Goal: Information Seeking & Learning: Compare options

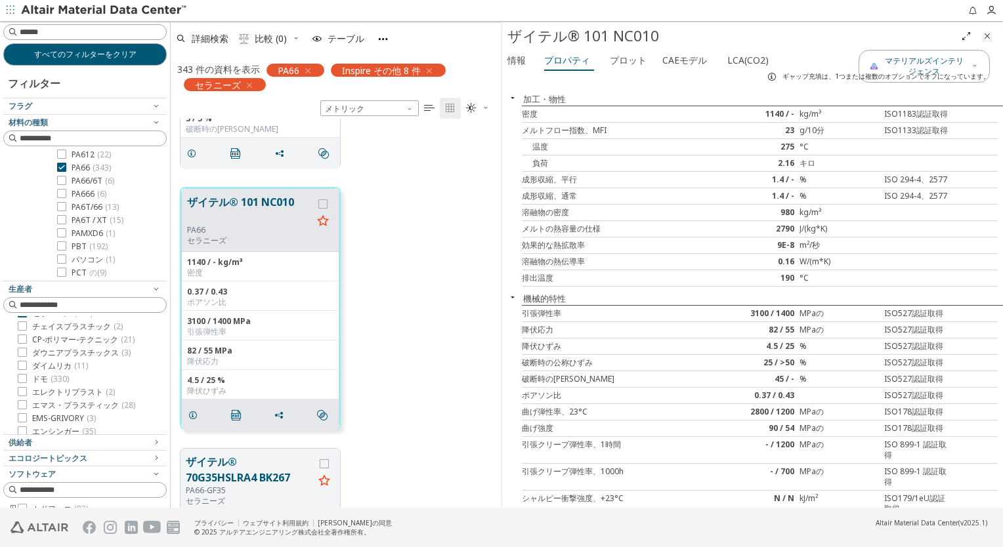
scroll to position [197, 0]
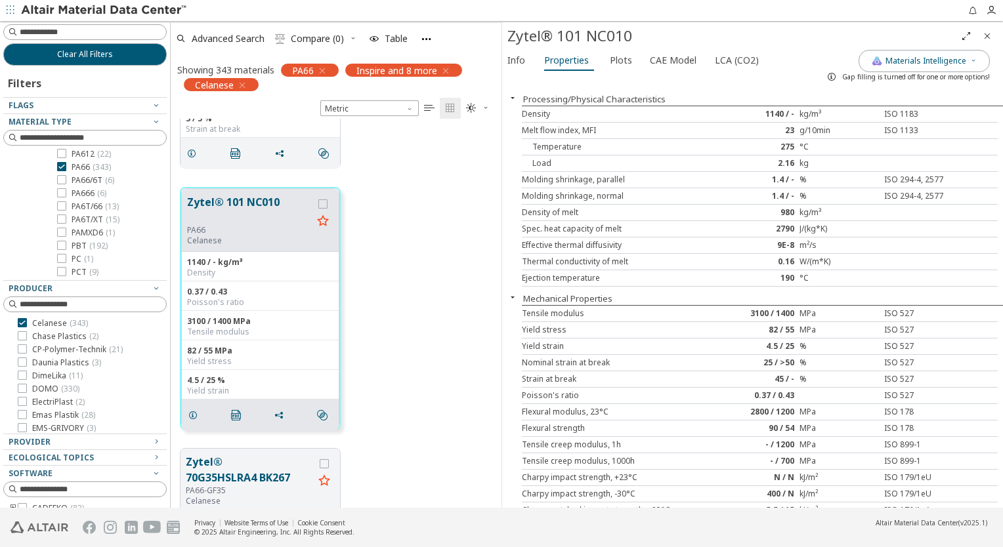
click at [415, 228] on div "Zytel® 101 NC010 PA66 Celanese 1140 / - kg/m³ Density 0.37 / 0.43 Poisson's rat…" at bounding box center [336, 308] width 331 height 261
click at [625, 62] on font "Plots" at bounding box center [621, 60] width 22 height 12
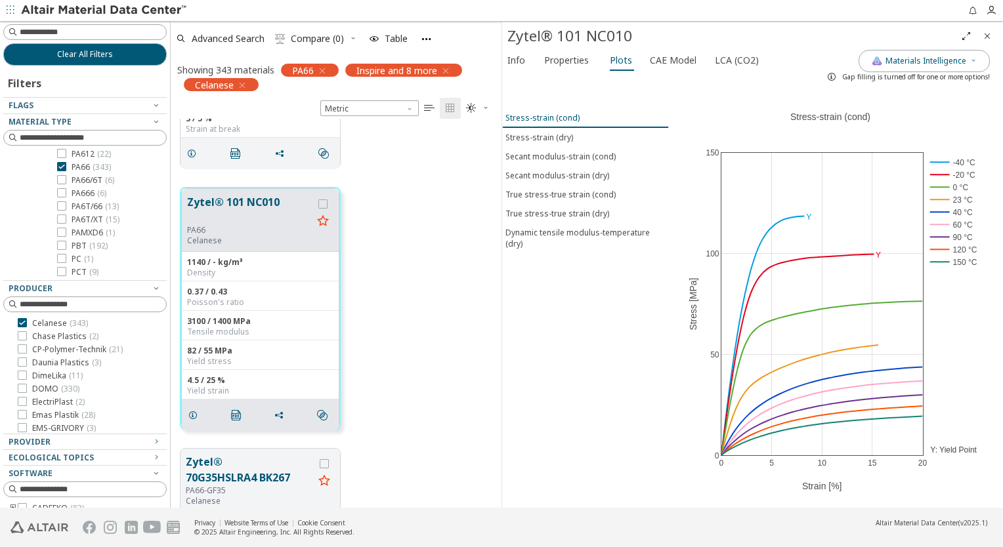
click at [561, 122] on div "Stress-strain (cond)" at bounding box center [542, 117] width 74 height 11
click at [556, 137] on div "Stress-strain (dry)" at bounding box center [539, 137] width 68 height 11
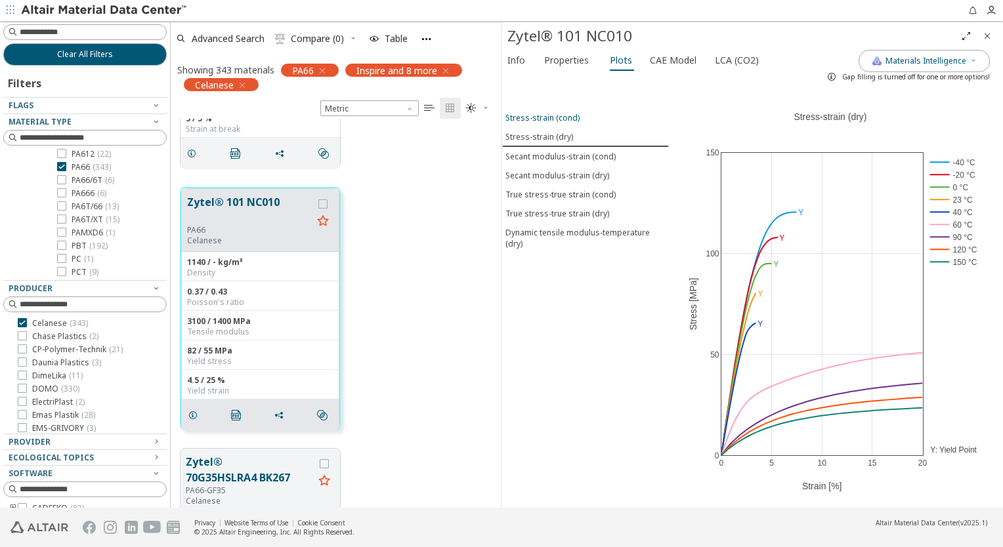
click at [554, 116] on div "Stress-strain (cond)" at bounding box center [542, 117] width 74 height 11
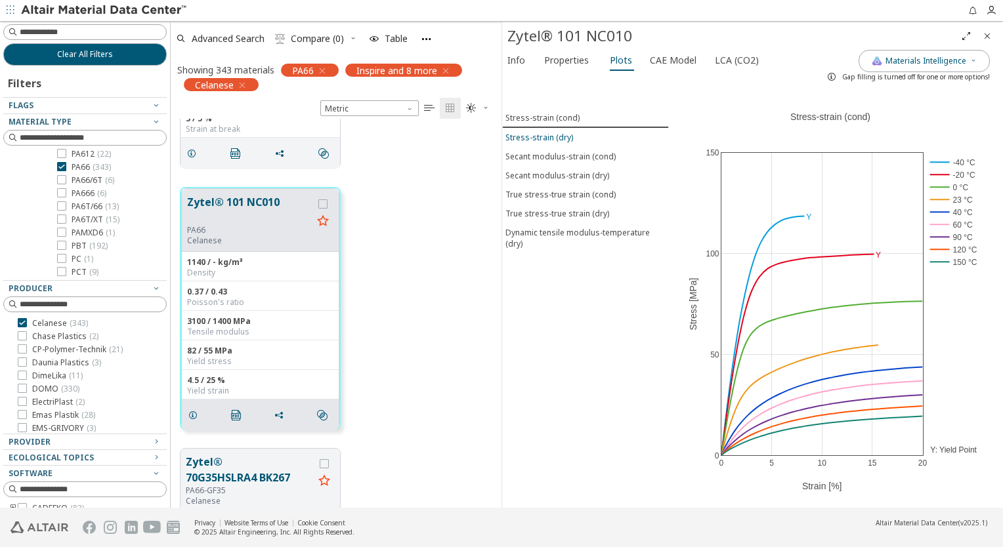
click at [555, 136] on div "Stress-strain (dry)" at bounding box center [539, 137] width 68 height 11
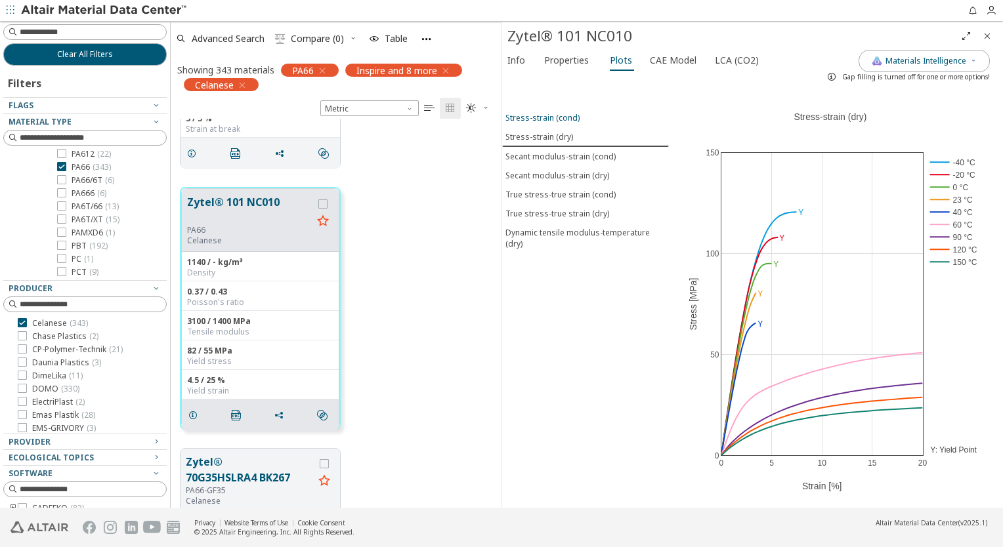
click at [559, 117] on div "Stress-strain (cond)" at bounding box center [542, 117] width 74 height 11
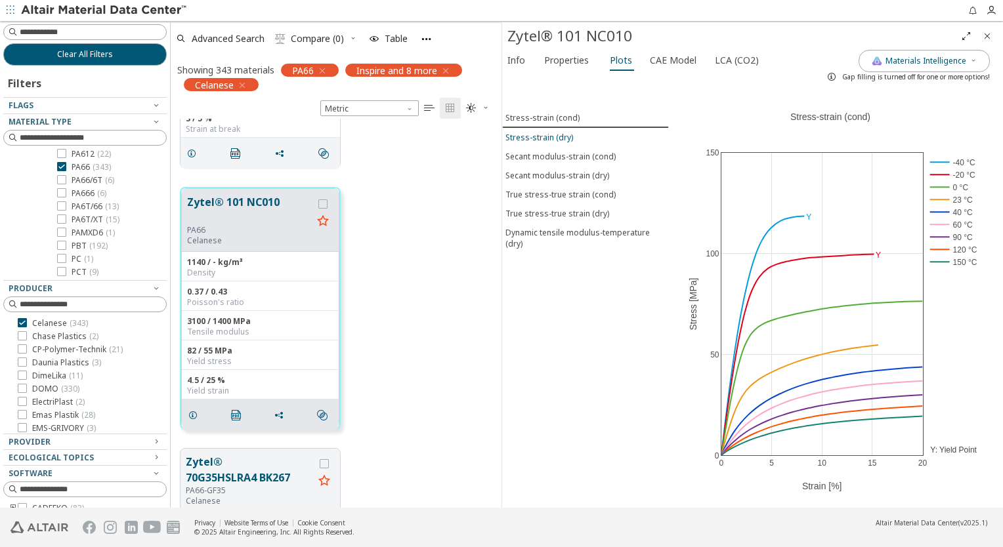
click at [563, 135] on div "Stress-strain (dry)" at bounding box center [539, 137] width 68 height 11
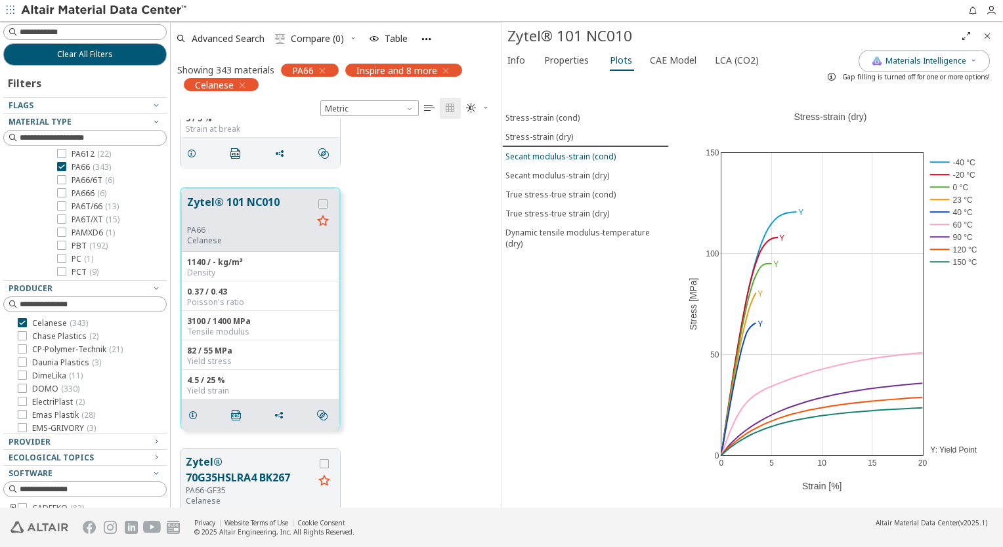
click at [564, 156] on div "Secant modulus-strain (cond)" at bounding box center [560, 156] width 110 height 11
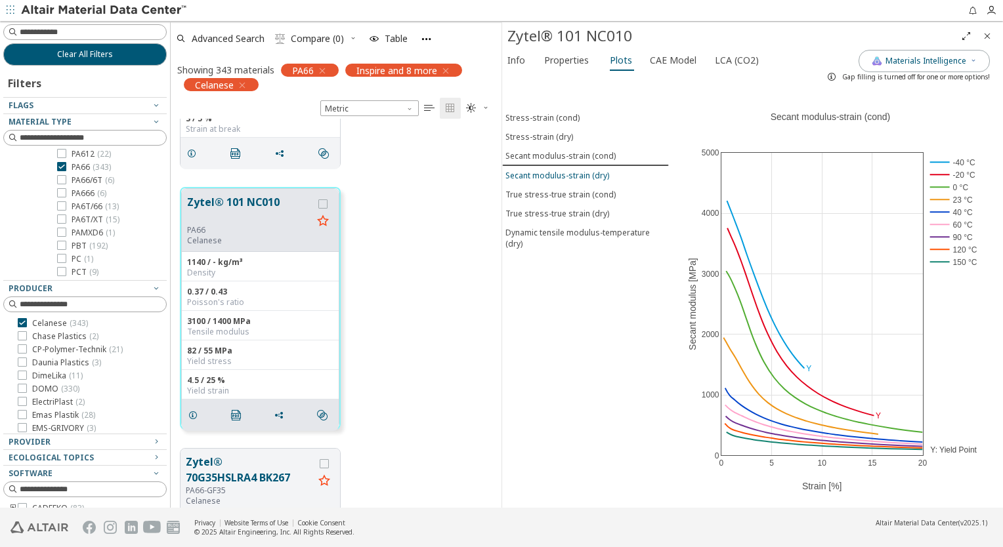
click at [563, 172] on div "Secant modulus-strain (dry)" at bounding box center [557, 175] width 104 height 11
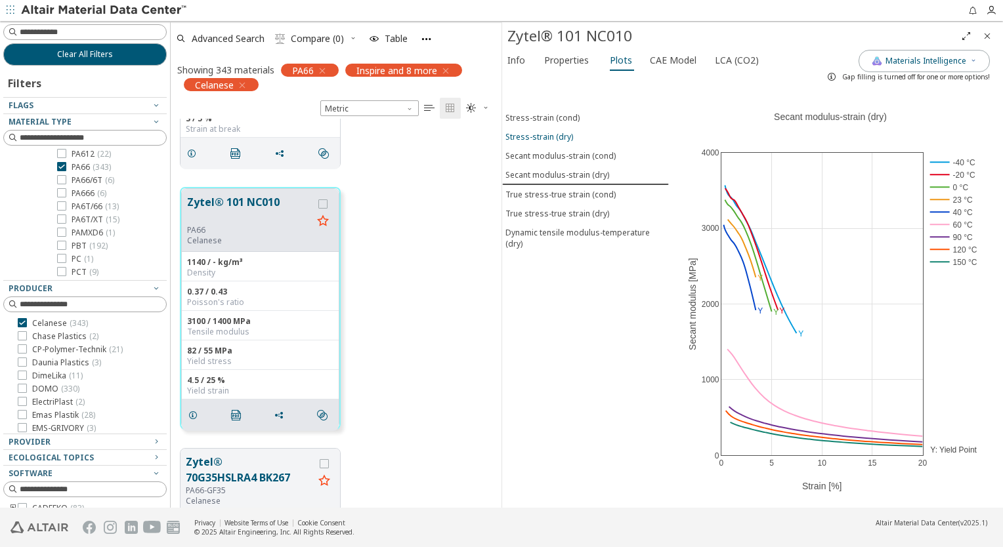
click at [549, 135] on div "Stress-strain (dry)" at bounding box center [539, 136] width 68 height 11
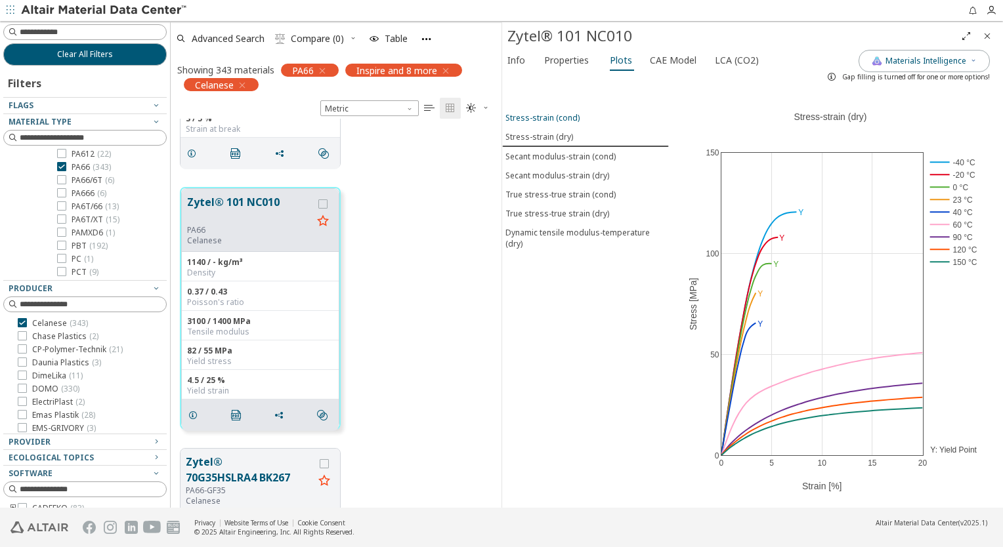
click at [549, 117] on div "Stress-strain (cond)" at bounding box center [542, 117] width 74 height 11
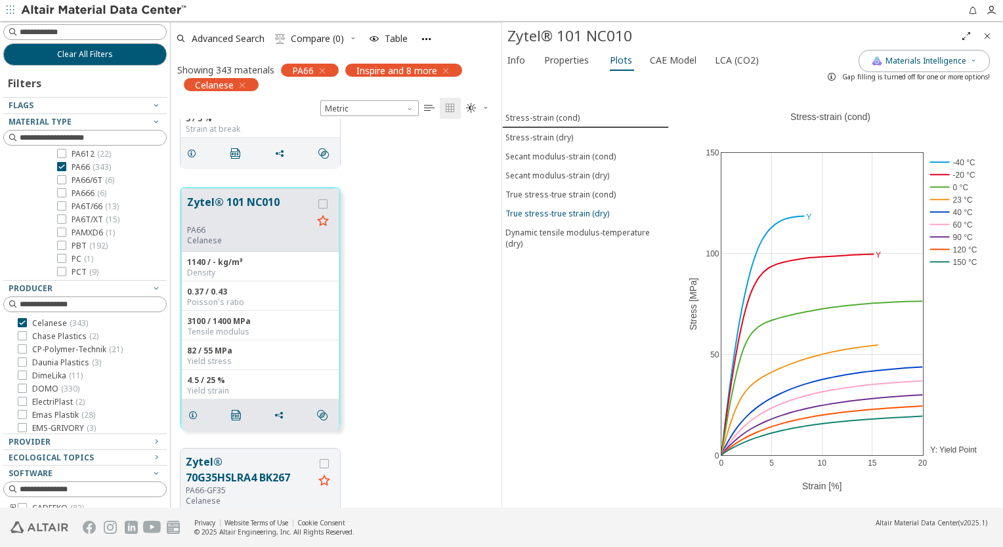
click at [569, 209] on div "True stress-true strain (dry)" at bounding box center [557, 213] width 104 height 11
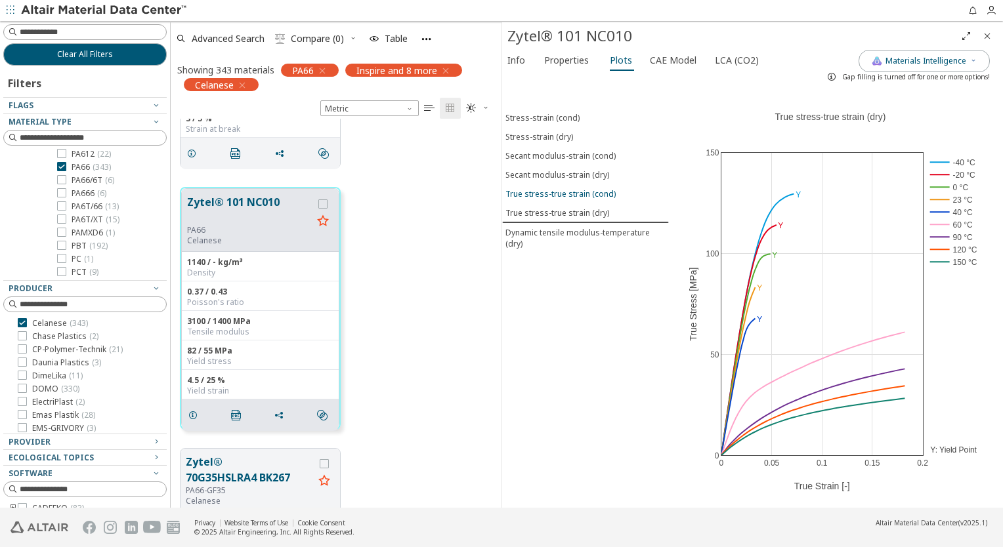
click at [564, 188] on div "True stress-true strain (cond)" at bounding box center [560, 193] width 110 height 11
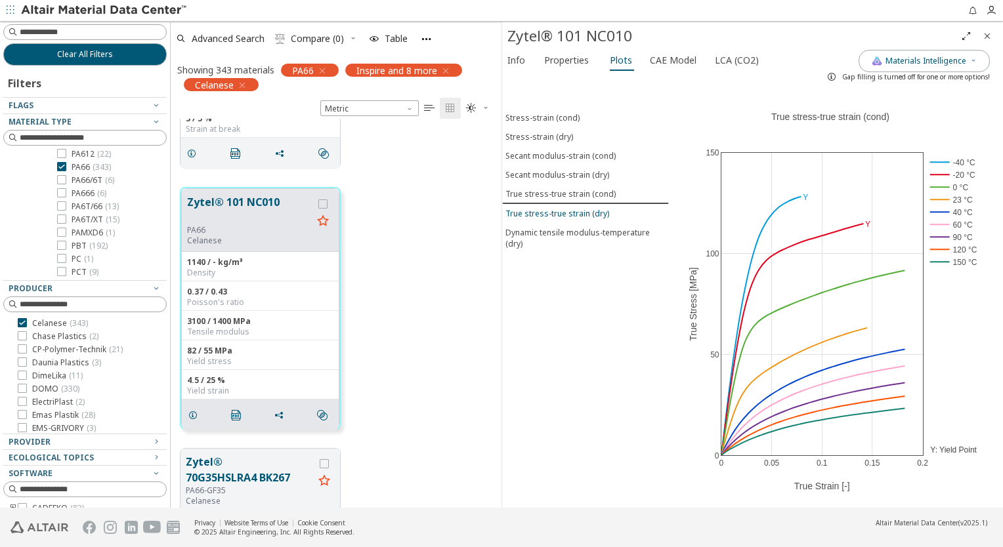
click at [566, 210] on div "True stress-true strain (dry)" at bounding box center [557, 213] width 104 height 11
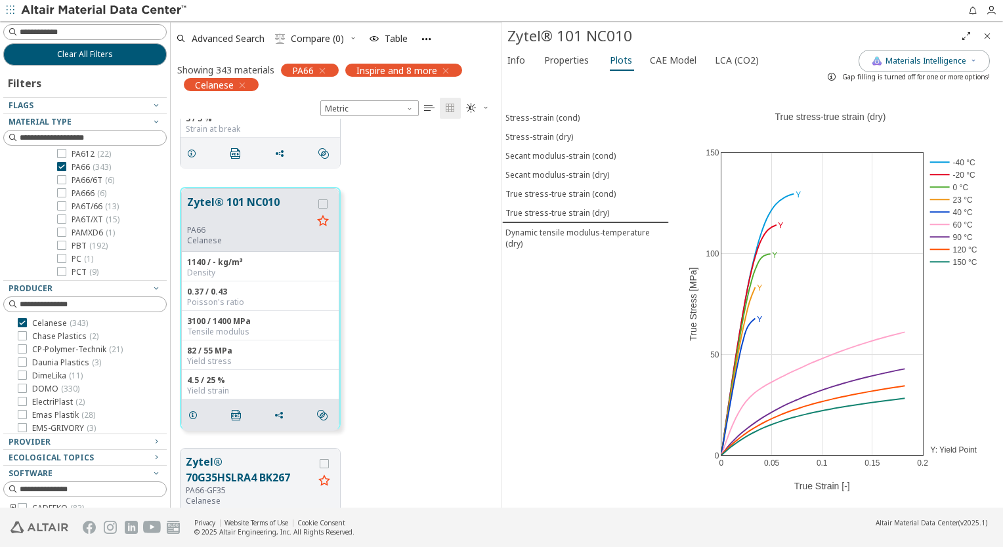
click at [990, 38] on icon "Close" at bounding box center [987, 36] width 11 height 11
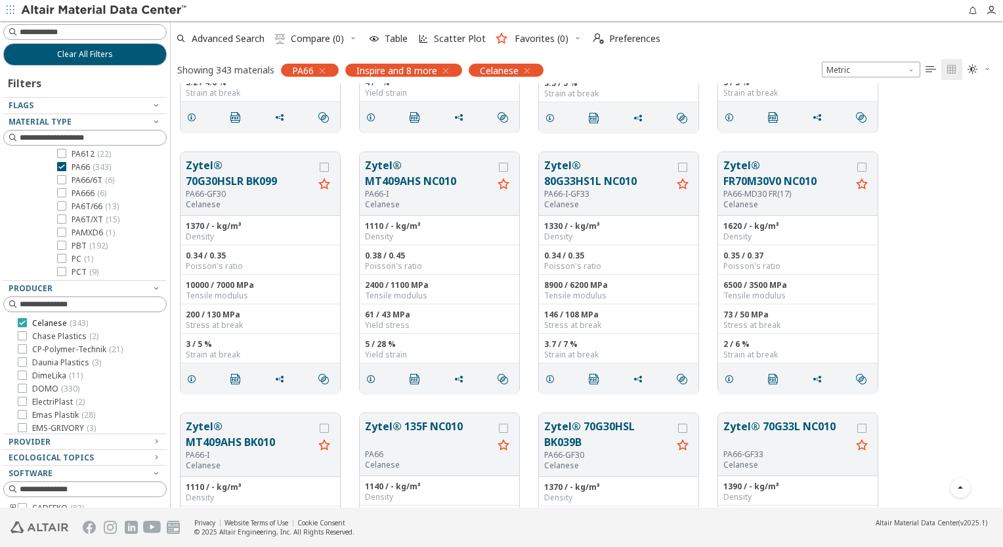
click at [18, 322] on icon at bounding box center [22, 322] width 9 height 9
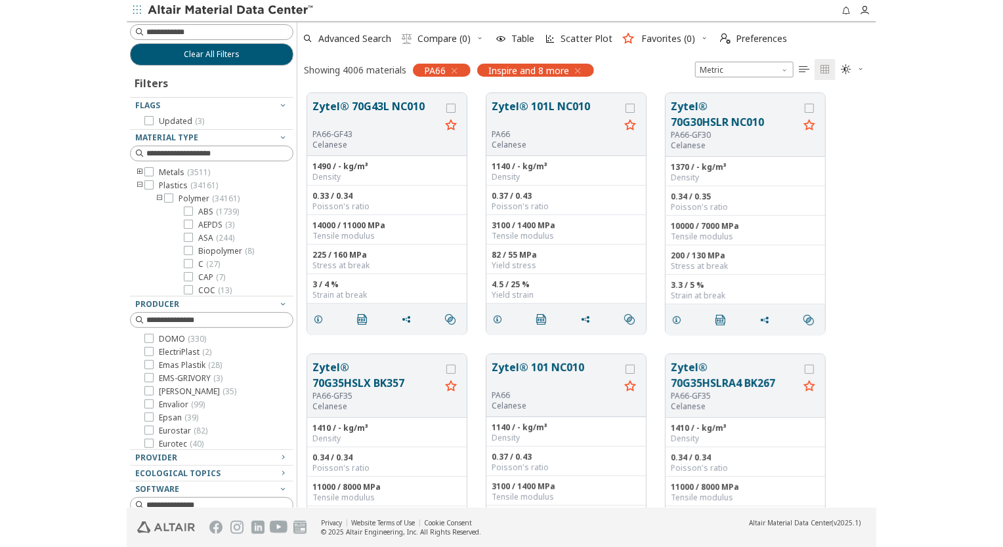
scroll to position [328, 0]
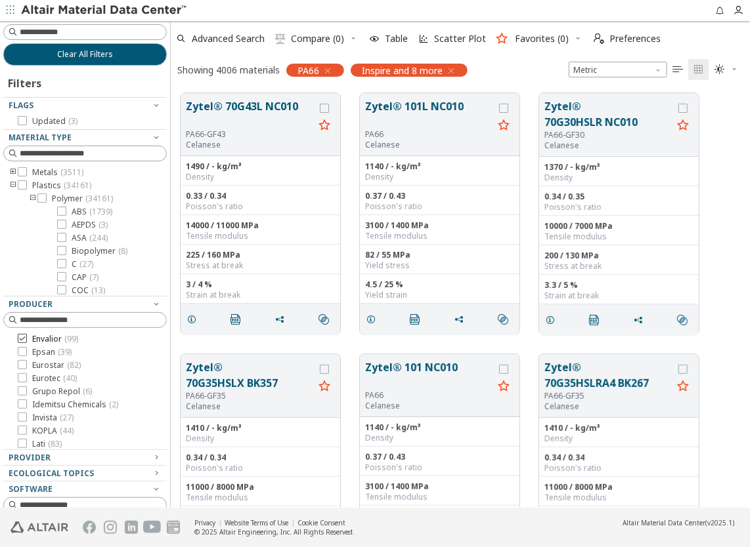
click at [24, 337] on icon at bounding box center [22, 338] width 9 height 9
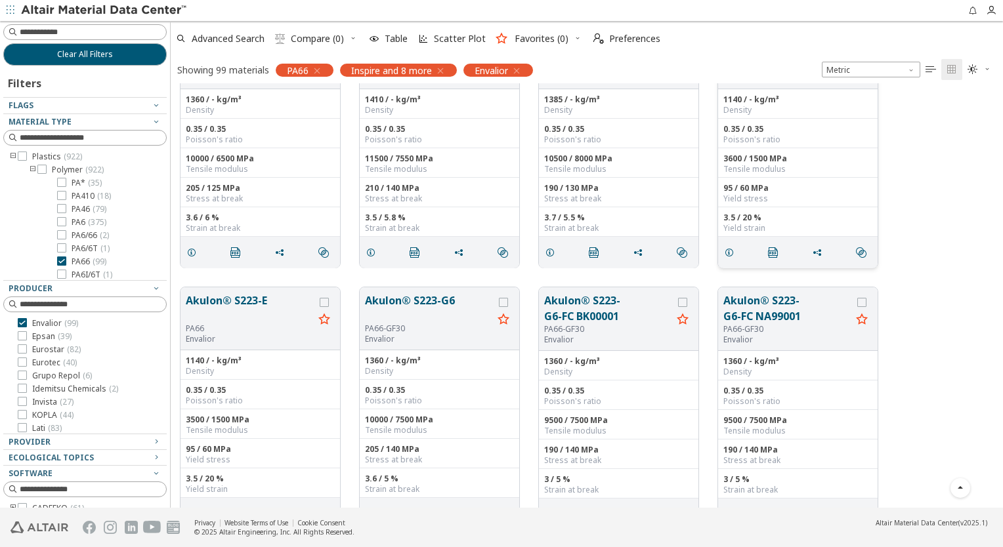
scroll to position [263, 0]
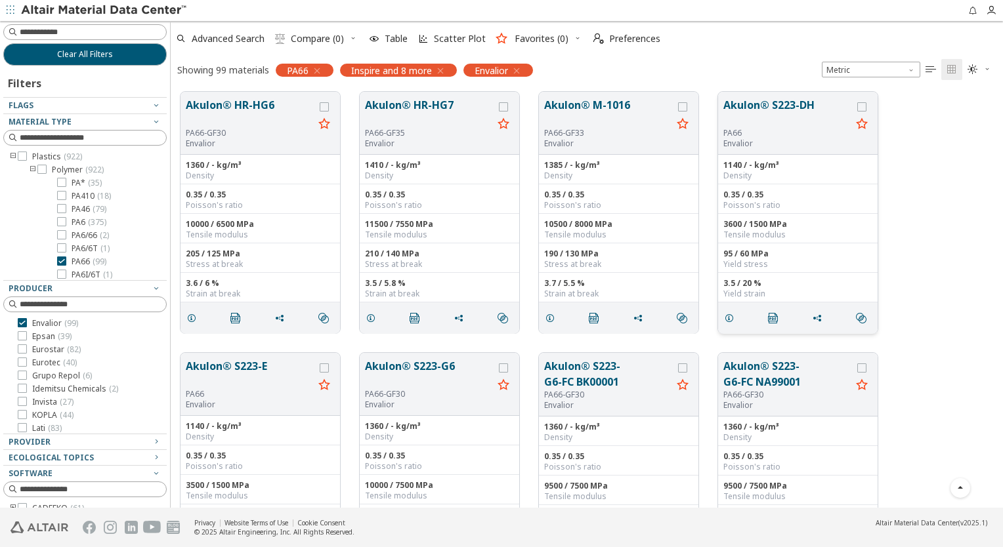
click at [765, 112] on button "Akulon® S223-DH" at bounding box center [787, 112] width 128 height 31
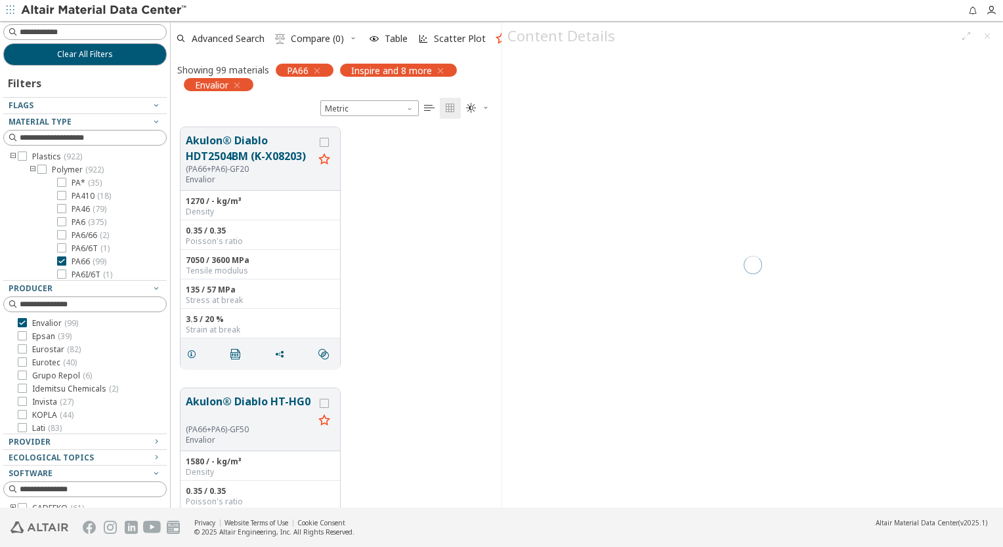
scroll to position [380, 320]
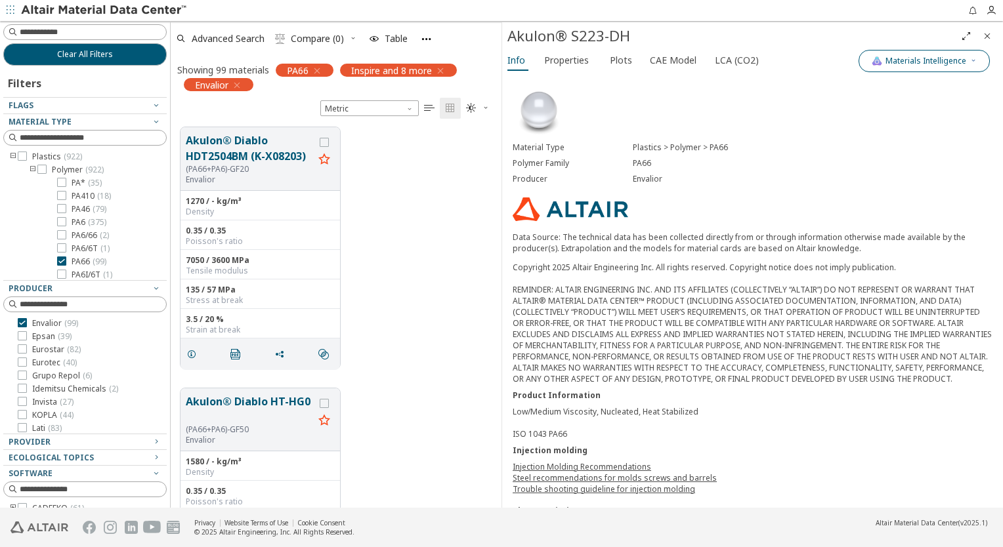
click at [905, 64] on span "Materials Intelligence" at bounding box center [925, 61] width 81 height 11
click at [894, 120] on label "Generic data" at bounding box center [918, 121] width 54 height 19
click at [880, 120] on button "Generic data" at bounding box center [867, 121] width 26 height 13
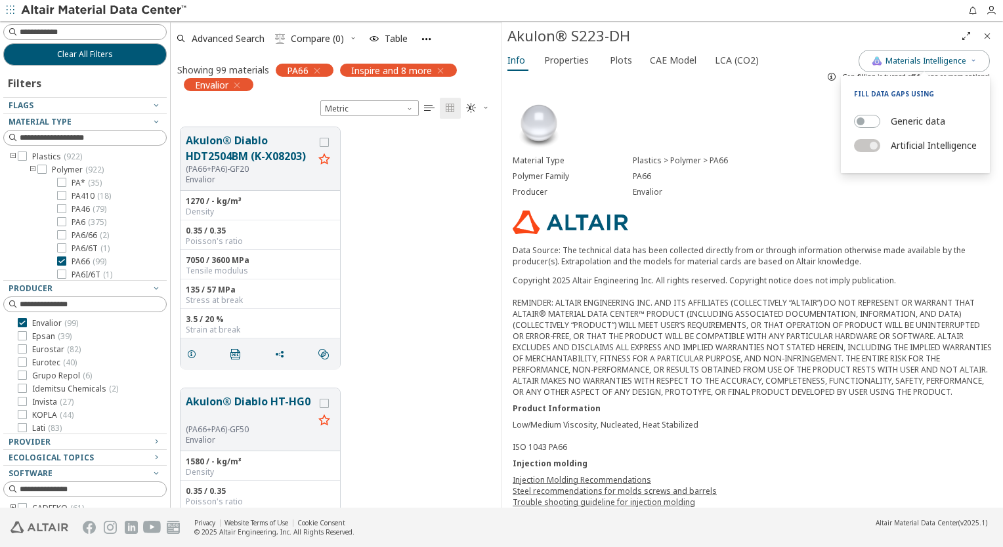
click at [777, 233] on div "Material Type Plastics > Polymer > PA66 Polymer Family PA66 Producer Envalior D…" at bounding box center [752, 512] width 501 height 851
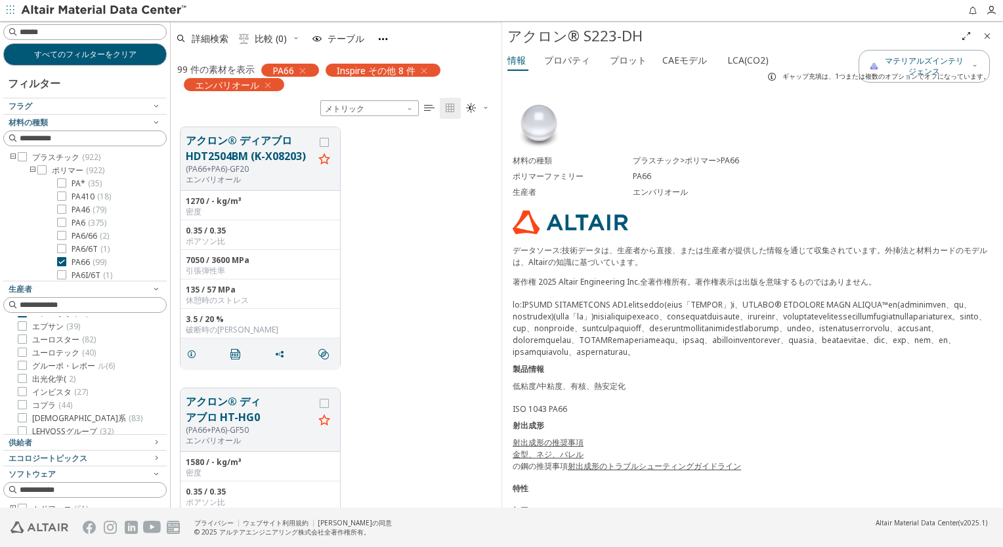
click at [910, 69] on div "ギャップ充填は、1つまたは複数のオプションでオフになっています。" at bounding box center [875, 76] width 228 height 21
click at [923, 63] on span "マテリアルズインテリジェンス" at bounding box center [925, 66] width 86 height 21
click at [924, 64] on span "マテリアルズインテリジェンス" at bounding box center [925, 66] width 86 height 21
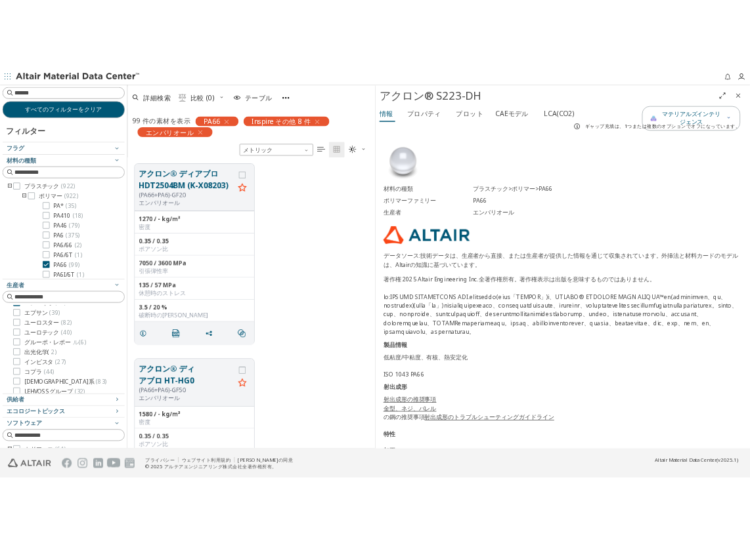
scroll to position [328, 0]
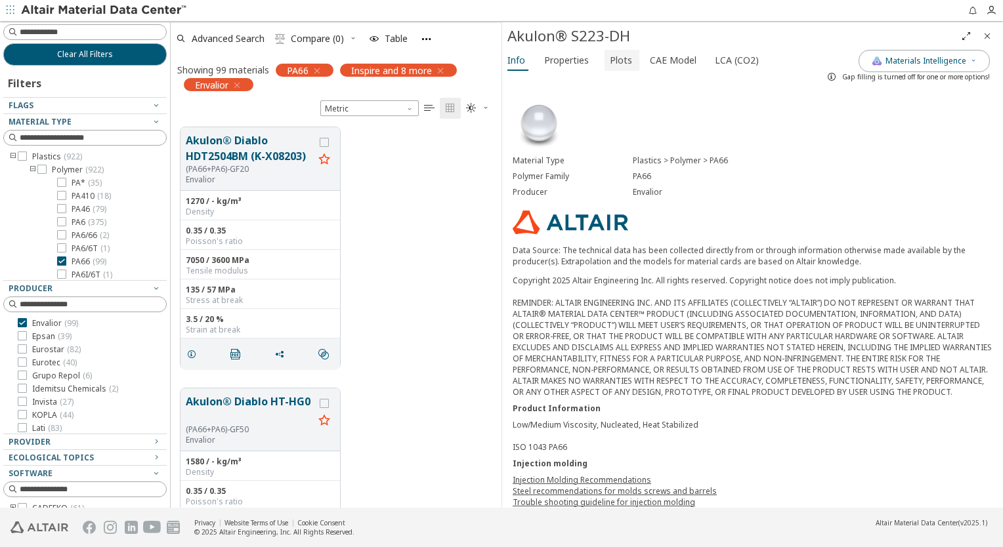
click at [611, 64] on font "Plots" at bounding box center [621, 60] width 22 height 12
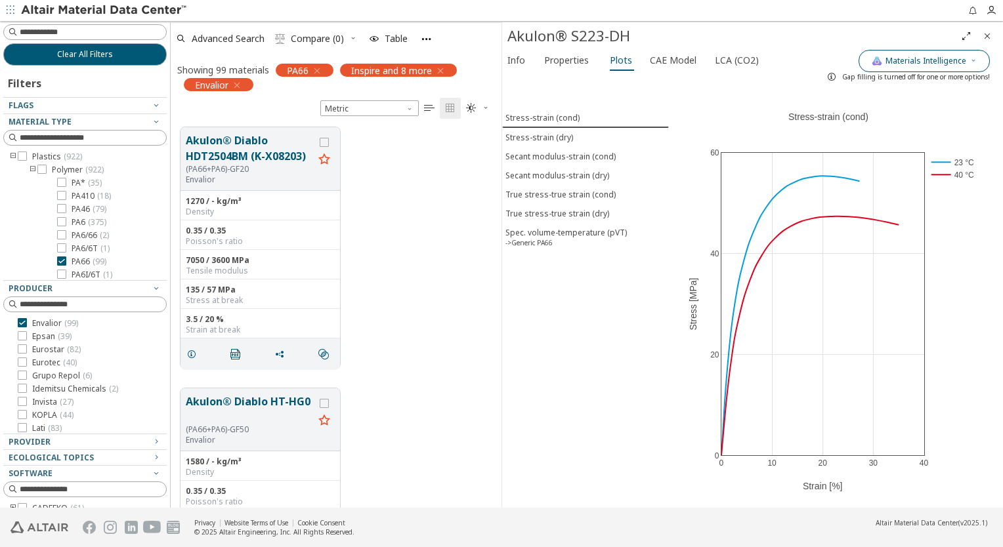
click at [905, 63] on span "Materials Intelligence" at bounding box center [925, 61] width 81 height 11
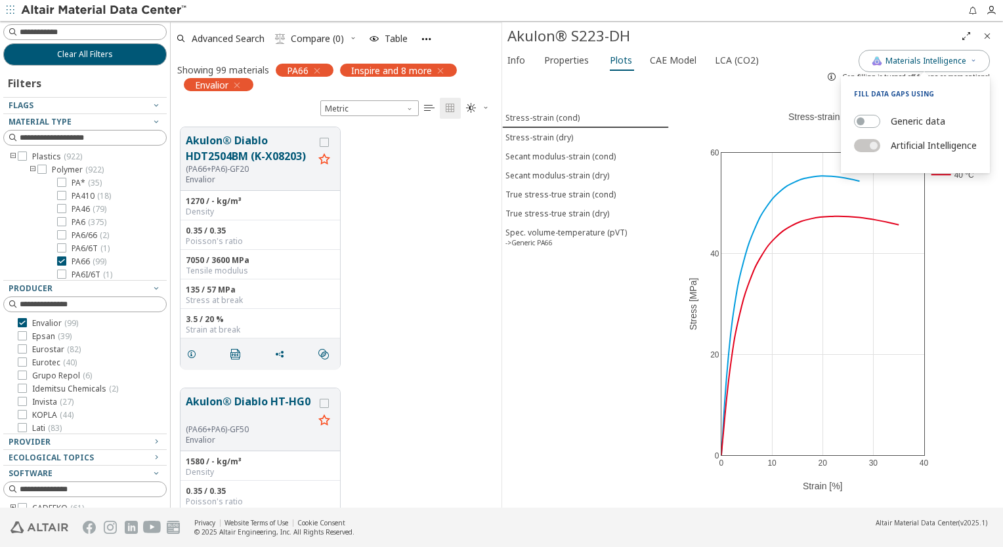
click at [630, 265] on div "Stress-strain (cond) Stress-strain (dry) Secant modulus-strain (cond) Secant mo…" at bounding box center [585, 297] width 167 height 421
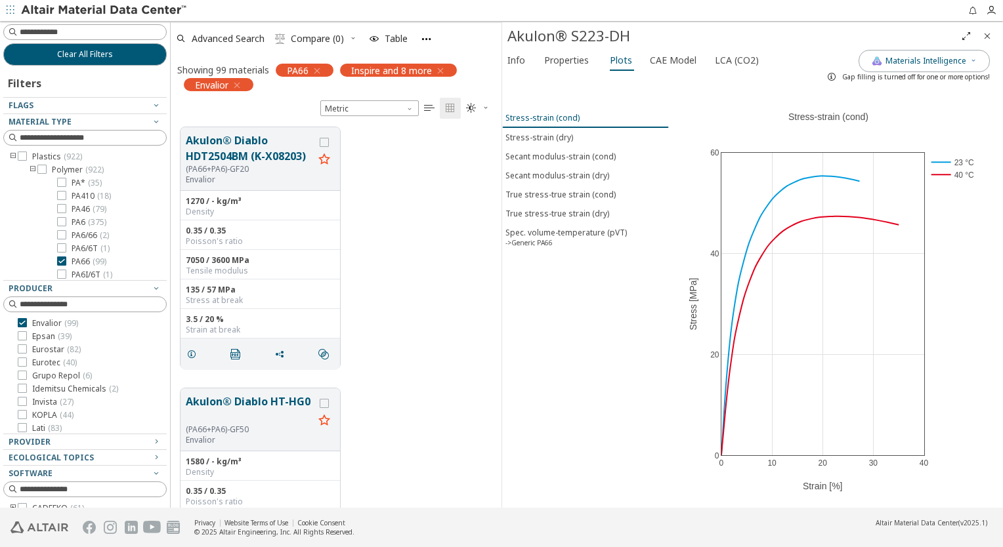
click at [542, 119] on div "Stress-strain (cond)" at bounding box center [542, 117] width 74 height 11
click at [541, 138] on div "Stress-strain (dry)" at bounding box center [539, 137] width 68 height 11
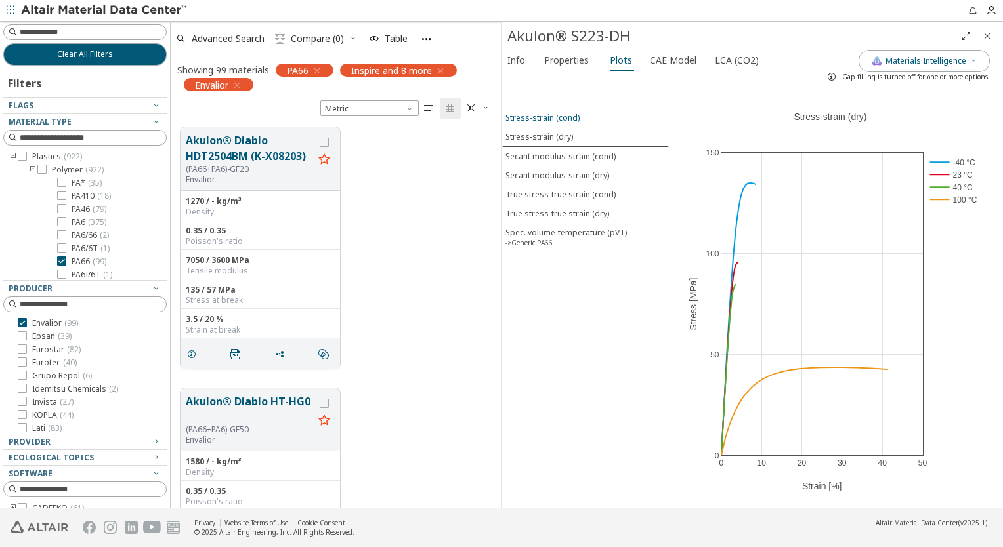
click at [541, 121] on div "Stress-strain (cond)" at bounding box center [542, 117] width 74 height 11
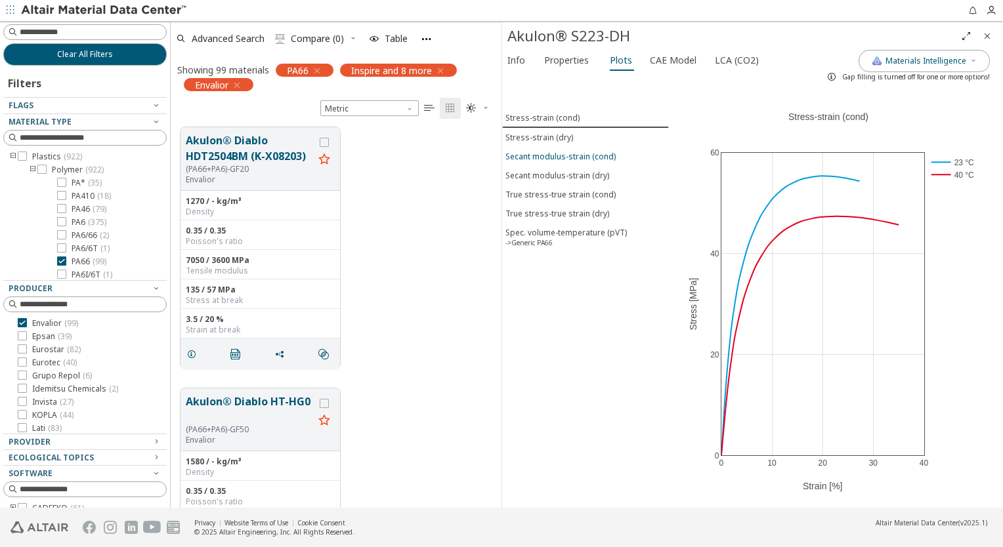
click at [541, 147] on button "Secant modulus-strain (cond)" at bounding box center [585, 156] width 167 height 19
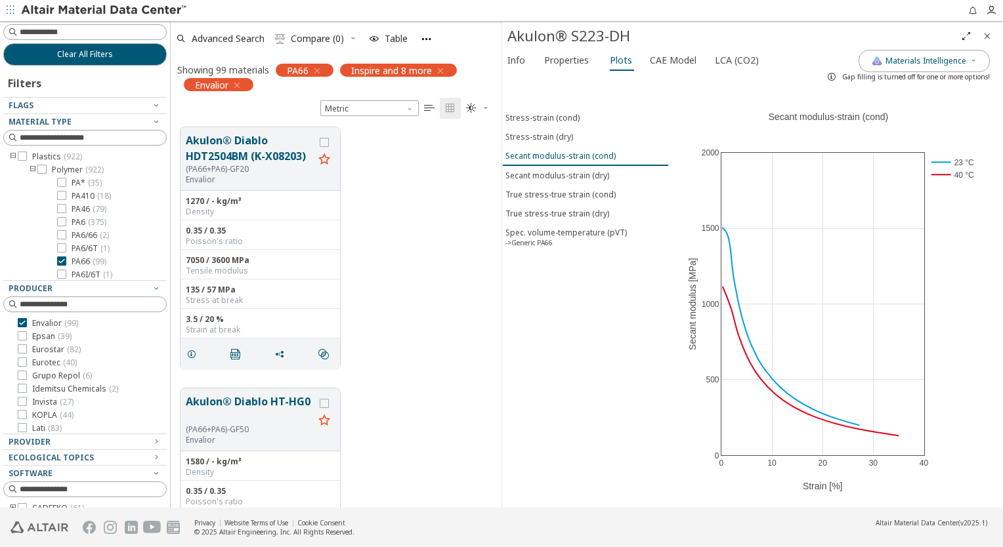
click at [543, 156] on div "Secant modulus-strain (cond)" at bounding box center [560, 155] width 110 height 11
click at [543, 178] on button "Secant modulus-strain (dry)" at bounding box center [585, 175] width 167 height 19
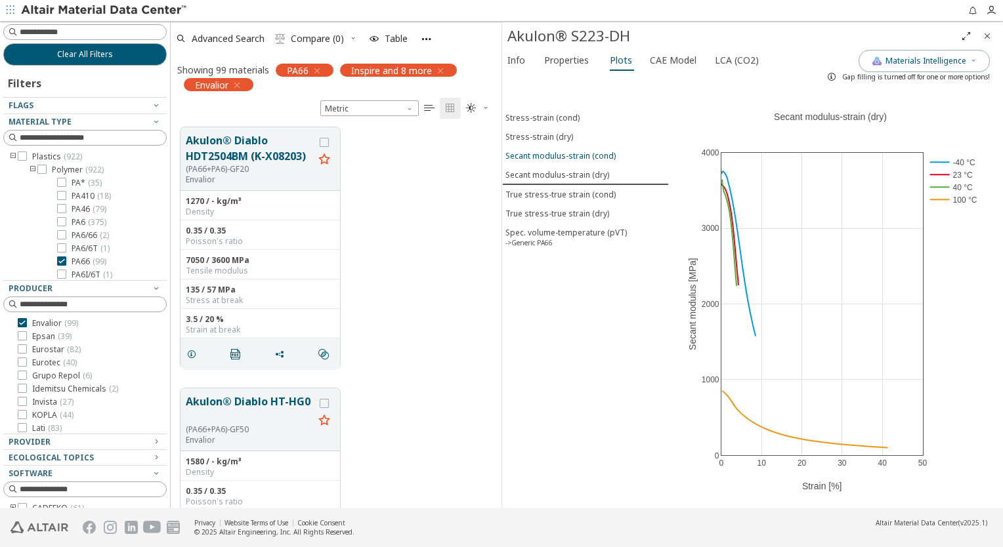
click at [549, 155] on div "Secant modulus-strain (cond)" at bounding box center [560, 155] width 110 height 11
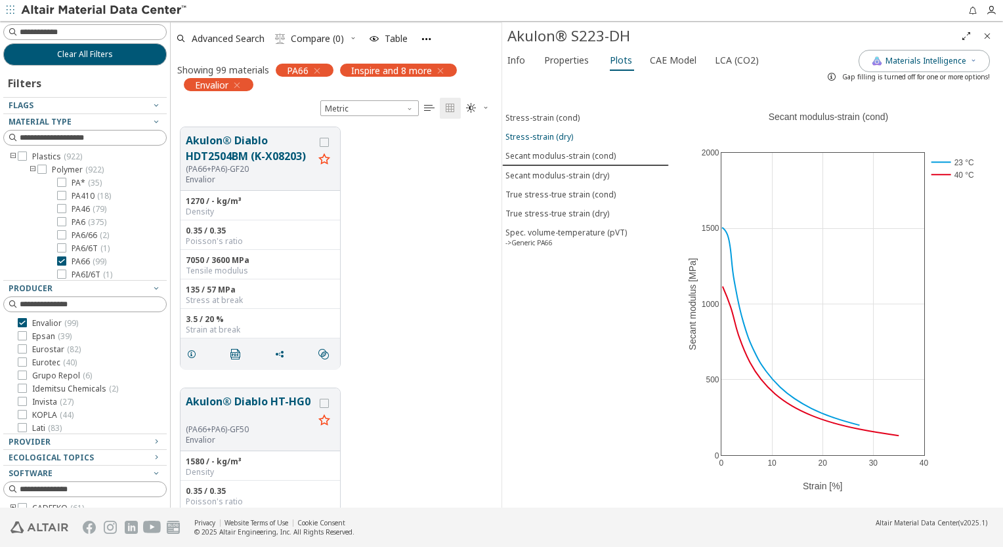
click at [549, 140] on button "Stress-strain (dry)" at bounding box center [585, 136] width 167 height 19
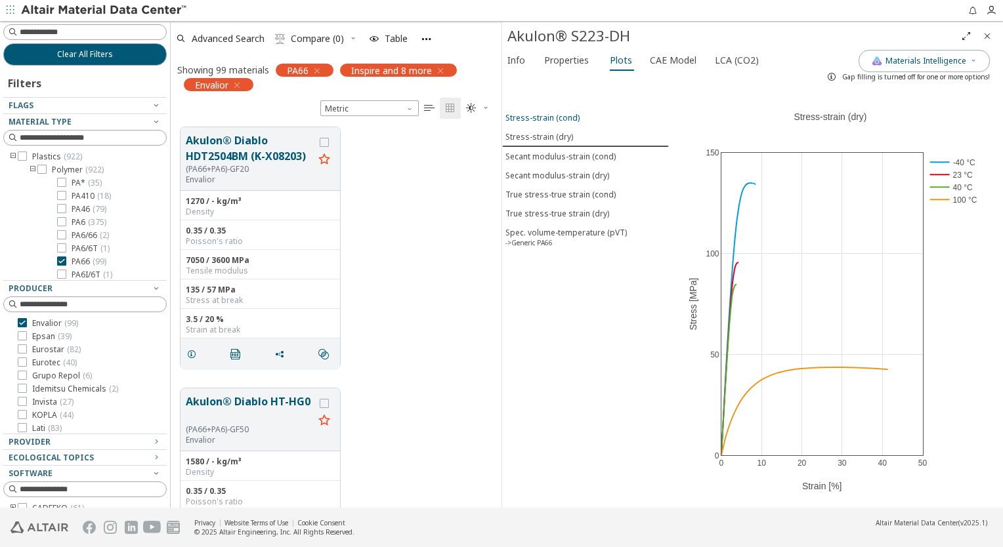
click at [549, 116] on div "Stress-strain (cond)" at bounding box center [542, 117] width 74 height 11
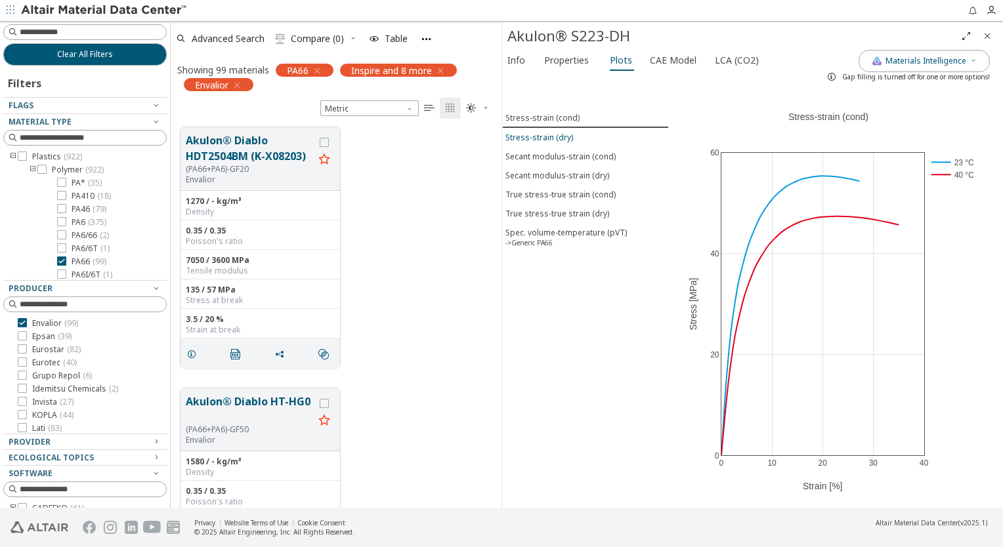
click at [544, 143] on button "Stress-strain (dry)" at bounding box center [585, 137] width 167 height 19
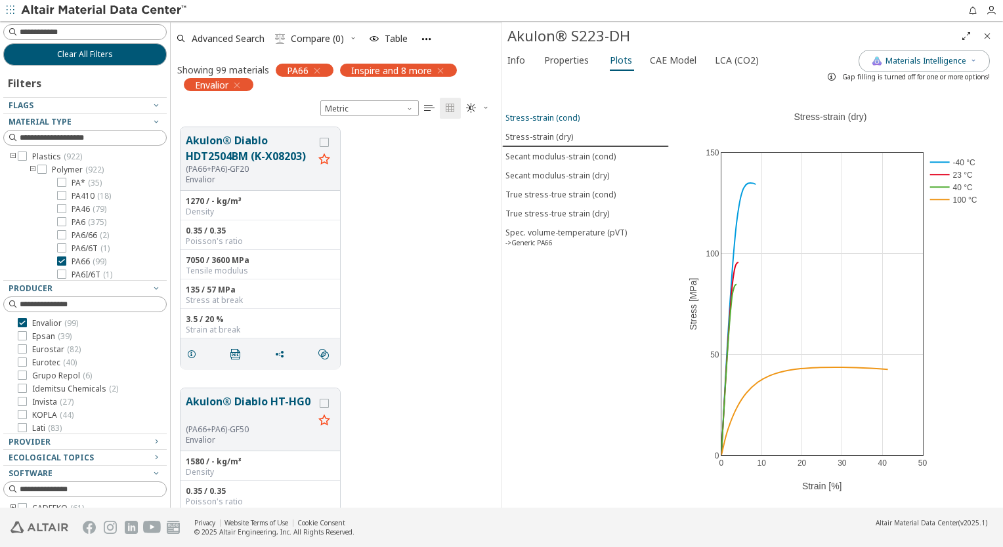
click at [577, 119] on span "Stress-strain (cond)" at bounding box center [585, 117] width 160 height 11
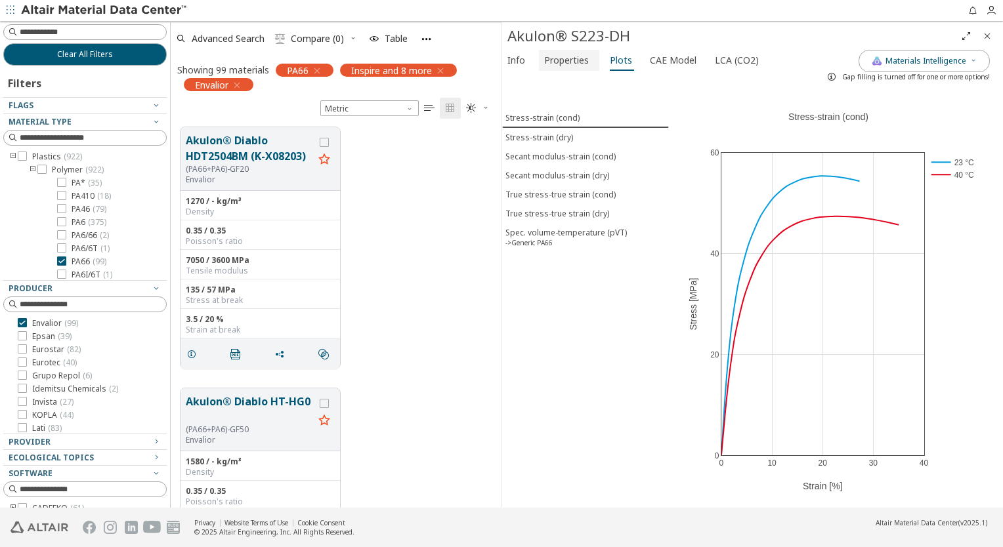
click at [564, 60] on font "Properties" at bounding box center [566, 60] width 45 height 12
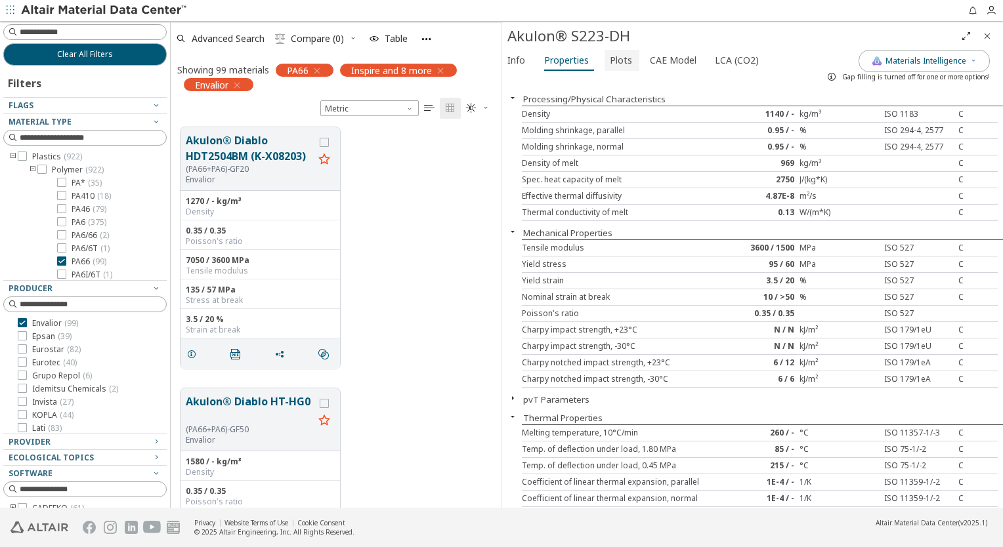
click at [614, 61] on font "Plots" at bounding box center [621, 60] width 22 height 12
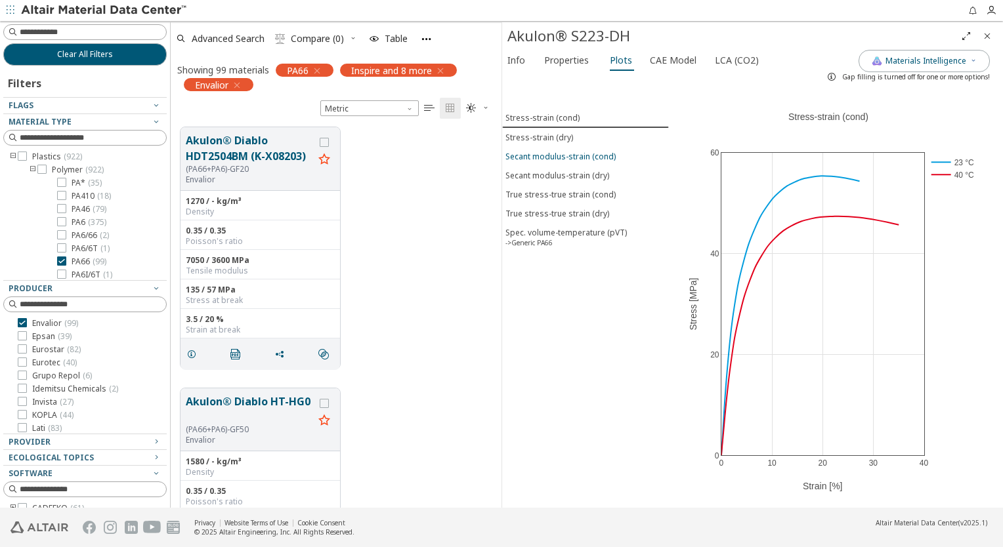
click at [567, 151] on div "Secant modulus-strain (cond)" at bounding box center [560, 156] width 110 height 11
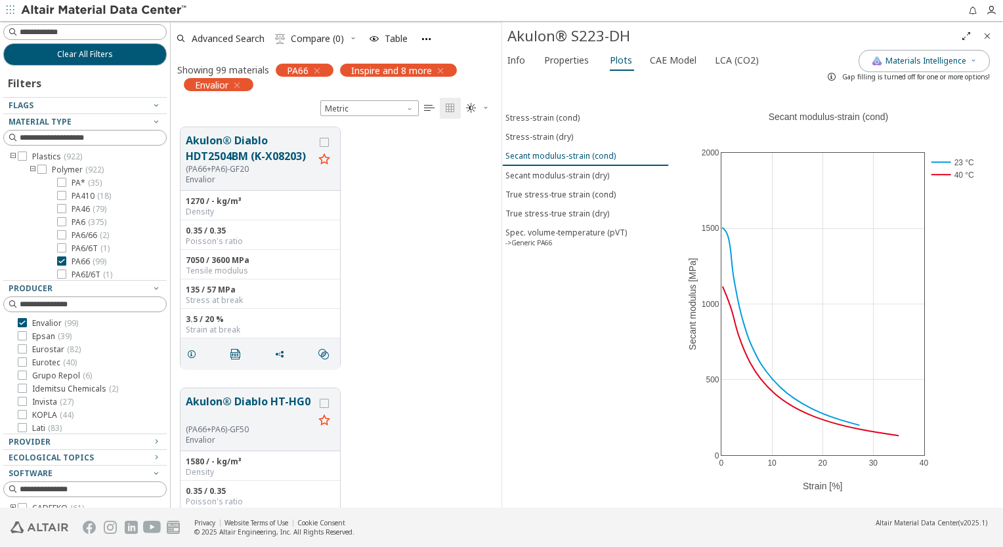
click at [565, 161] on button "Secant modulus-strain (cond)" at bounding box center [585, 156] width 167 height 20
click at [564, 170] on div "Secant modulus-strain (dry)" at bounding box center [557, 175] width 104 height 11
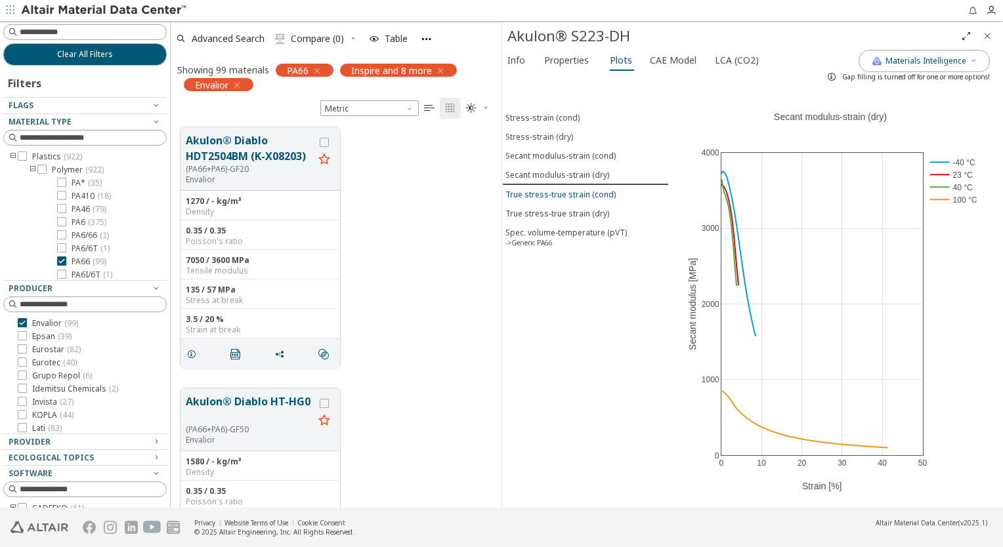
click at [564, 190] on div "True stress-true strain (cond)" at bounding box center [560, 194] width 110 height 11
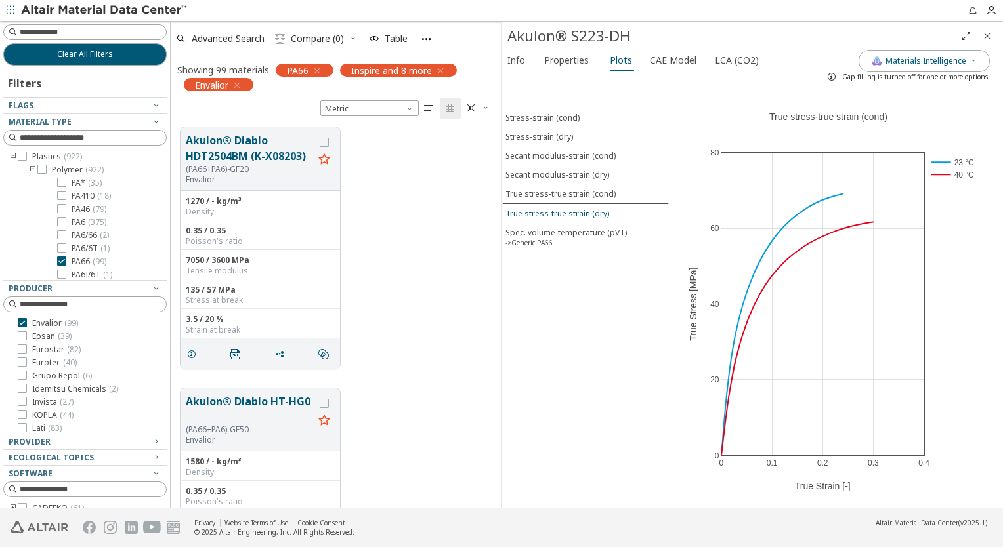
click at [593, 208] on div "True stress-true strain (dry)" at bounding box center [557, 213] width 104 height 11
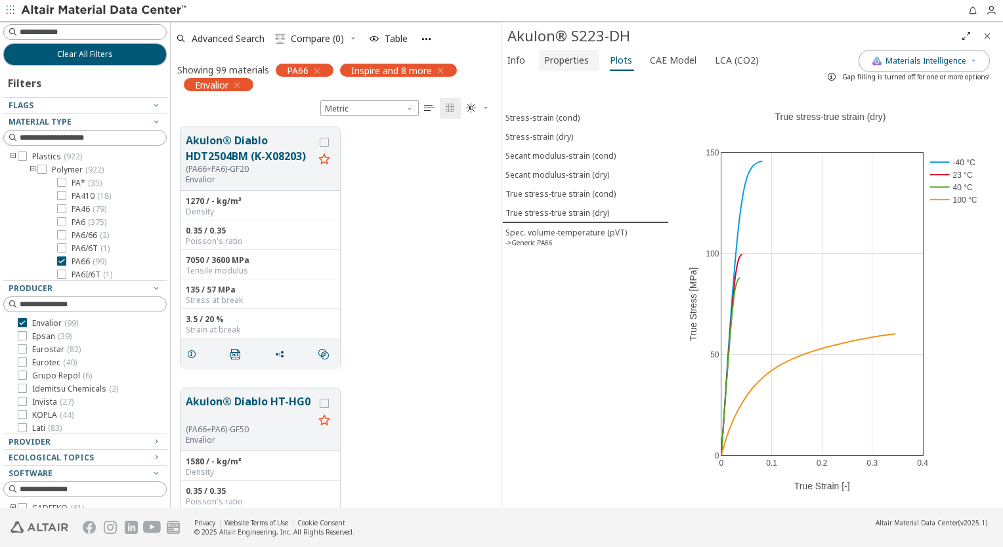
click at [550, 65] on font "Properties" at bounding box center [566, 60] width 45 height 12
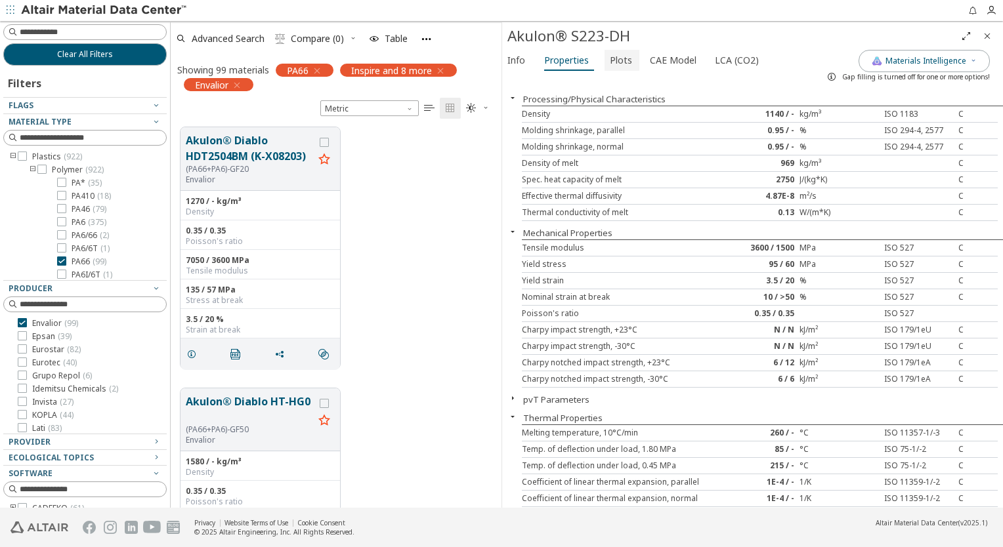
click at [614, 62] on font "Plots" at bounding box center [621, 60] width 22 height 12
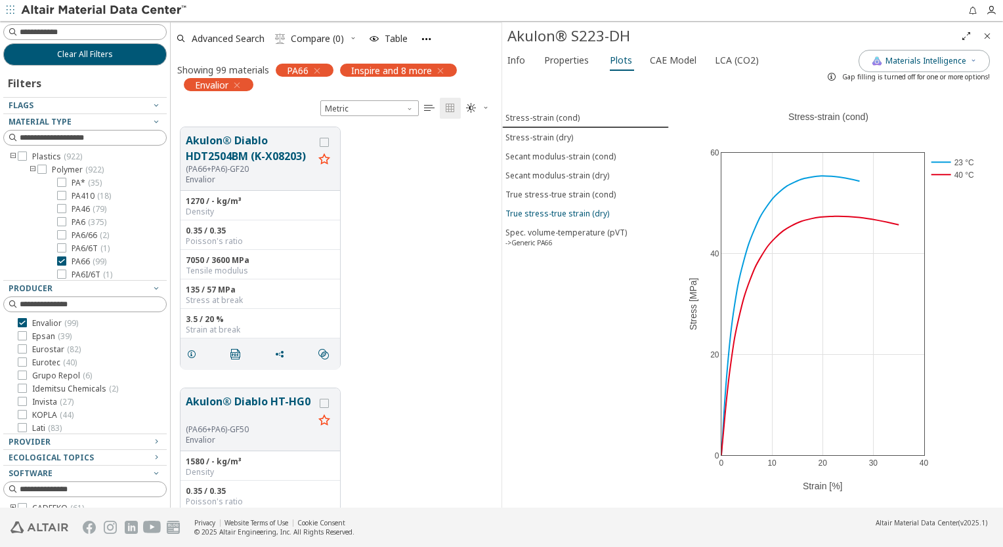
click at [578, 209] on div "True stress-true strain (dry)" at bounding box center [557, 213] width 104 height 11
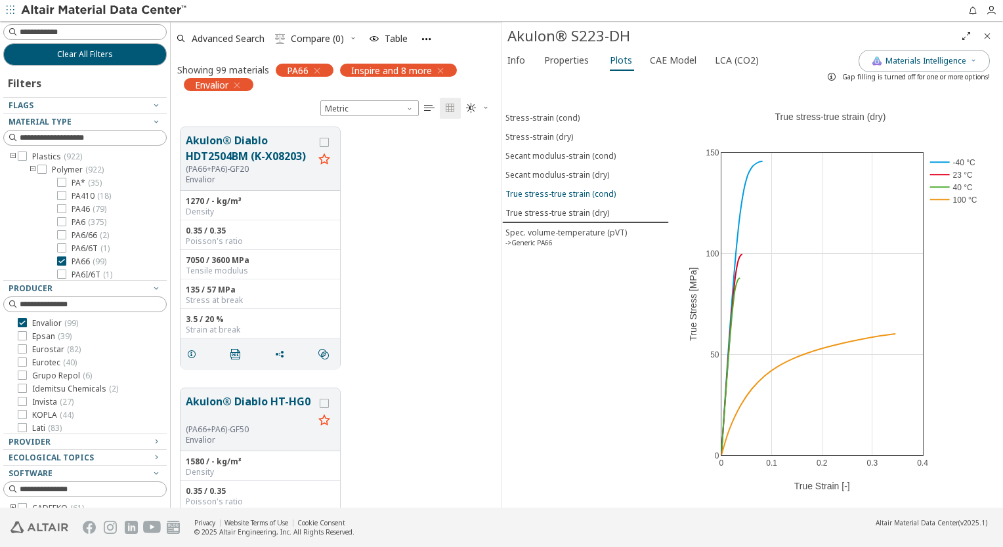
click at [582, 192] on div "True stress-true strain (cond)" at bounding box center [560, 193] width 110 height 11
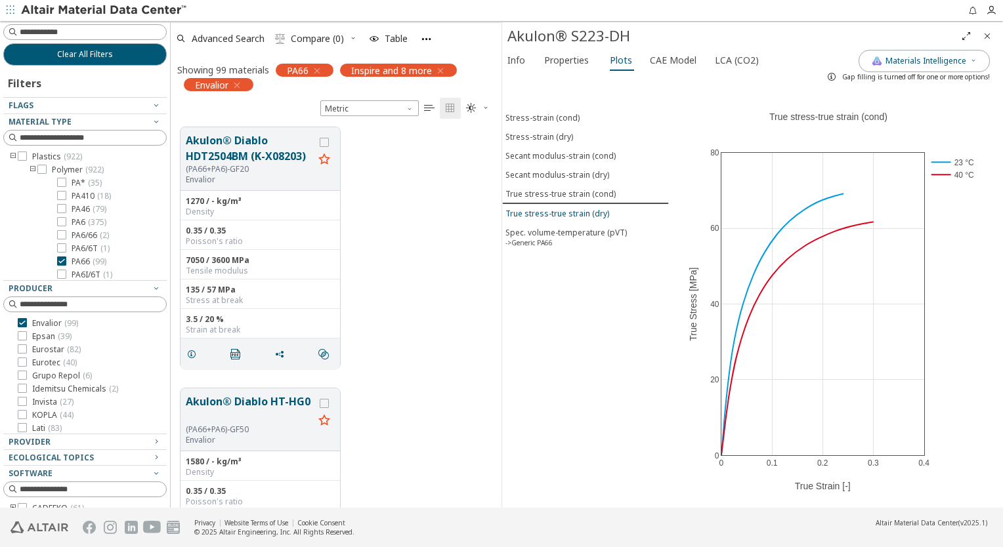
click at [582, 208] on div "True stress-true strain (dry)" at bounding box center [557, 213] width 104 height 11
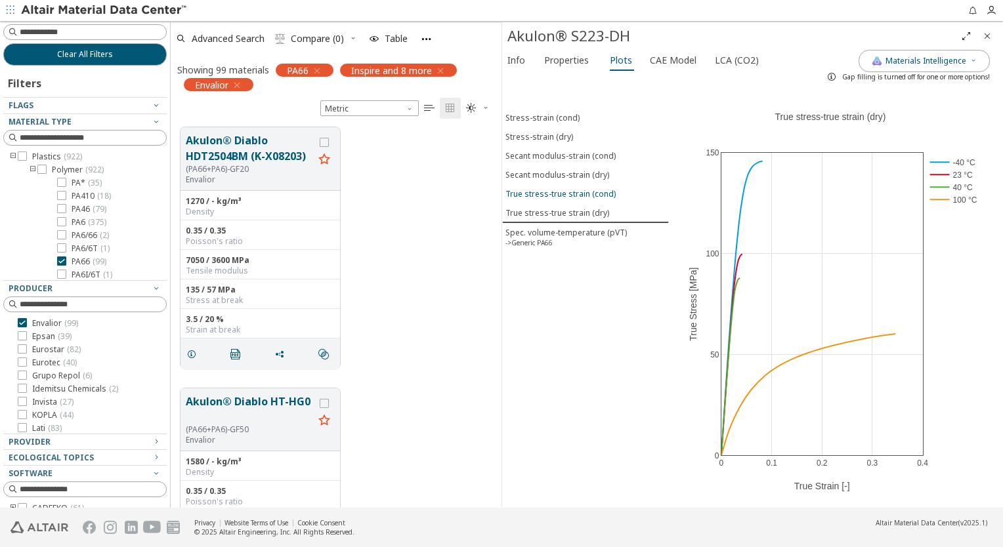
click at [583, 192] on div "True stress-true strain (cond)" at bounding box center [560, 193] width 110 height 11
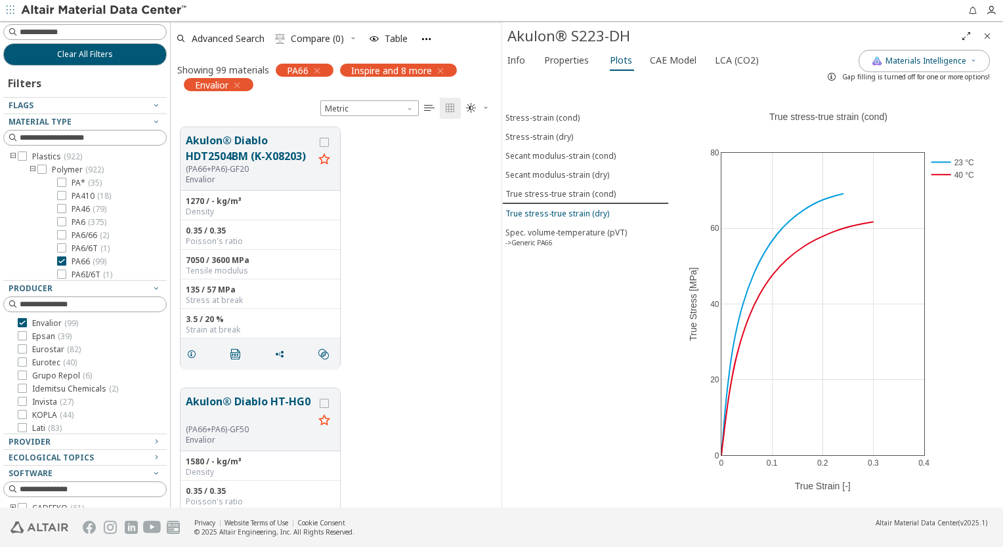
click at [588, 208] on div "True stress-true strain (dry)" at bounding box center [557, 213] width 104 height 11
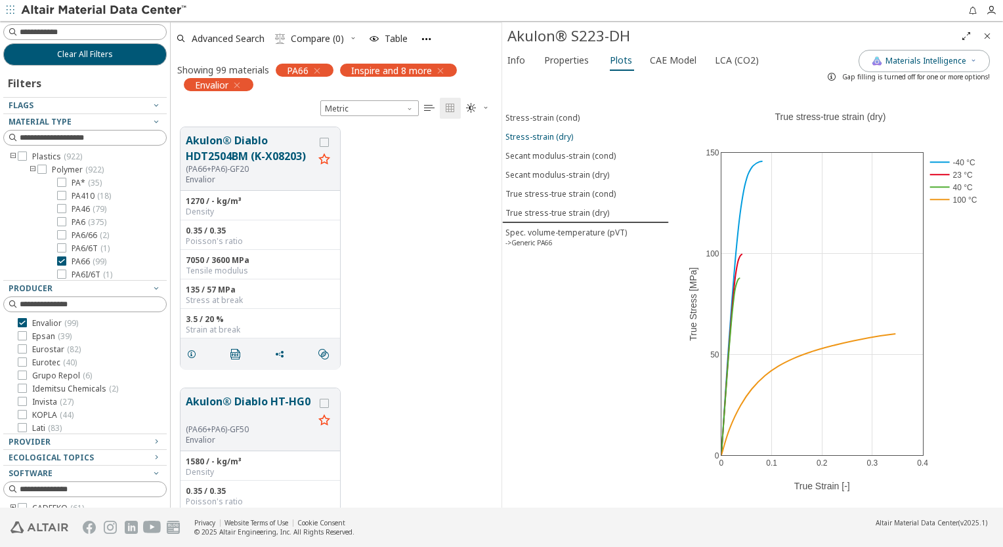
click at [564, 137] on div "Stress-strain (dry)" at bounding box center [539, 136] width 68 height 11
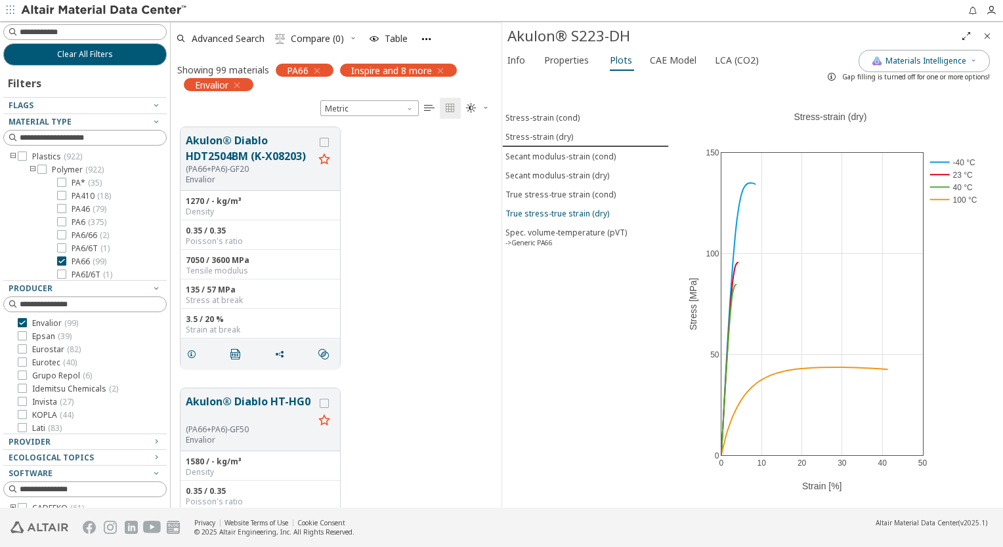
click at [565, 208] on div "True stress-true strain (dry)" at bounding box center [557, 213] width 104 height 11
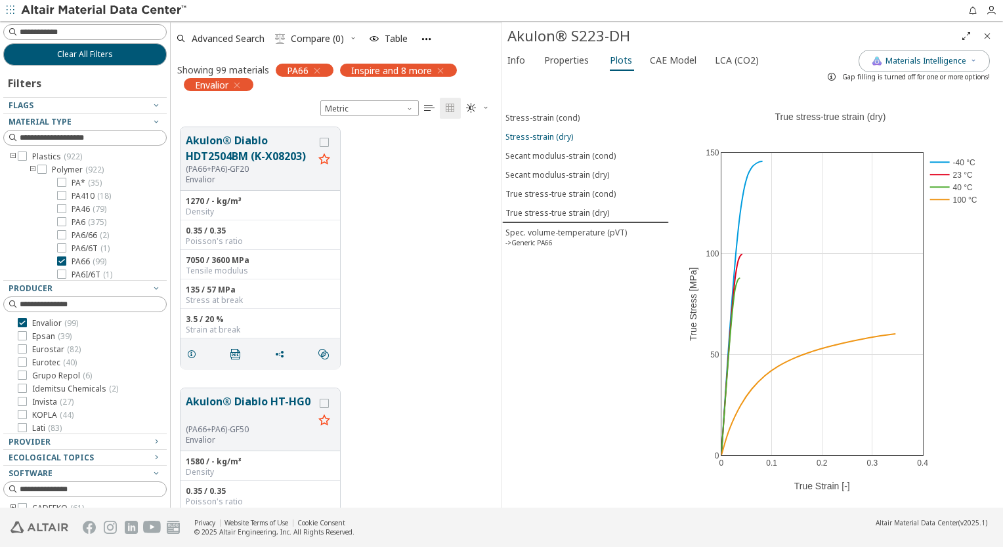
click at [551, 139] on div "Stress-strain (dry)" at bounding box center [539, 136] width 68 height 11
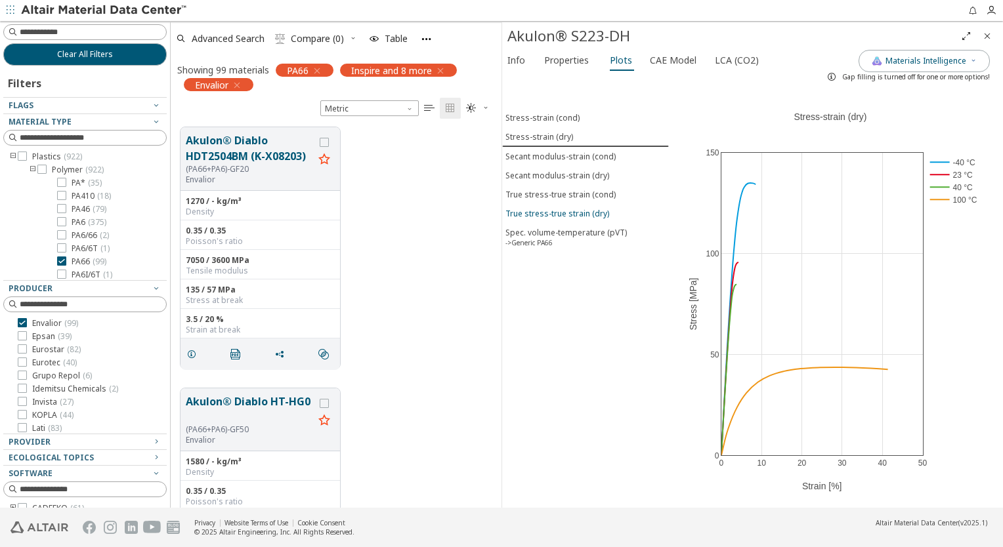
click at [555, 209] on div "True stress-true strain (dry)" at bounding box center [557, 213] width 104 height 11
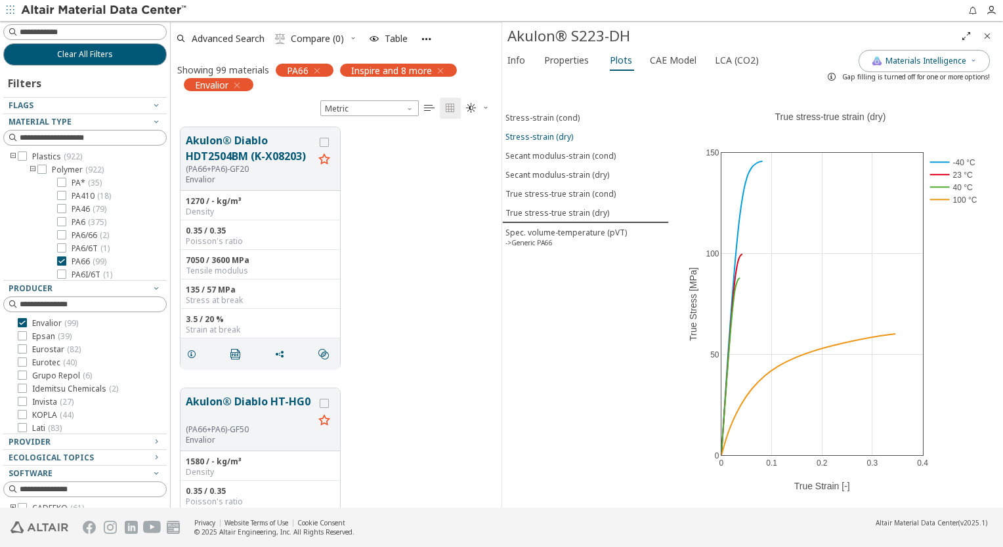
click at [552, 139] on div "Stress-strain (dry)" at bounding box center [539, 136] width 68 height 11
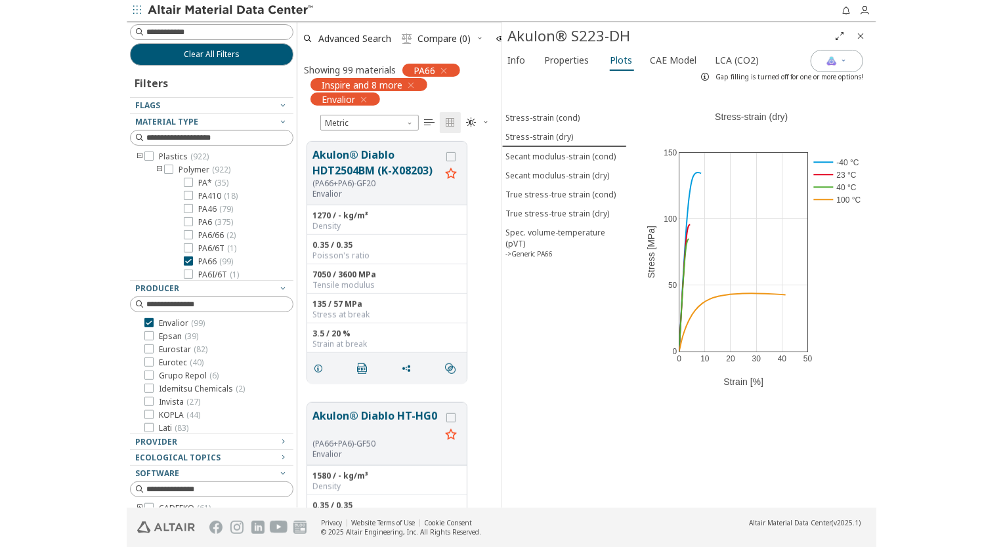
scroll to position [380, 320]
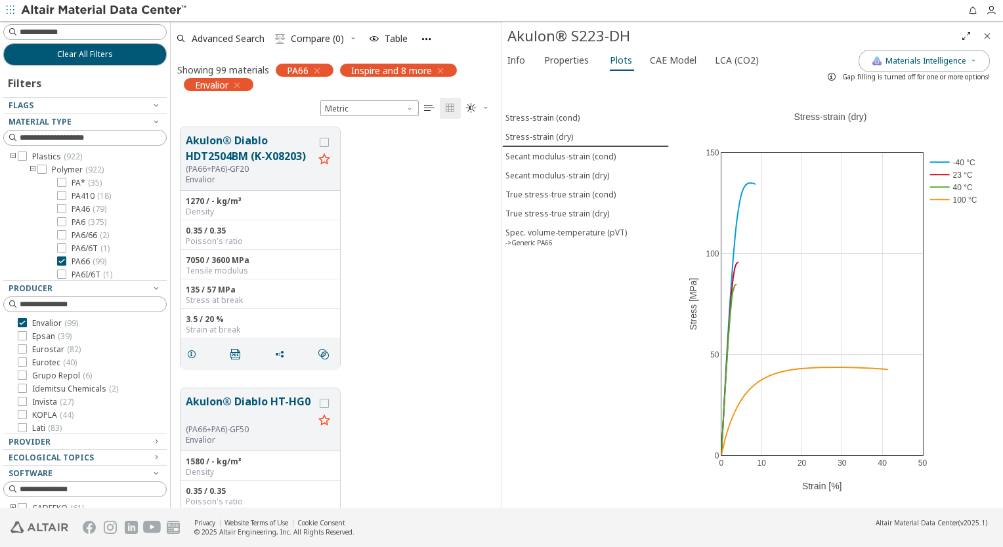
drag, startPoint x: 985, startPoint y: 35, endPoint x: 944, endPoint y: 35, distance: 40.7
click at [944, 35] on div "Akulon® S223-DH" at bounding box center [752, 36] width 501 height 28
click at [983, 35] on icon "Close" at bounding box center [987, 36] width 11 height 11
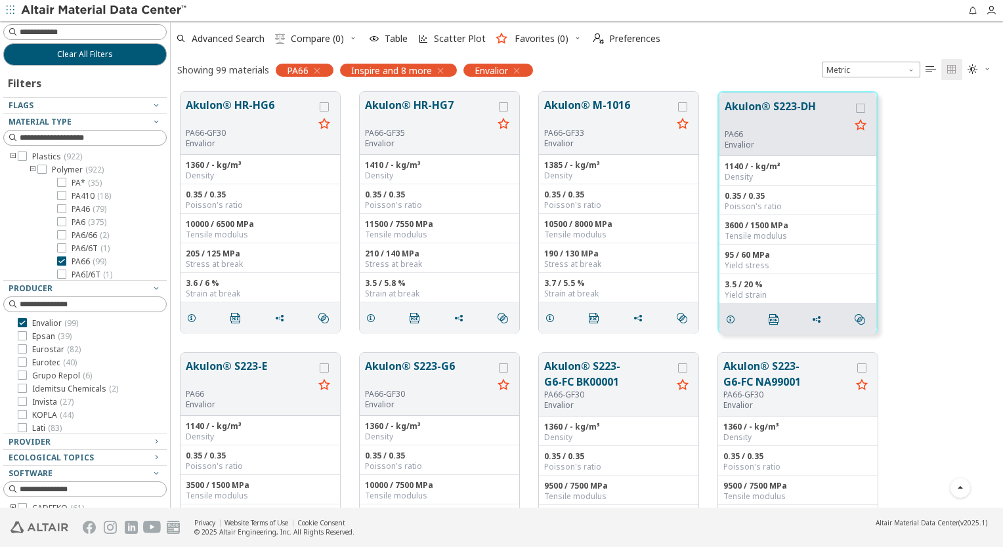
scroll to position [415, 822]
click at [21, 322] on icon at bounding box center [22, 322] width 9 height 9
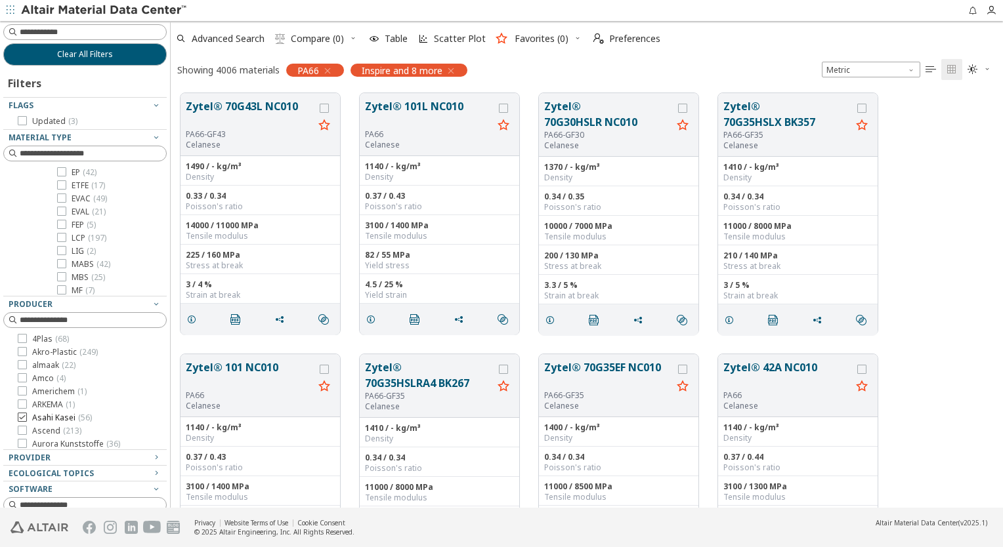
scroll to position [66, 0]
click at [23, 353] on icon at bounding box center [22, 351] width 9 height 9
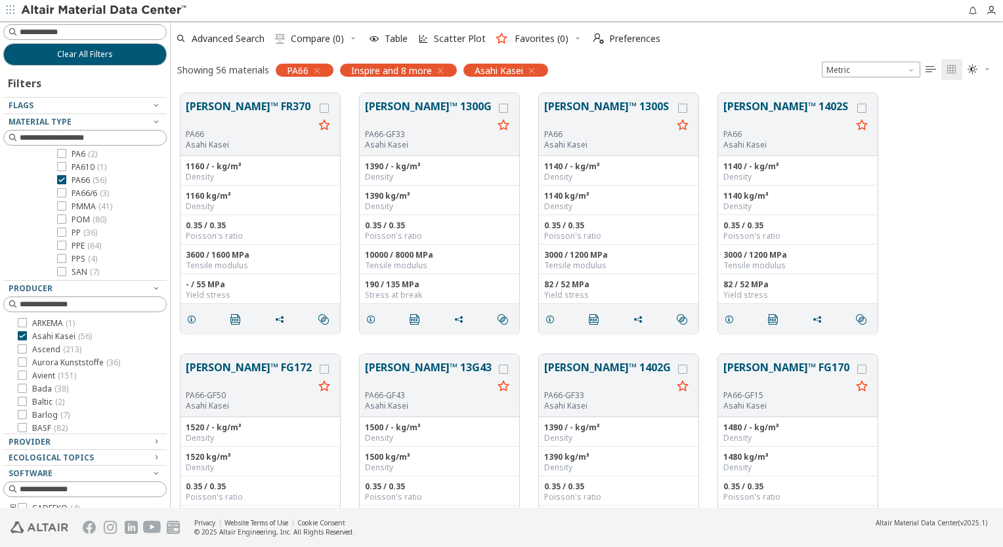
scroll to position [55, 0]
click at [266, 138] on div "PA66" at bounding box center [250, 134] width 128 height 11
click at [255, 109] on button "[PERSON_NAME]™ FR370" at bounding box center [250, 113] width 128 height 31
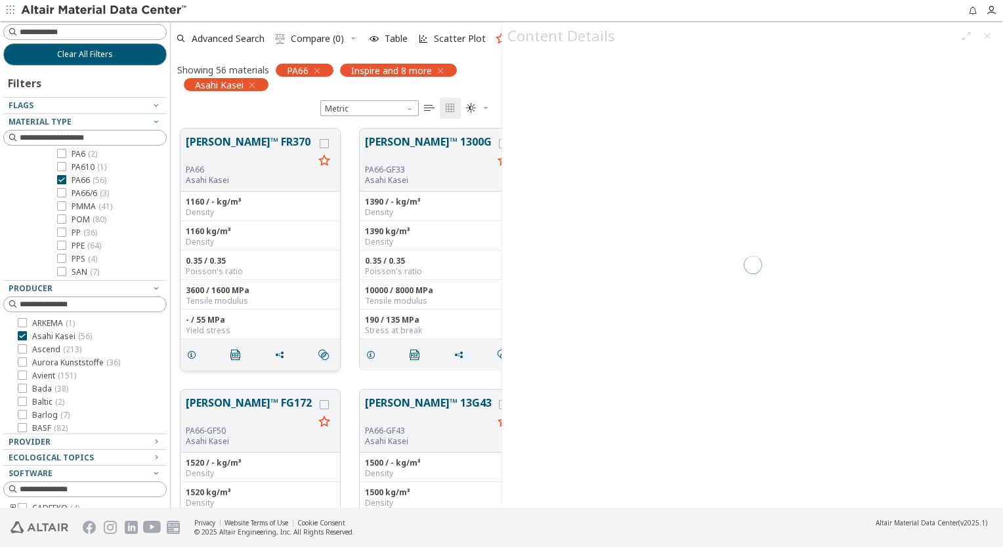
scroll to position [380, 320]
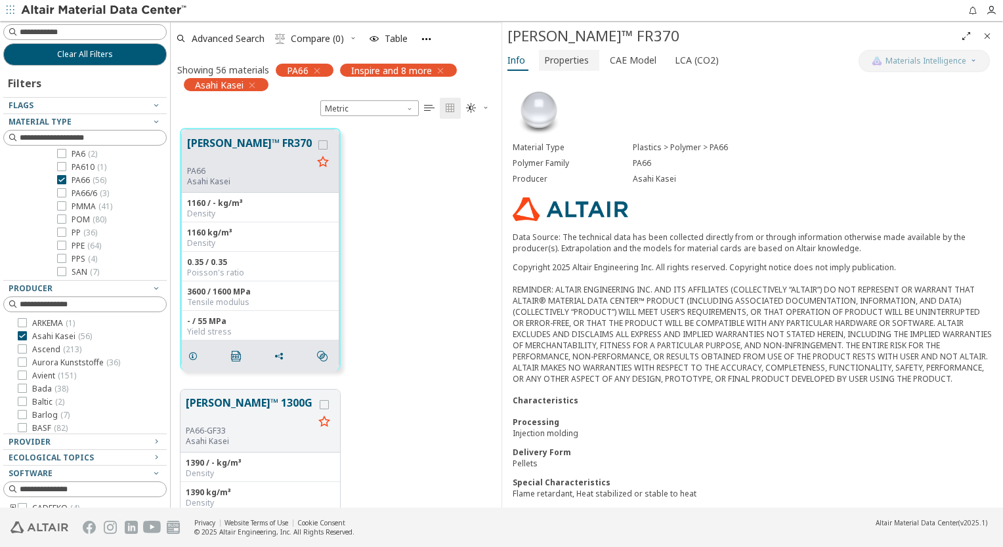
click at [557, 65] on span "Properties" at bounding box center [566, 60] width 45 height 21
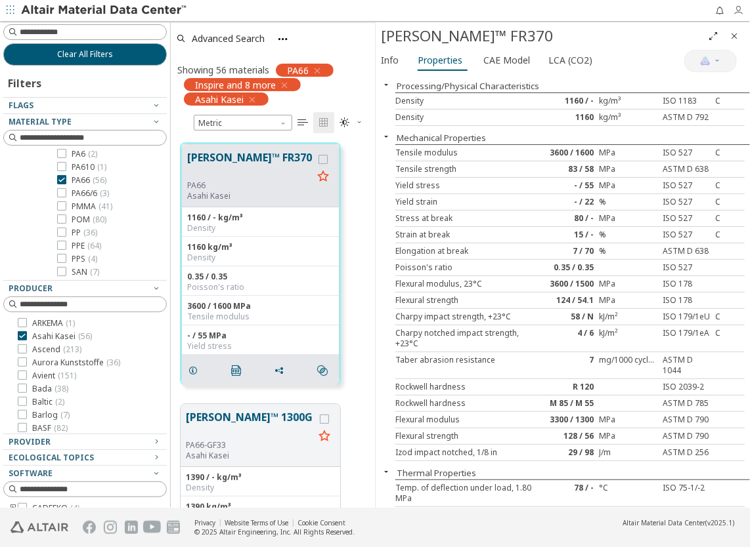
scroll to position [366, 194]
click at [20, 336] on icon at bounding box center [22, 335] width 9 height 9
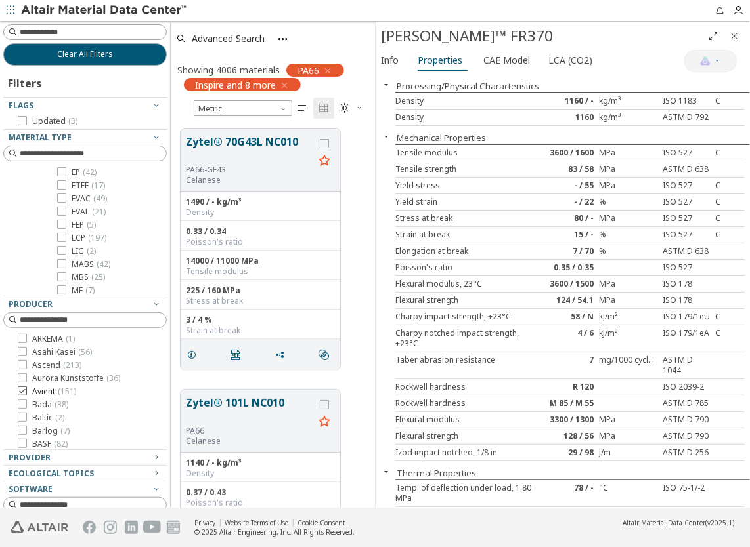
scroll to position [131, 0]
click at [24, 378] on icon at bounding box center [22, 377] width 9 height 9
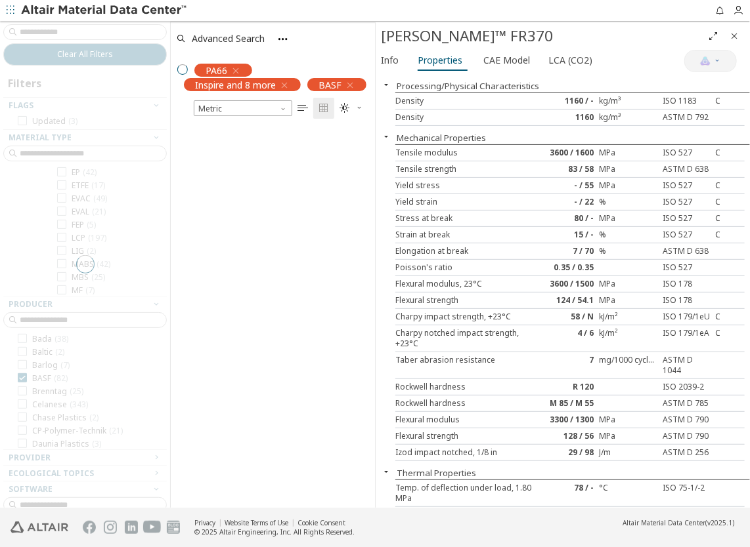
click at [733, 38] on icon "Close" at bounding box center [734, 36] width 11 height 11
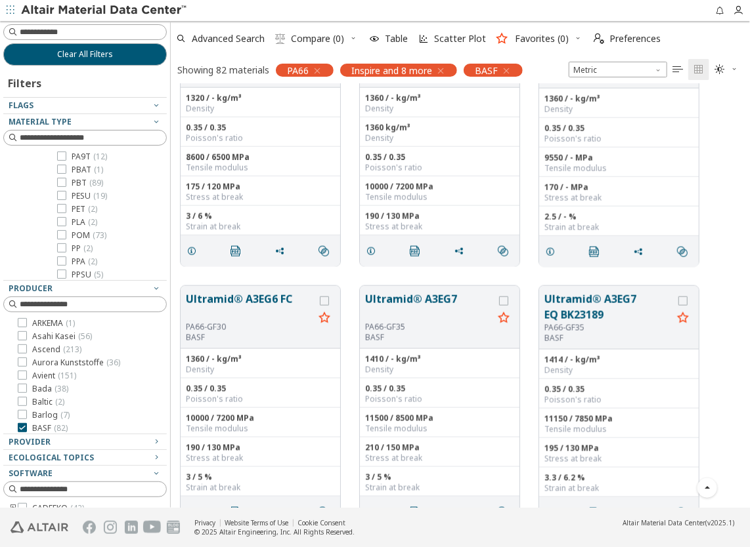
scroll to position [131, 0]
click at [25, 362] on icon at bounding box center [22, 362] width 9 height 9
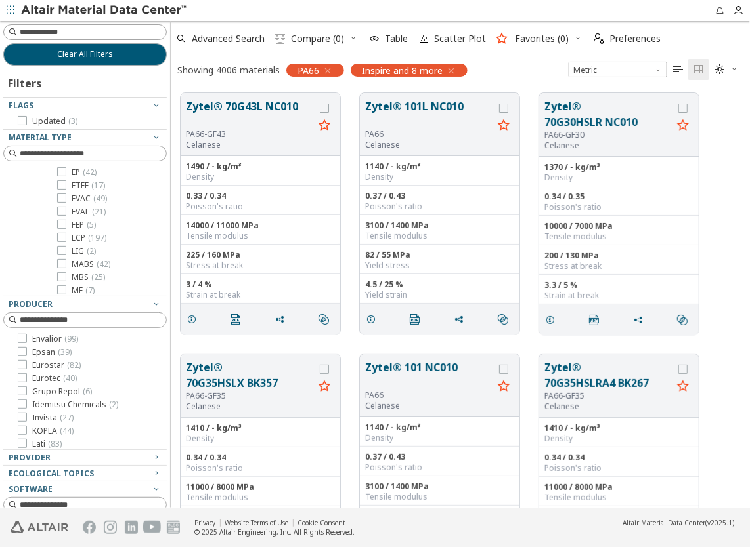
scroll to position [394, 0]
click at [21, 351] on icon at bounding box center [22, 351] width 9 height 9
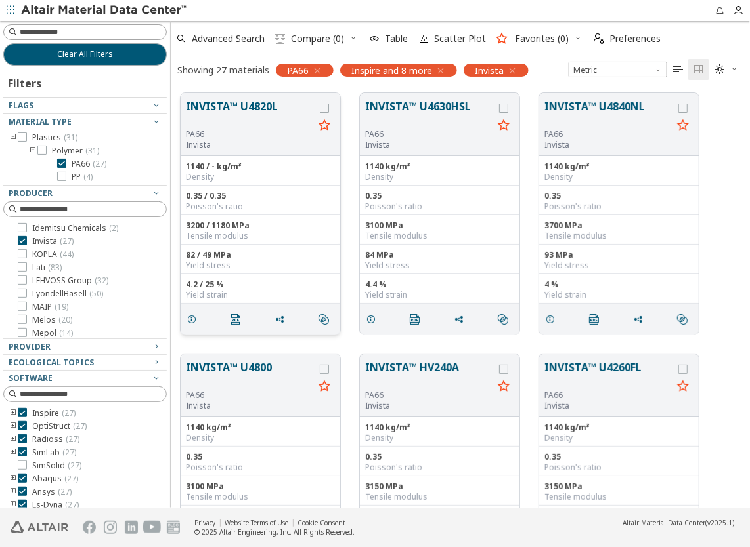
click at [248, 112] on button "INVISTA™ U4820L" at bounding box center [250, 113] width 128 height 31
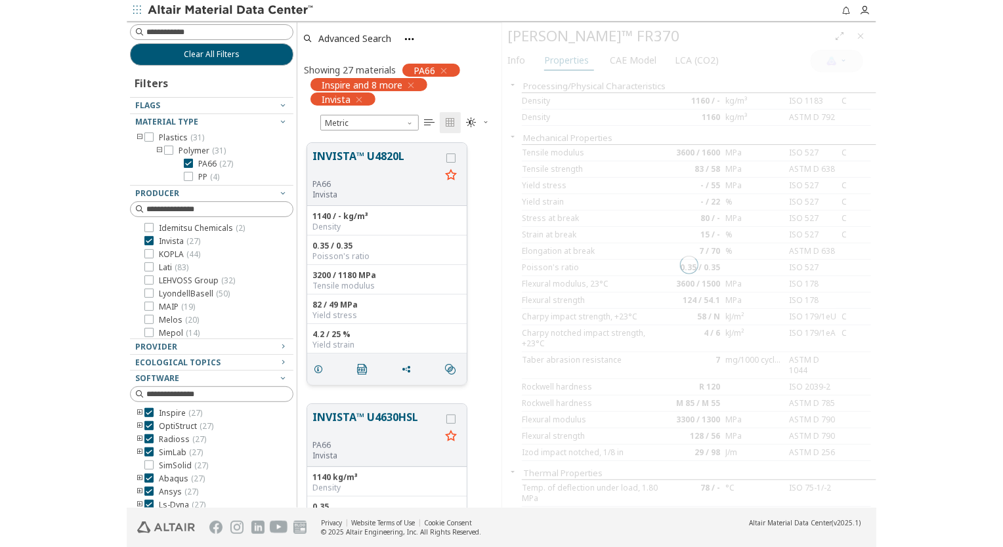
scroll to position [366, 194]
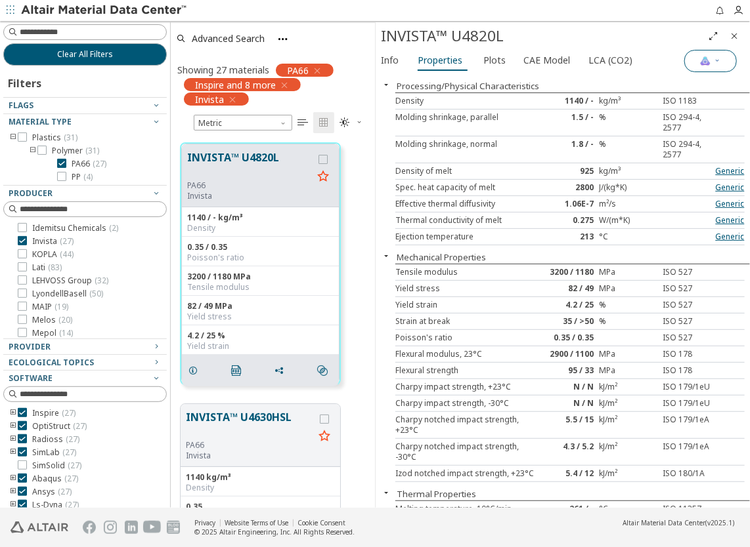
click at [704, 70] on button "Materials Intelligence" at bounding box center [710, 61] width 53 height 22
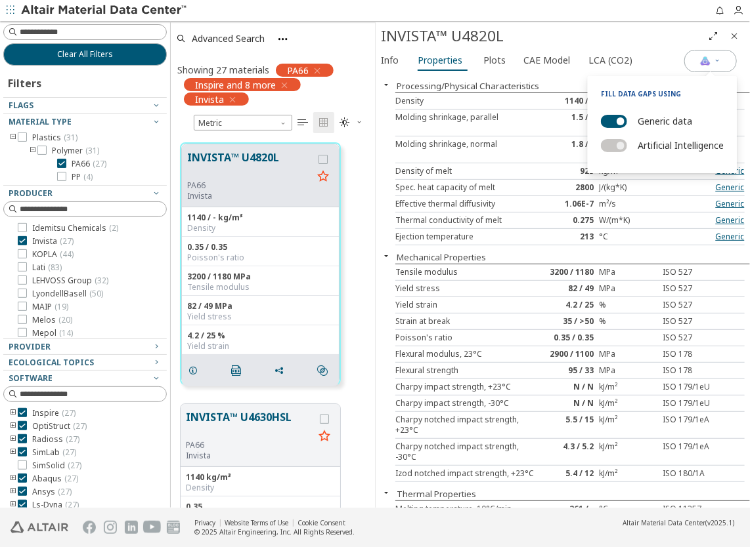
click at [652, 123] on label "Generic data" at bounding box center [664, 121] width 54 height 19
click at [627, 123] on button "Generic data" at bounding box center [614, 121] width 26 height 13
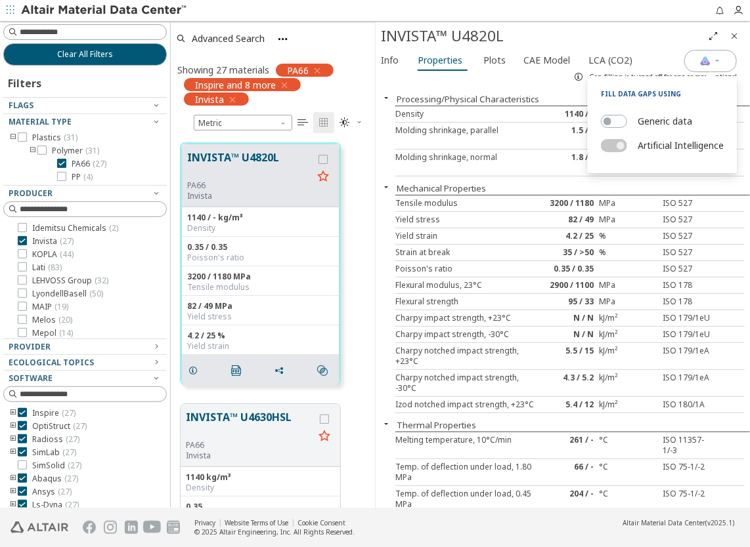
drag, startPoint x: 547, startPoint y: 87, endPoint x: 509, endPoint y: 71, distance: 41.5
click at [547, 87] on div "Processing/Physical Characteristics Density 1140 / - kg/m³ ISO 1183 Molding shr…" at bounding box center [562, 297] width 374 height 421
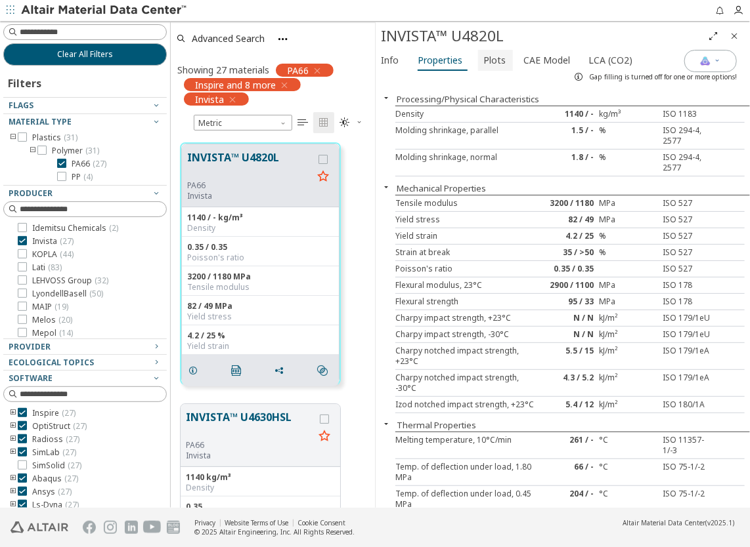
click at [492, 58] on span "Plots" at bounding box center [494, 60] width 22 height 21
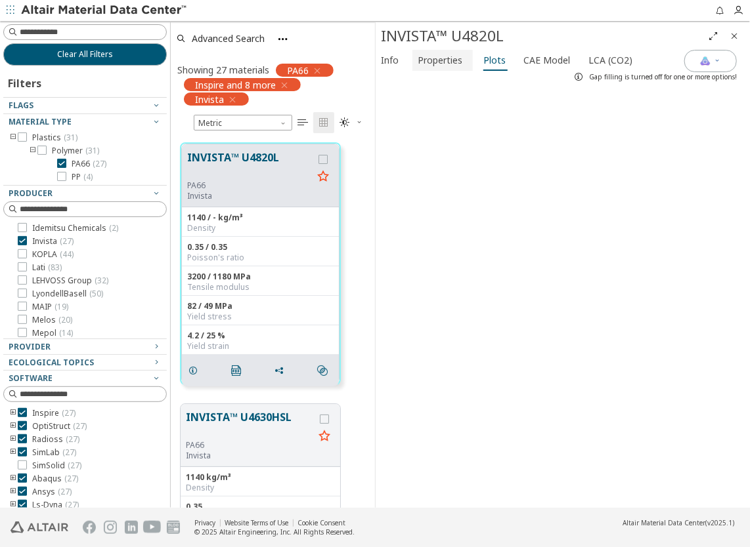
click at [454, 59] on span "Properties" at bounding box center [439, 60] width 45 height 21
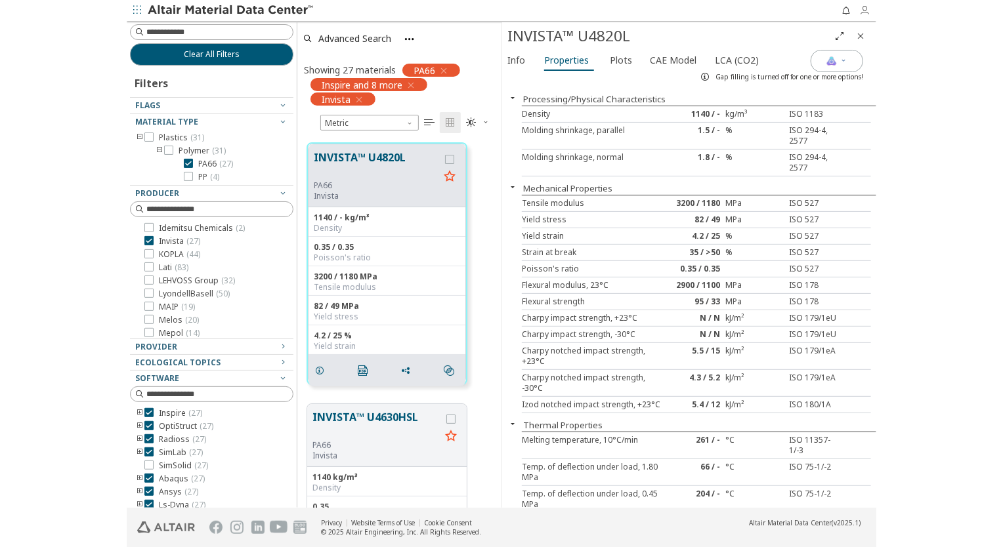
scroll to position [380, 320]
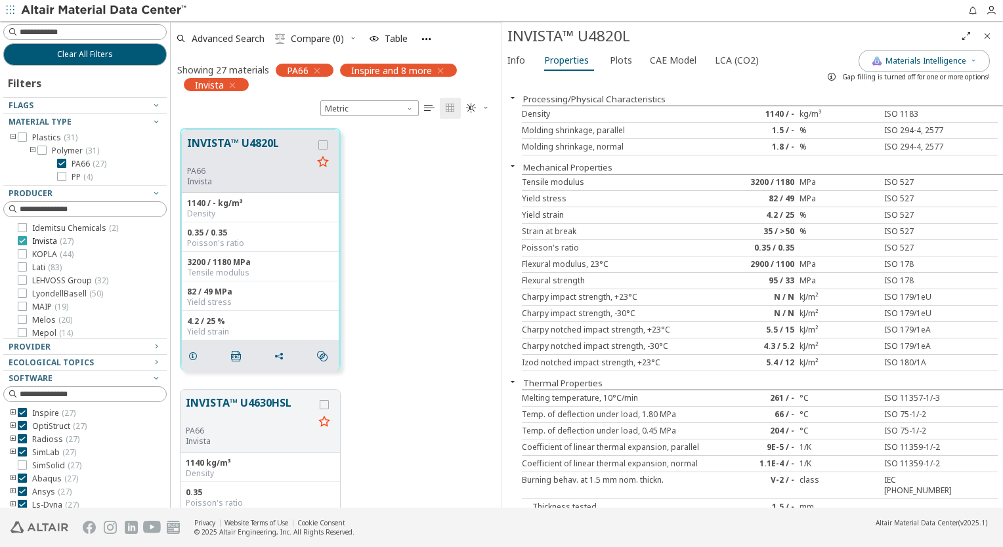
click at [22, 240] on icon at bounding box center [22, 240] width 9 height 9
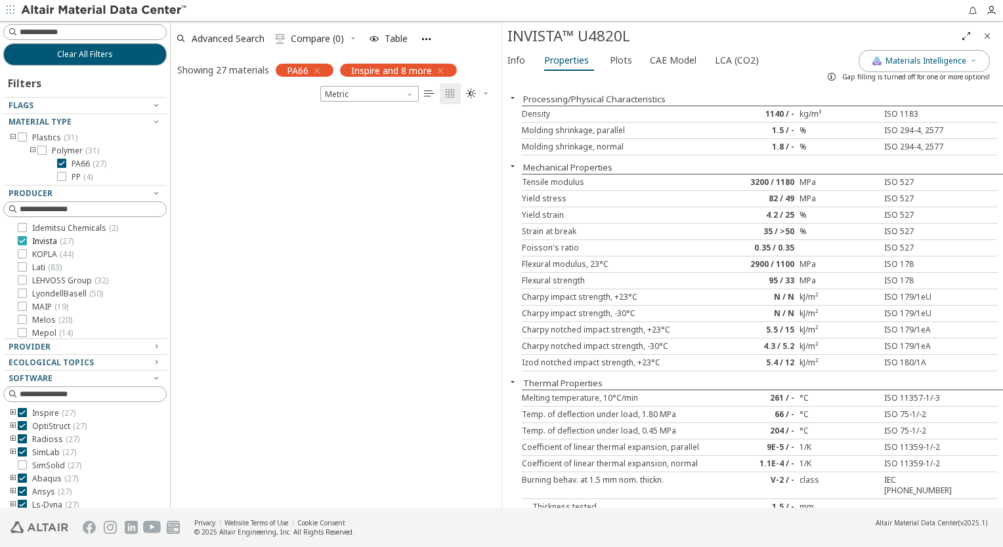
scroll to position [394, 320]
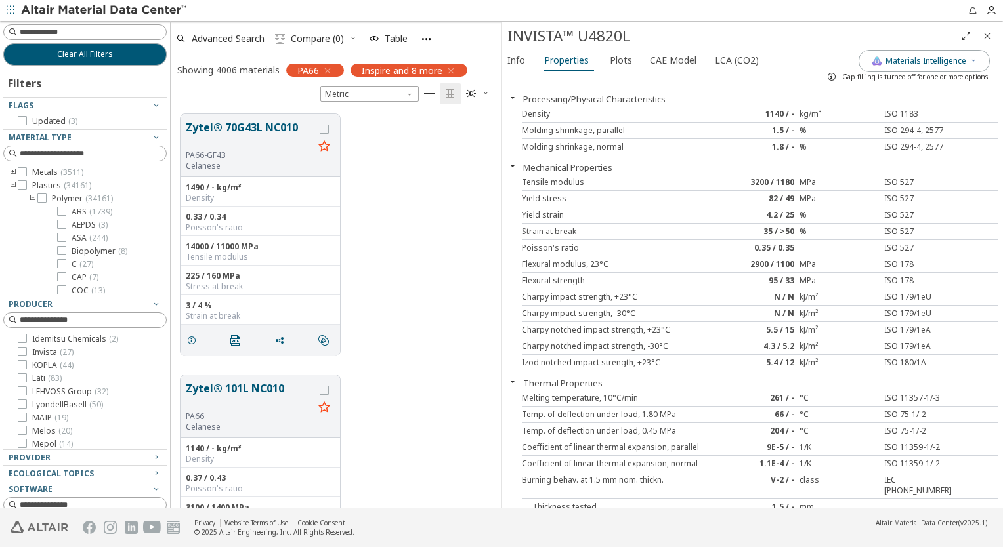
click at [919, 93] on div "Processing/Physical Characteristics" at bounding box center [752, 99] width 501 height 13
click at [989, 38] on icon "Close" at bounding box center [987, 36] width 11 height 11
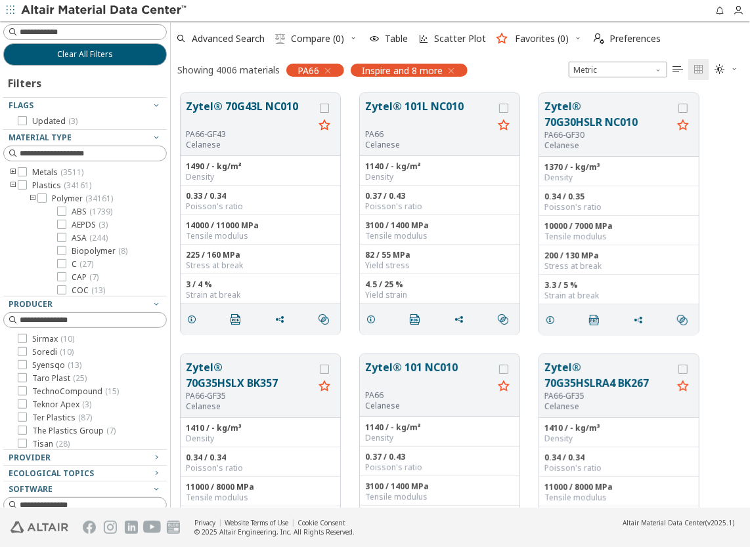
scroll to position [919, 0]
click at [66, 391] on span "Toray Industries ( 14 )" at bounding box center [71, 392] width 79 height 11
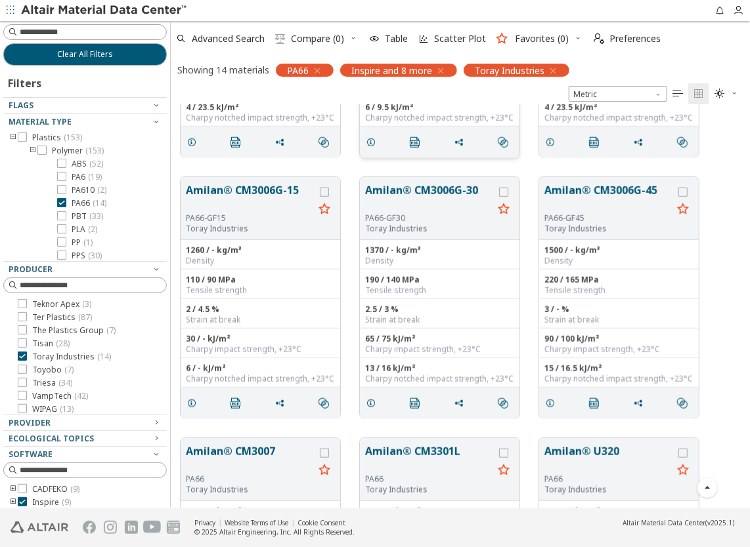
scroll to position [263, 0]
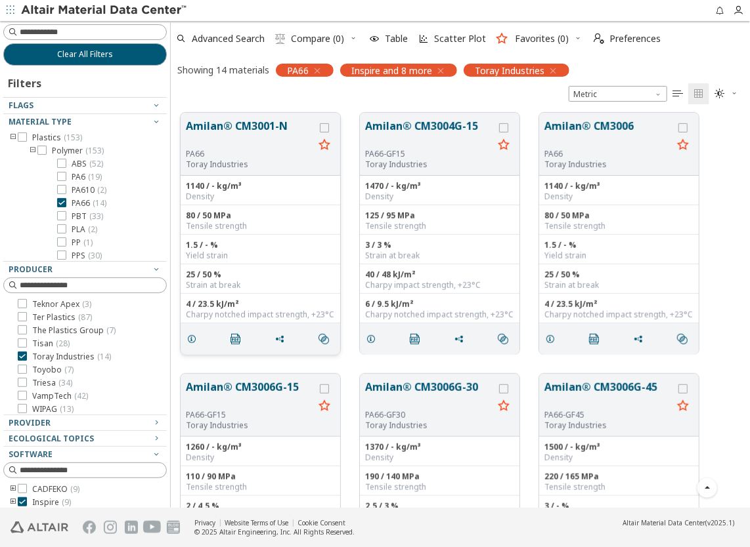
click at [257, 127] on button "Amilan® CM3001-N" at bounding box center [250, 133] width 128 height 31
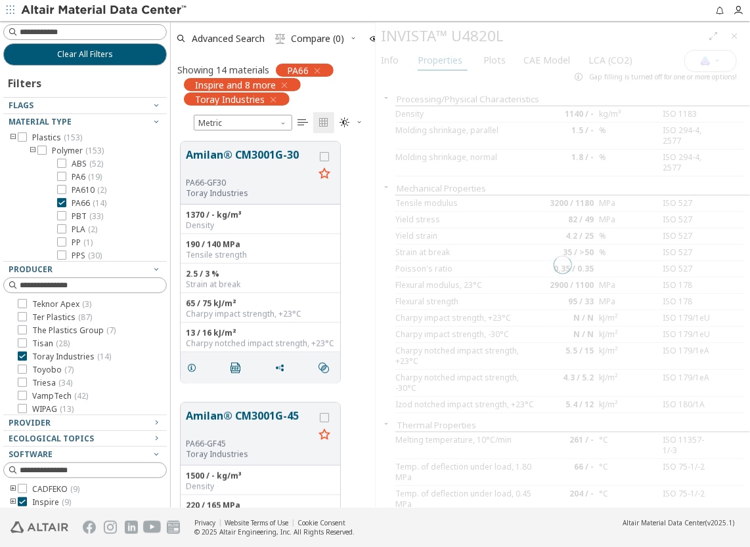
scroll to position [366, 194]
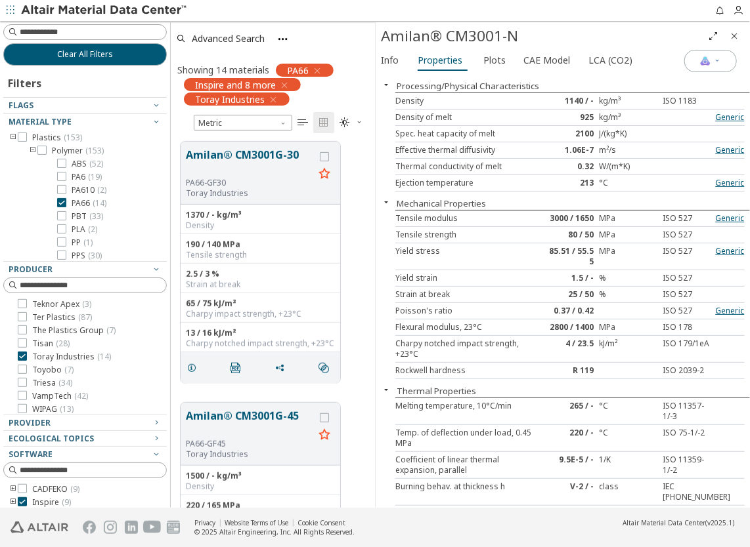
scroll to position [673, 0]
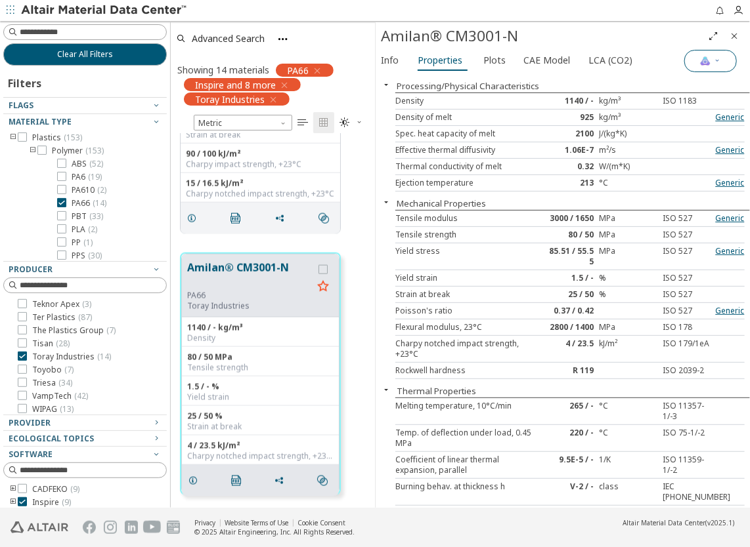
click at [707, 64] on img "button" at bounding box center [705, 61] width 11 height 11
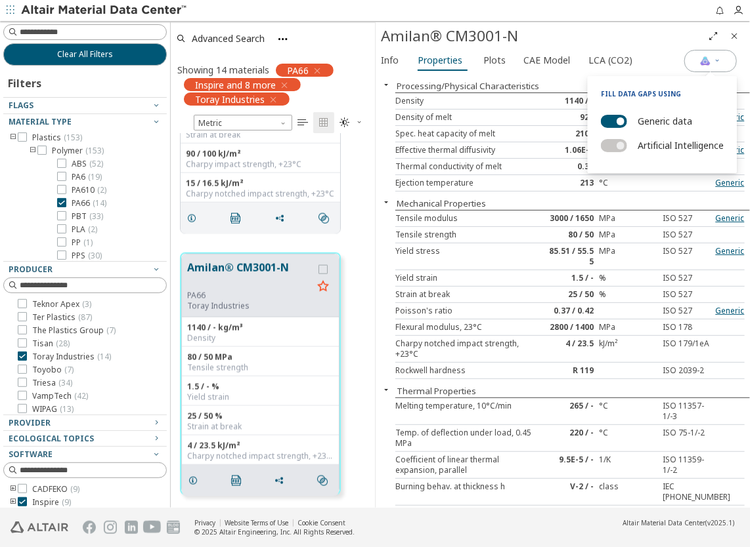
click at [644, 119] on label "Generic data" at bounding box center [664, 121] width 54 height 19
click at [627, 119] on button "Generic data" at bounding box center [614, 121] width 26 height 13
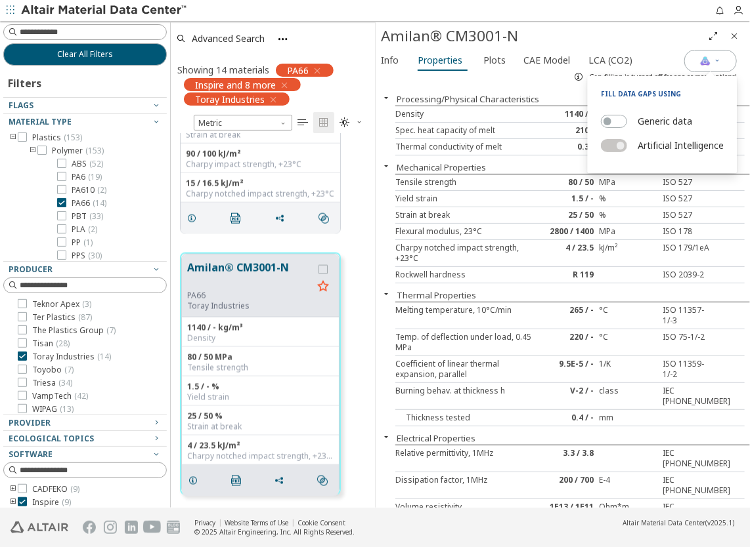
click at [475, 161] on div "Mechanical Properties" at bounding box center [562, 167] width 374 height 13
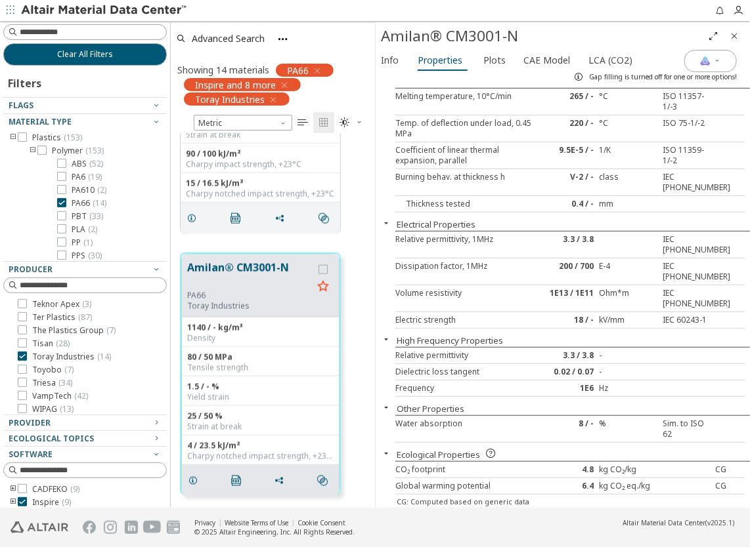
scroll to position [0, 0]
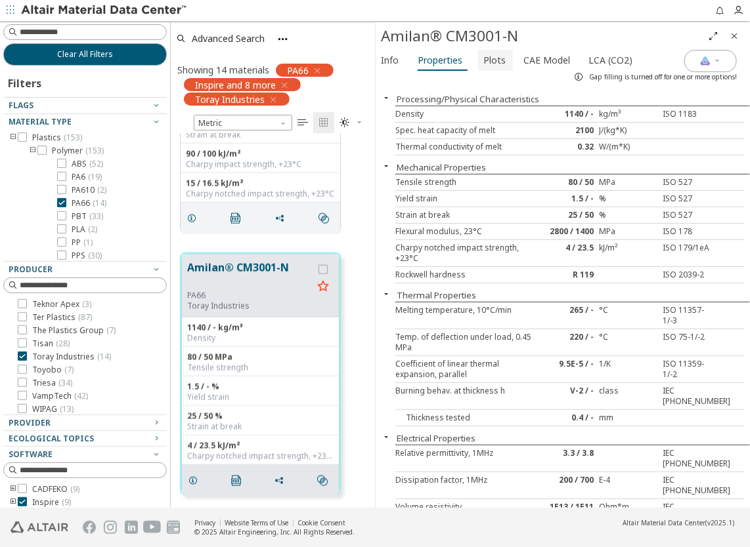
click at [478, 66] on button "Plots" at bounding box center [495, 60] width 35 height 21
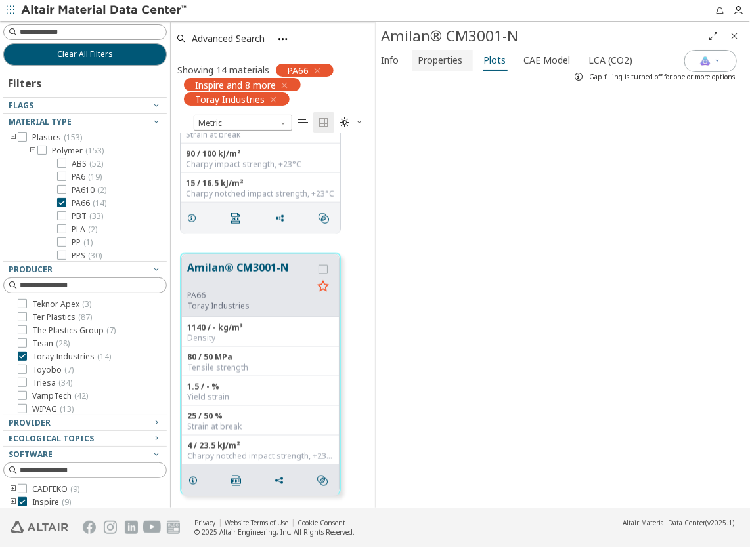
click at [446, 64] on span "Properties" at bounding box center [439, 60] width 45 height 21
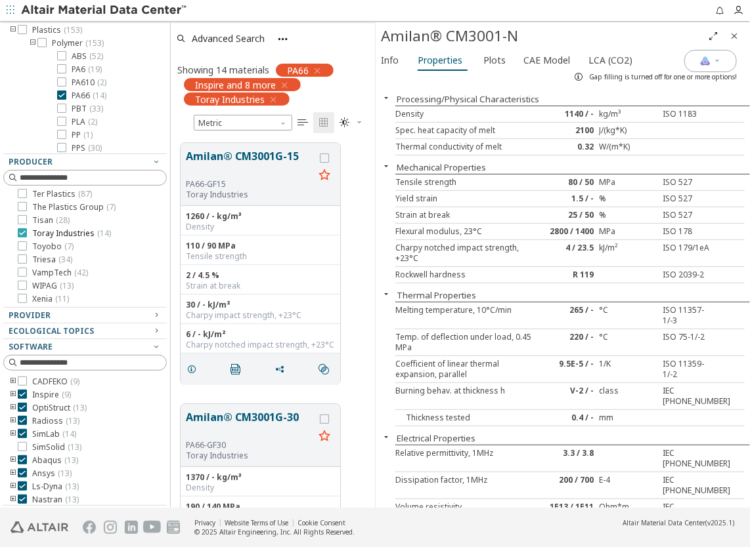
click at [21, 234] on icon at bounding box center [22, 232] width 9 height 9
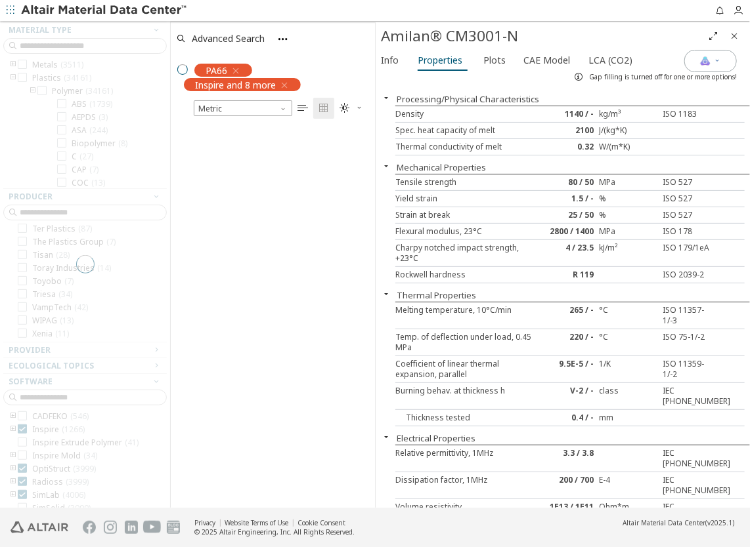
scroll to position [123, 0]
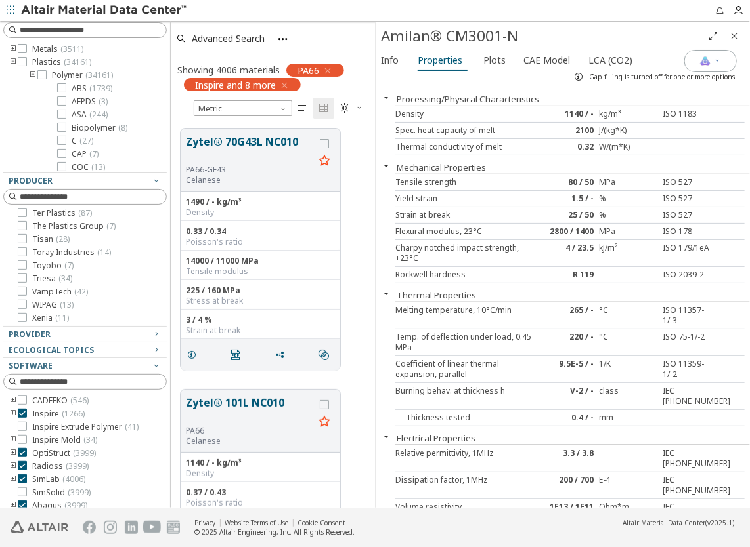
click at [735, 36] on icon "Close" at bounding box center [734, 36] width 11 height 11
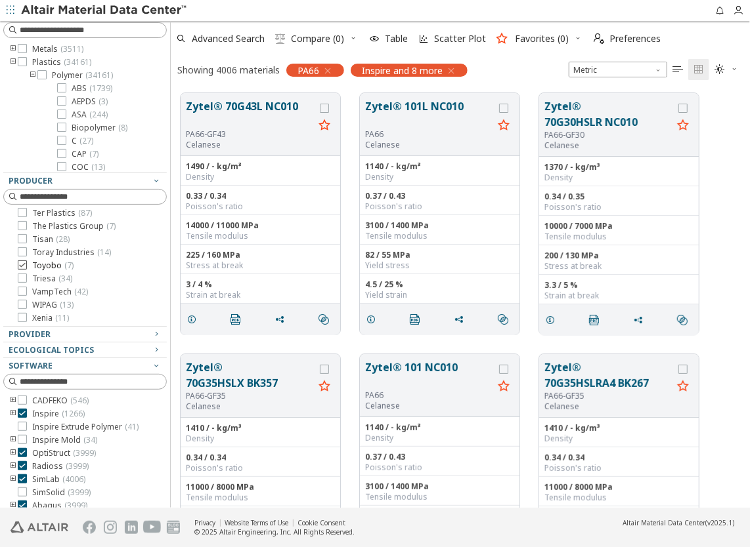
click at [22, 264] on icon at bounding box center [22, 265] width 9 height 9
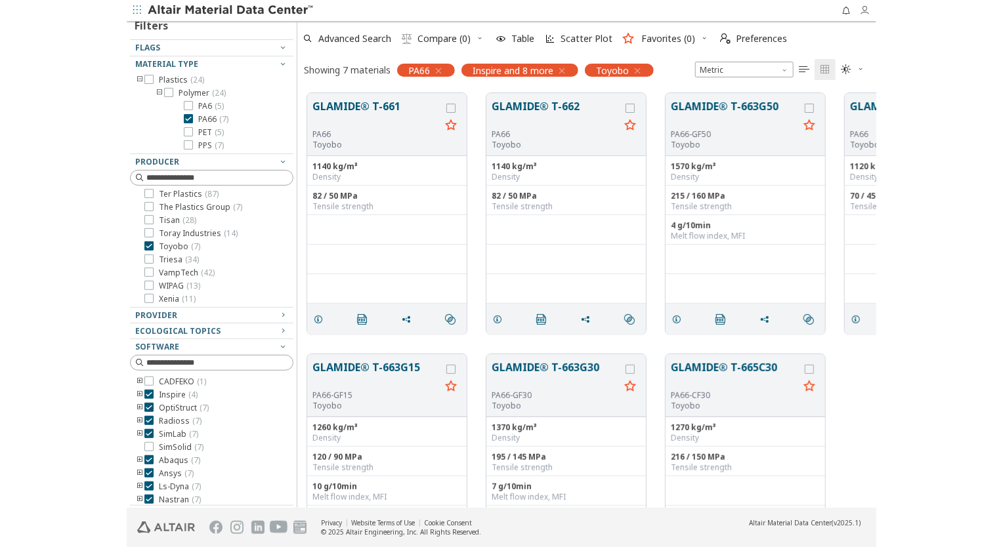
scroll to position [415, 822]
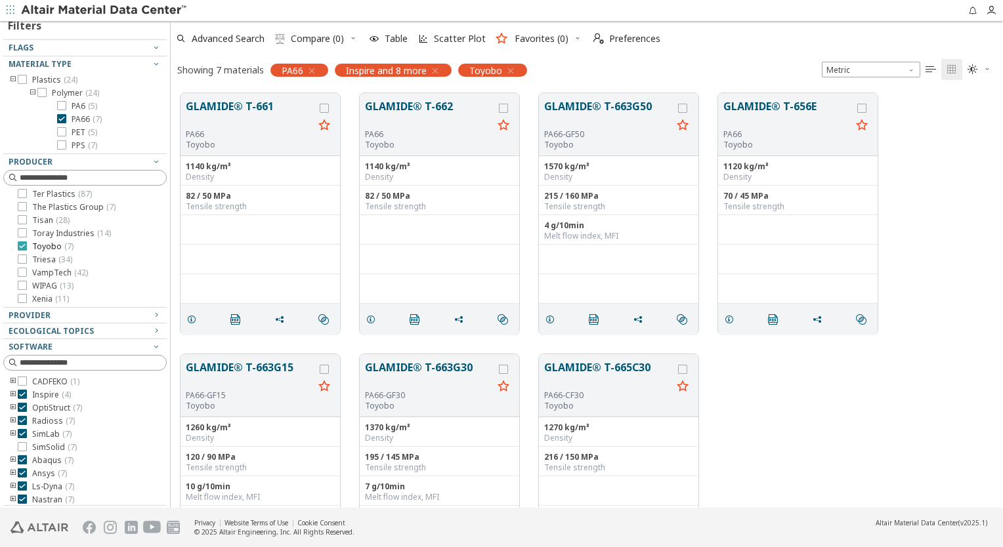
click at [24, 247] on icon at bounding box center [22, 246] width 9 height 9
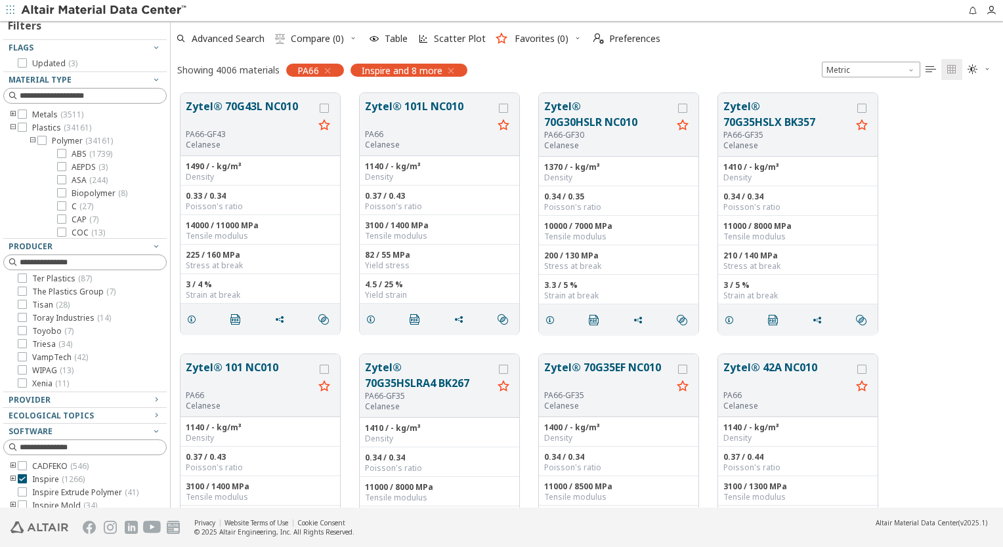
click at [9, 328] on div at bounding box center [13, 331] width 9 height 11
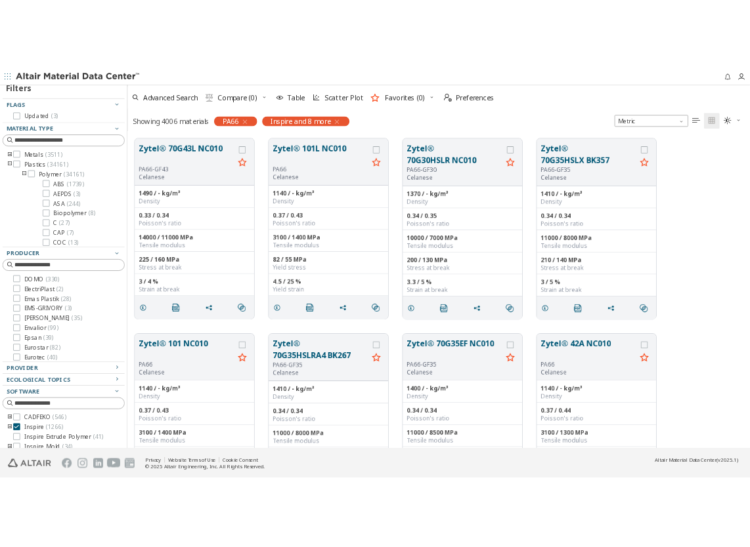
scroll to position [197, 0]
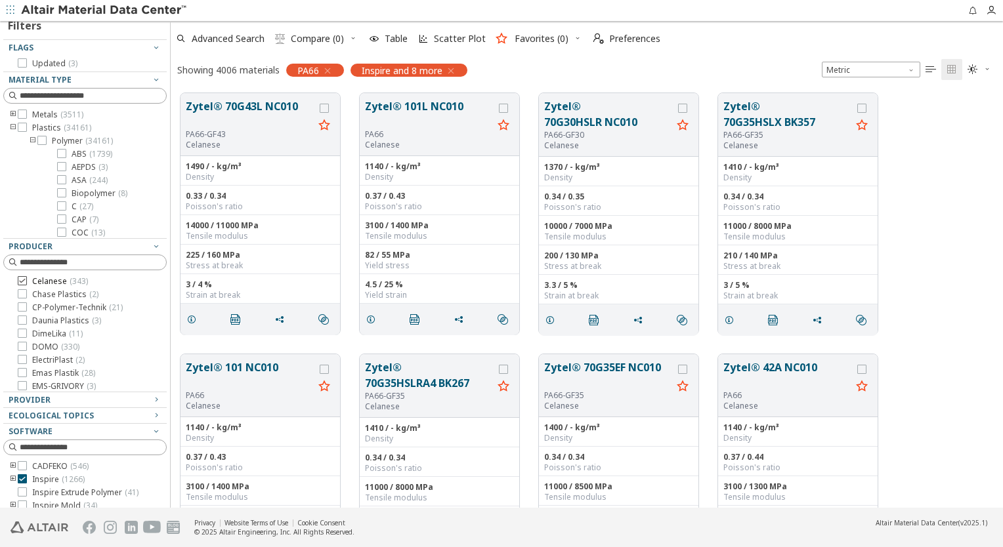
click at [23, 280] on icon at bounding box center [22, 280] width 9 height 9
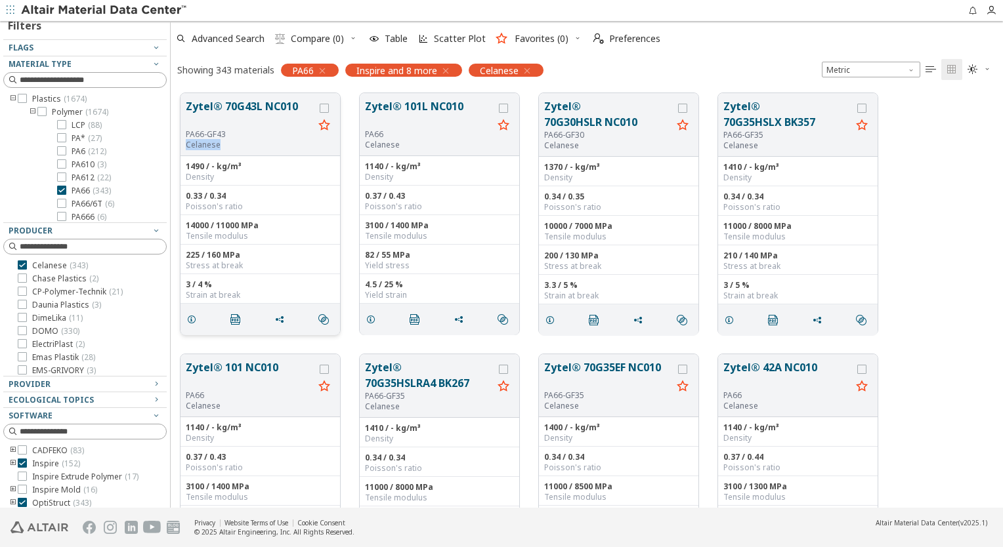
drag, startPoint x: 186, startPoint y: 146, endPoint x: 219, endPoint y: 147, distance: 33.5
click at [219, 147] on p "Celanese" at bounding box center [250, 145] width 128 height 11
copy p "Celanese"
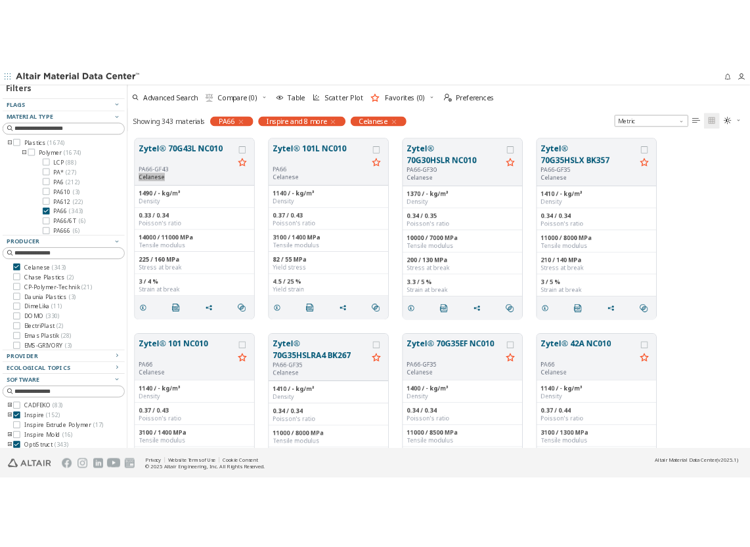
scroll to position [415, 569]
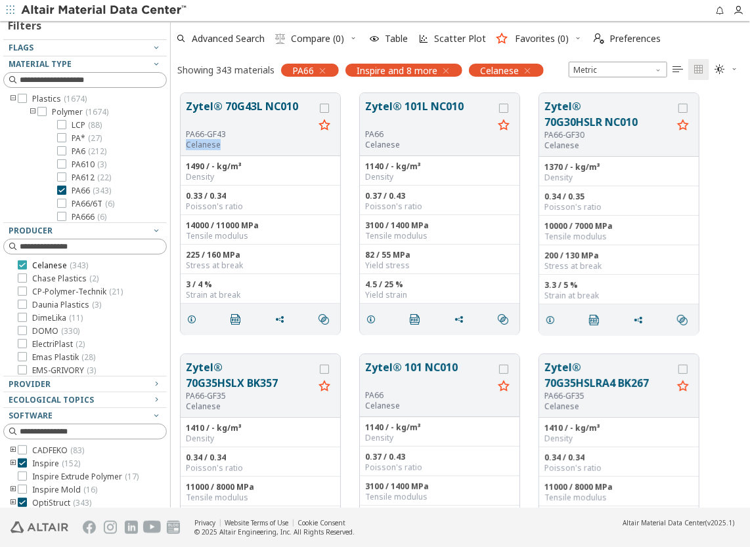
click at [20, 266] on icon at bounding box center [22, 265] width 9 height 9
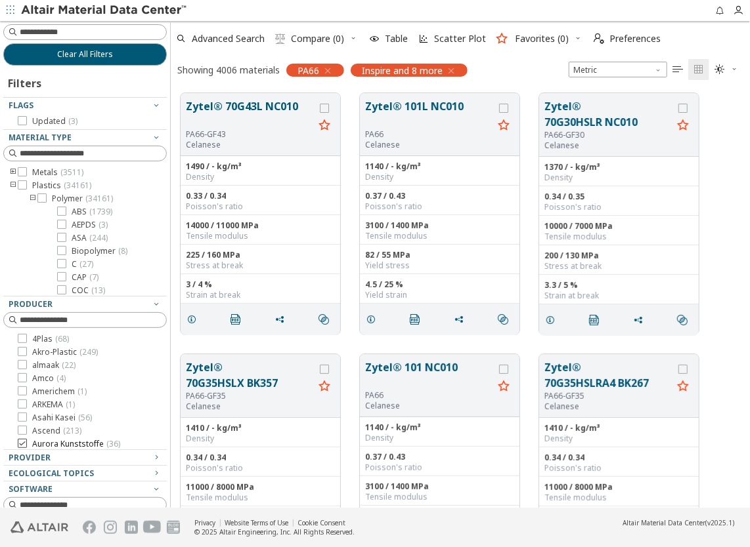
scroll to position [66, 0]
click at [22, 352] on icon at bounding box center [22, 351] width 9 height 9
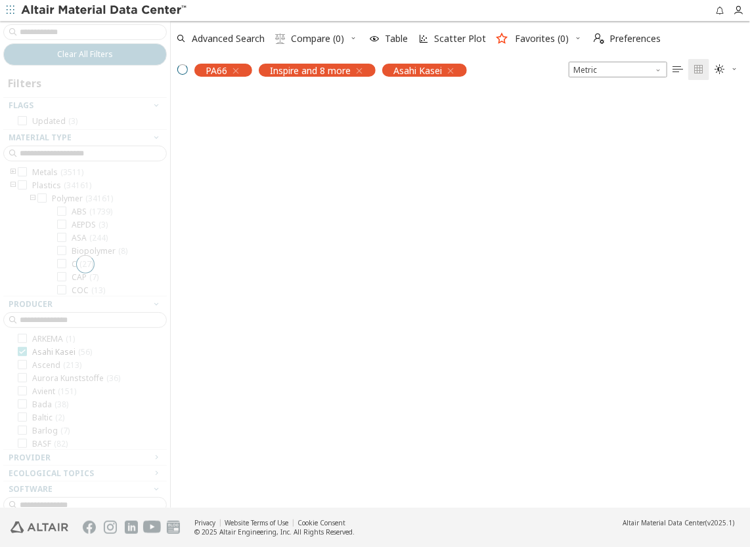
scroll to position [415, 569]
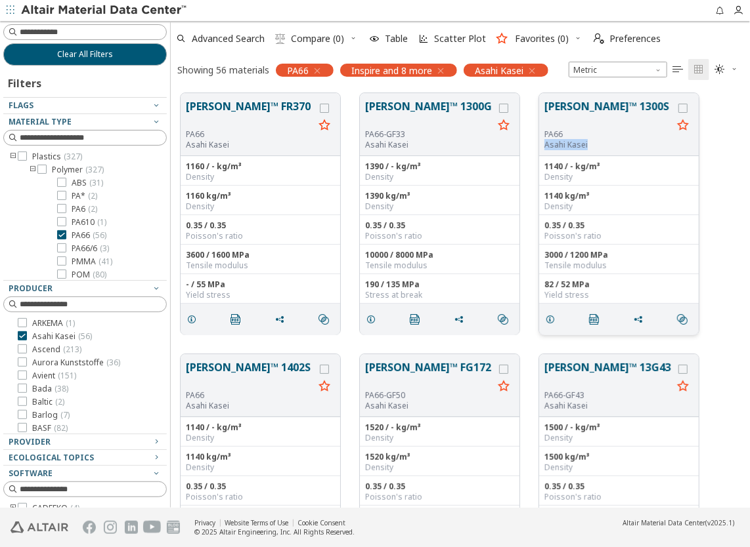
drag, startPoint x: 545, startPoint y: 146, endPoint x: 586, endPoint y: 146, distance: 40.7
click at [586, 146] on p "Asahi Kasei" at bounding box center [608, 145] width 128 height 11
copy p "Asahi Kasei"
click at [587, 106] on button "[PERSON_NAME]™ 1300S" at bounding box center [608, 113] width 128 height 31
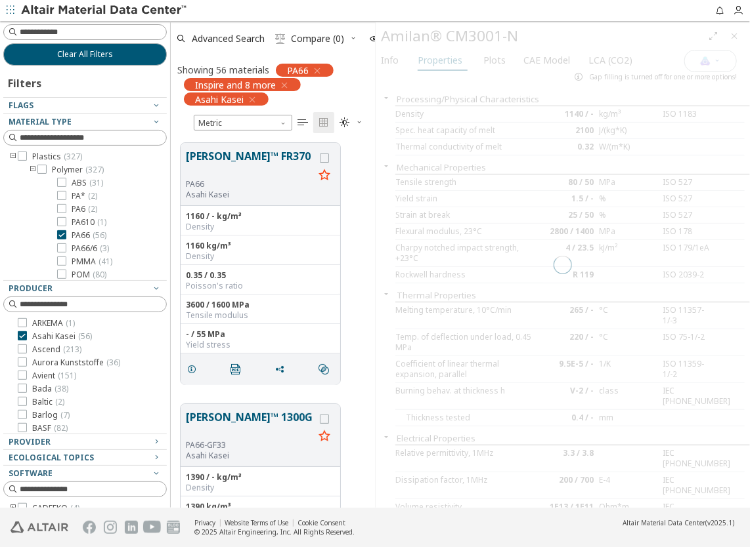
scroll to position [366, 194]
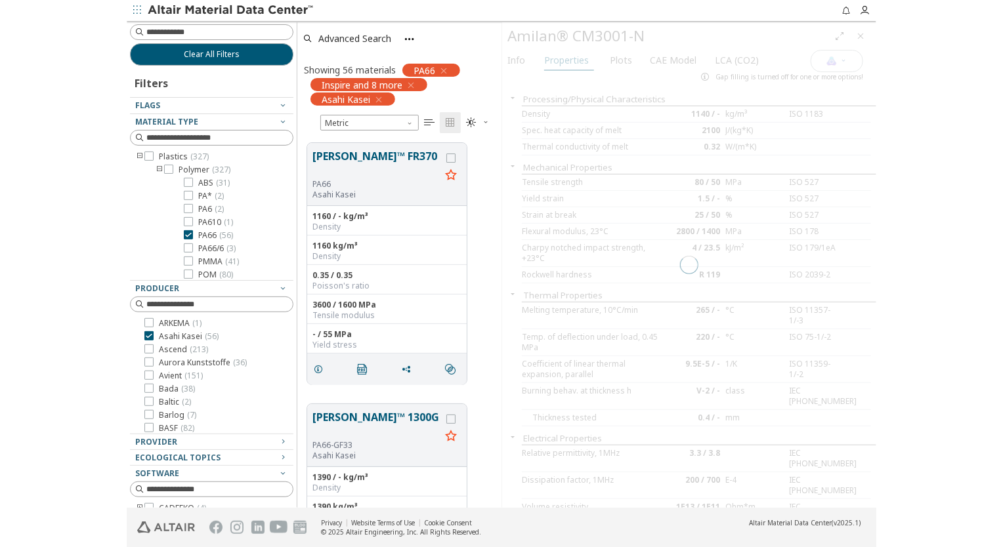
scroll to position [412, 0]
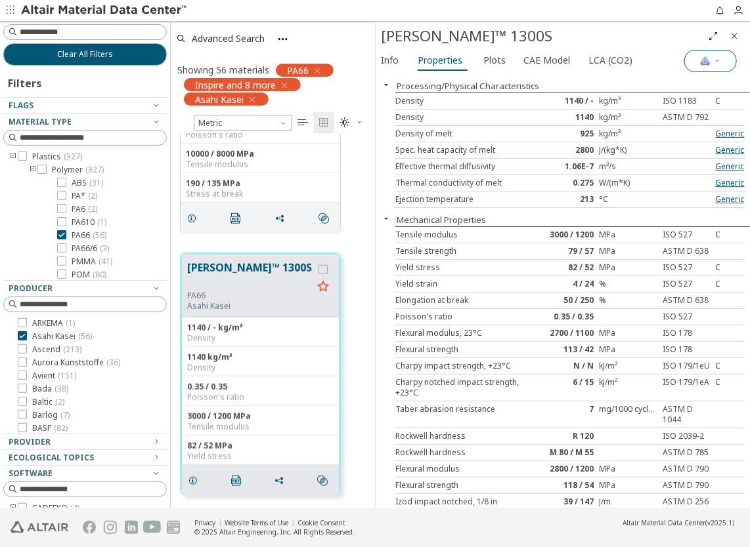
click at [706, 66] on button "Materials Intelligence" at bounding box center [710, 61] width 53 height 22
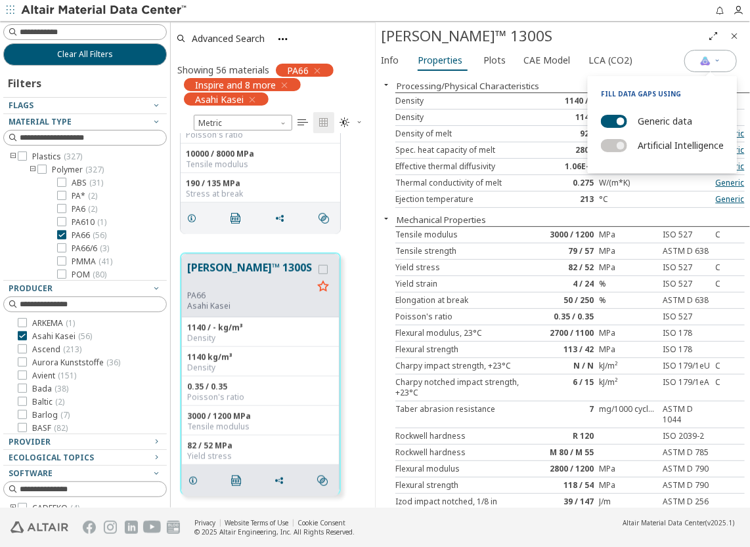
click at [647, 118] on label "Generic data" at bounding box center [664, 121] width 54 height 19
click at [627, 118] on button "Generic data" at bounding box center [614, 121] width 26 height 13
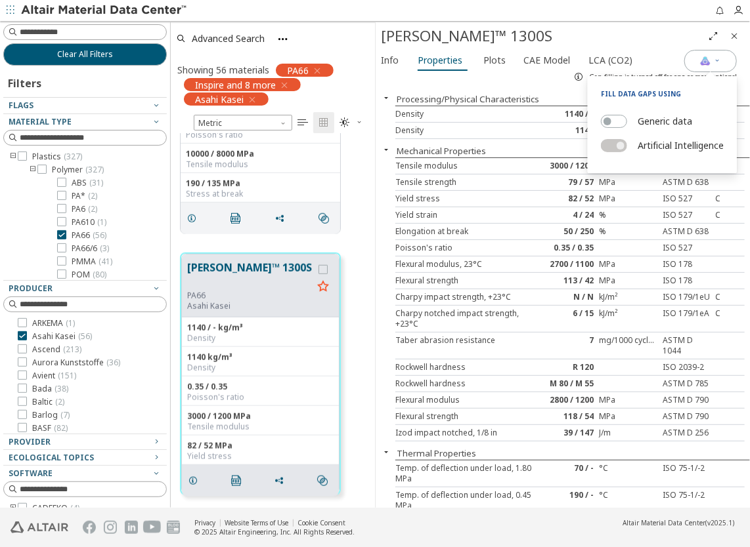
click at [513, 119] on div "Density 1140 / - kg/m³ ISO 1183 C" at bounding box center [569, 114] width 349 height 16
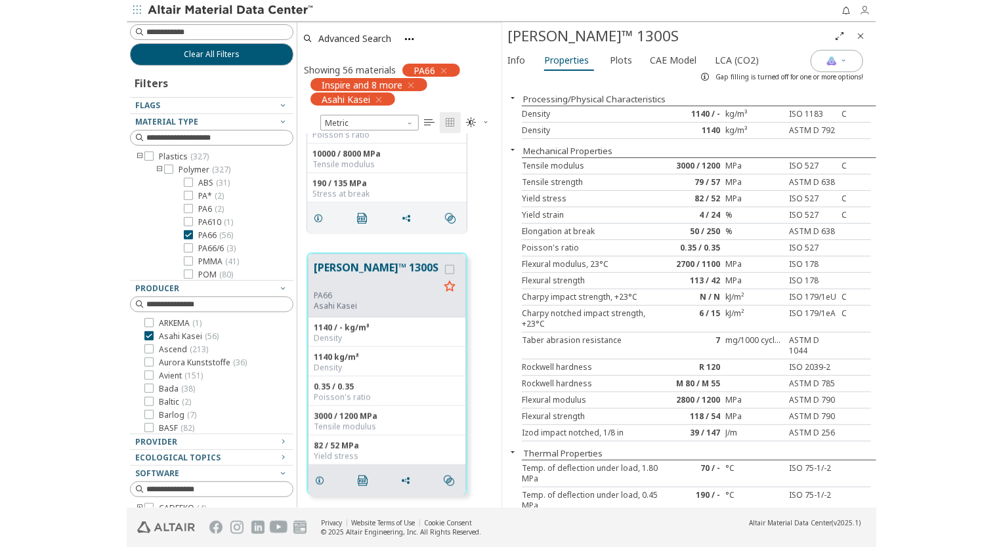
scroll to position [380, 320]
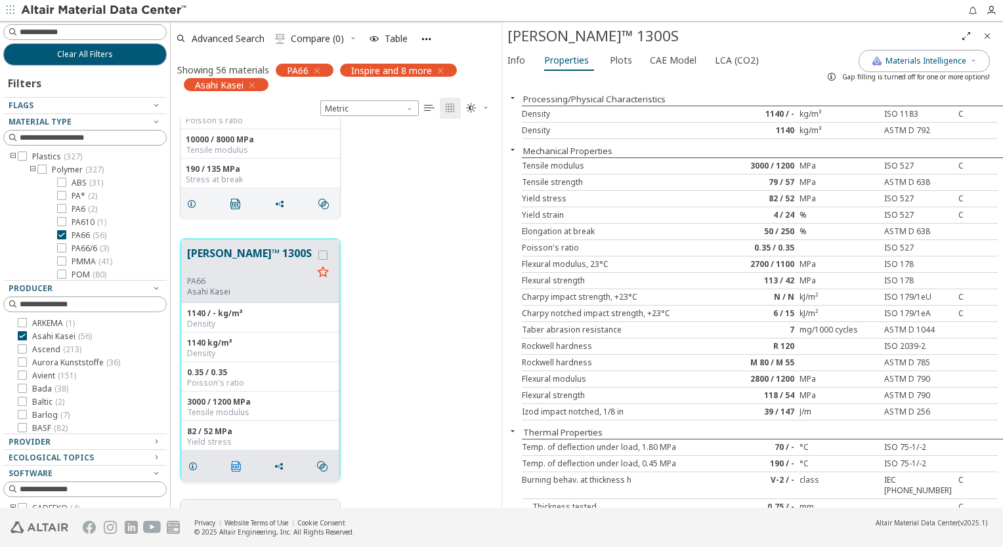
click at [235, 465] on icon "" at bounding box center [236, 466] width 11 height 11
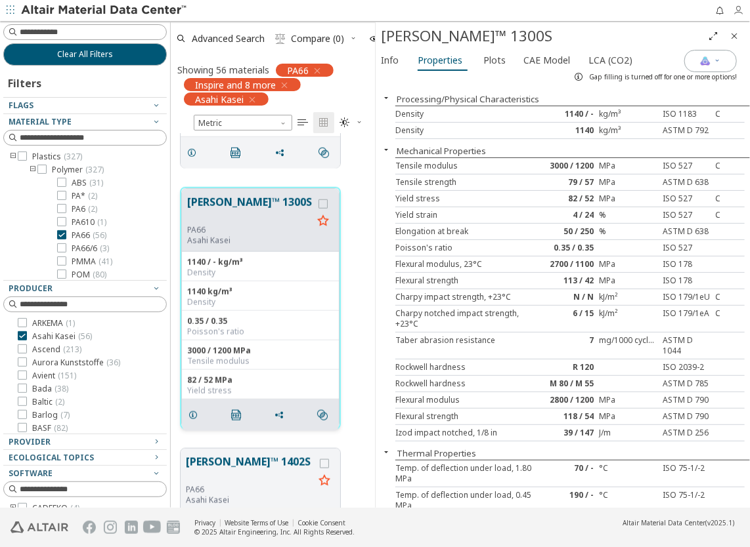
scroll to position [366, 194]
click at [24, 336] on icon at bounding box center [22, 335] width 9 height 9
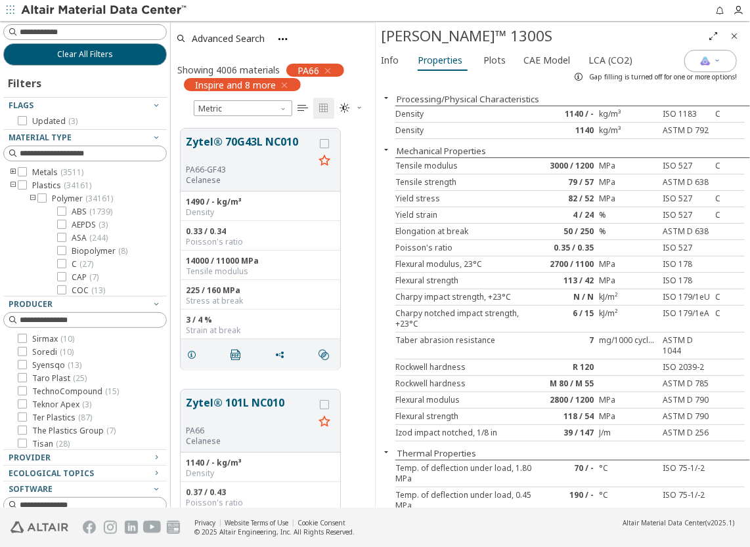
scroll to position [919, 0]
click at [25, 391] on icon at bounding box center [22, 391] width 9 height 9
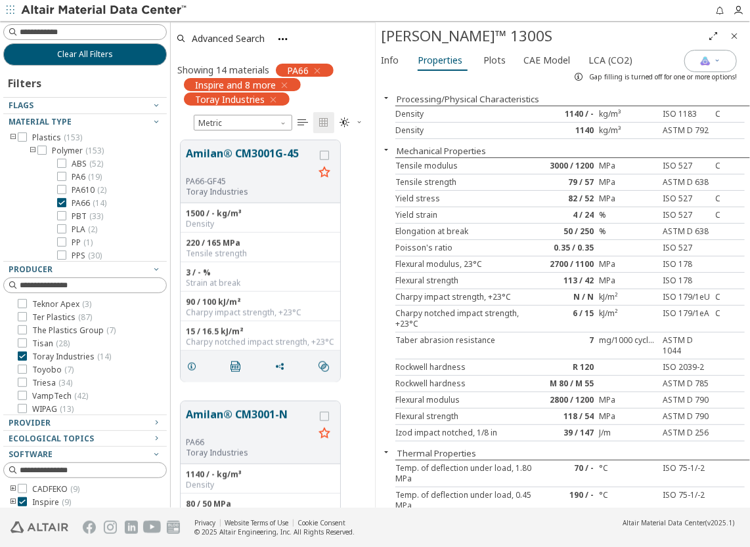
scroll to position [591, 0]
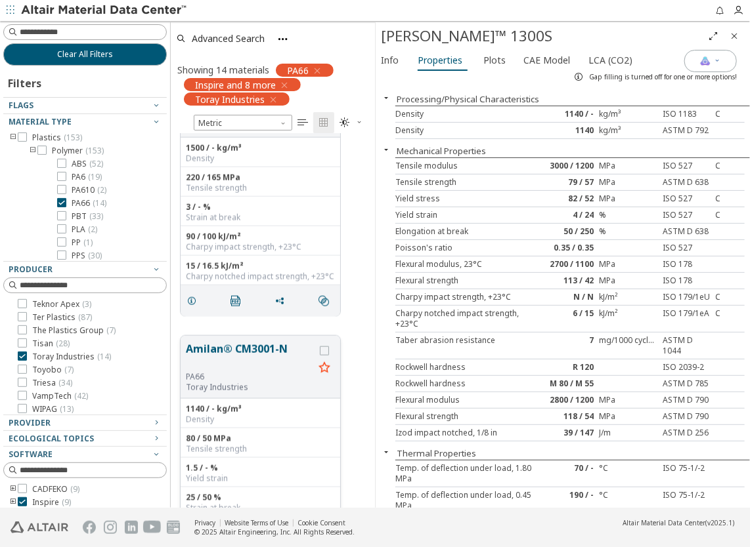
click at [260, 351] on button "Amilan® CM3001-N" at bounding box center [250, 356] width 128 height 31
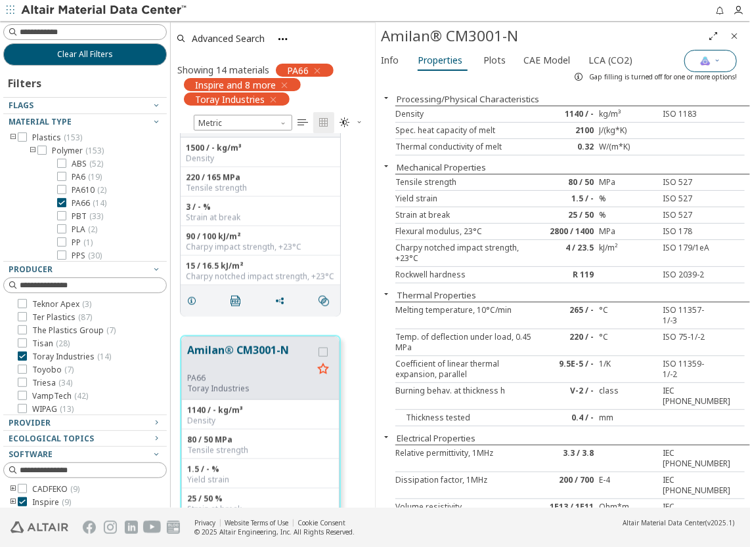
click at [724, 64] on button "Materials Intelligence" at bounding box center [710, 61] width 53 height 22
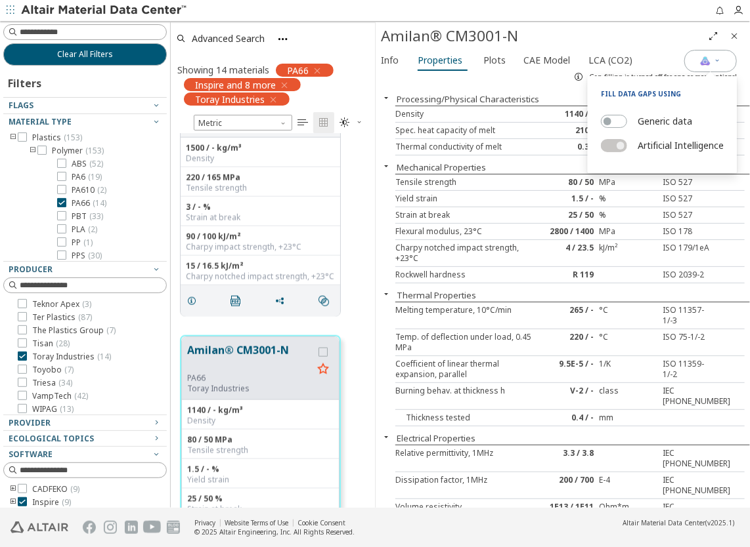
click at [549, 89] on div "Processing/Physical Characteristics Density 1140 / - kg/m³ ISO 1183 Spec. heat …" at bounding box center [562, 297] width 374 height 421
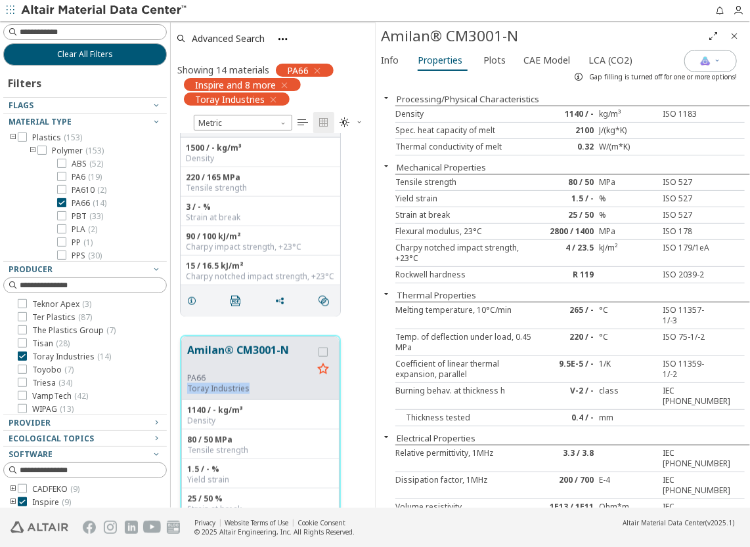
drag, startPoint x: 186, startPoint y: 391, endPoint x: 247, endPoint y: 393, distance: 60.4
click at [247, 393] on p "Toray Industries" at bounding box center [249, 389] width 125 height 11
copy p "Toray Industries"
click at [497, 58] on span "Plots" at bounding box center [494, 60] width 22 height 21
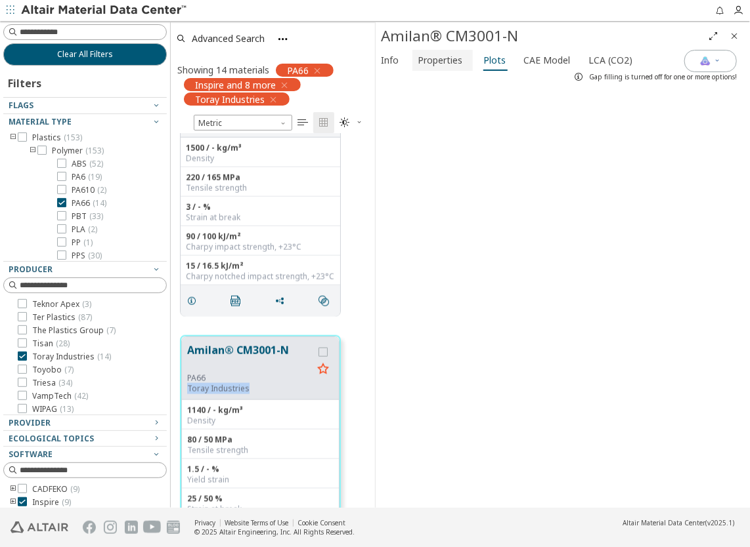
click at [446, 62] on span "Properties" at bounding box center [439, 60] width 45 height 21
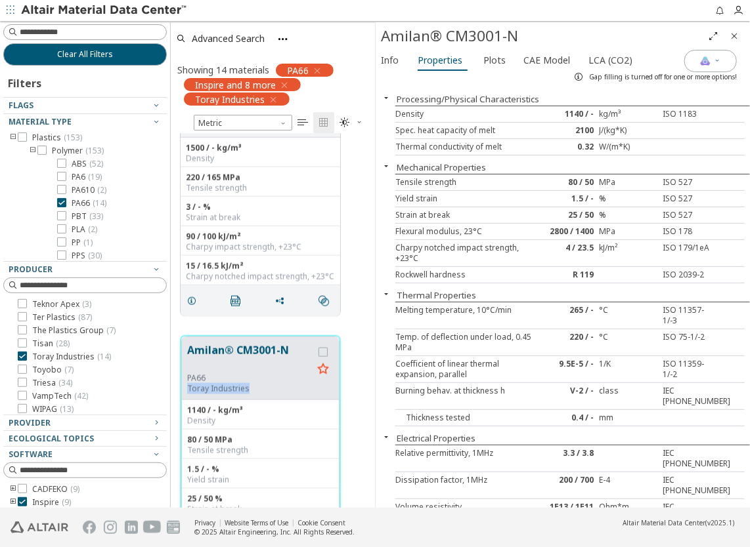
scroll to position [656, 0]
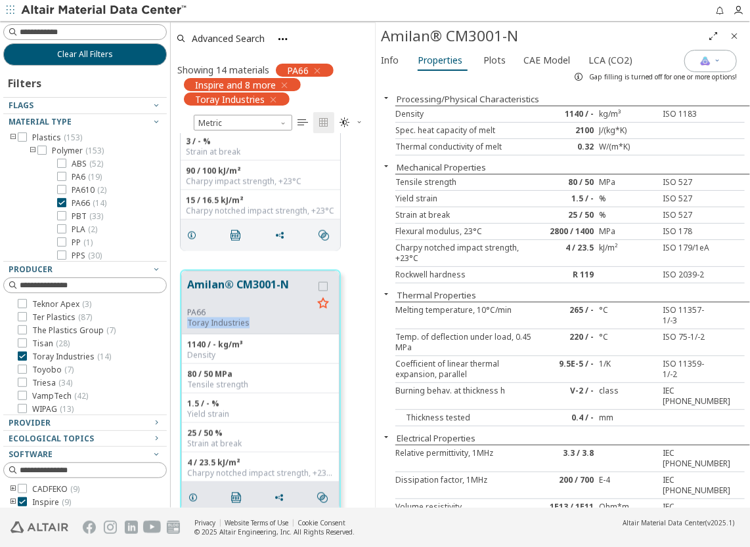
click at [733, 37] on icon "Close" at bounding box center [734, 36] width 11 height 11
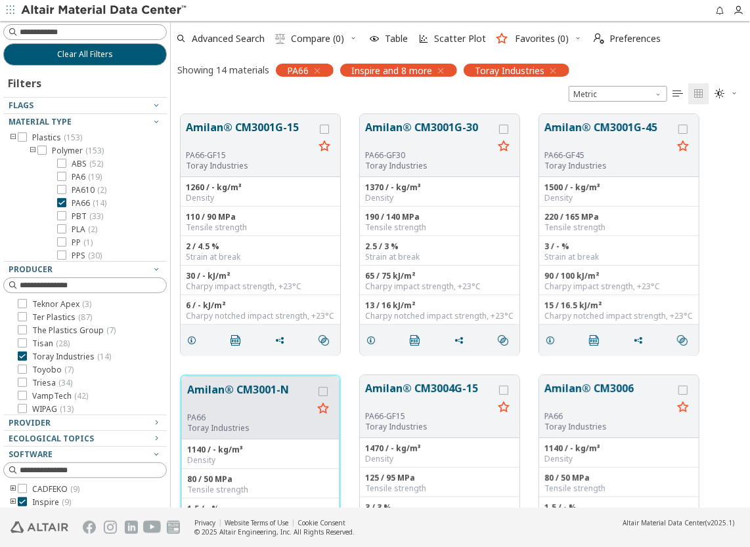
click at [247, 391] on button "Amilan® CM3001-N" at bounding box center [249, 397] width 125 height 31
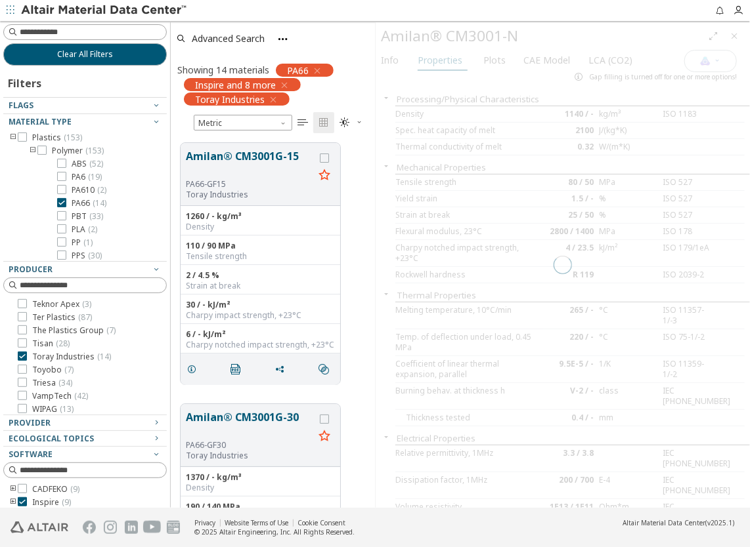
scroll to position [366, 194]
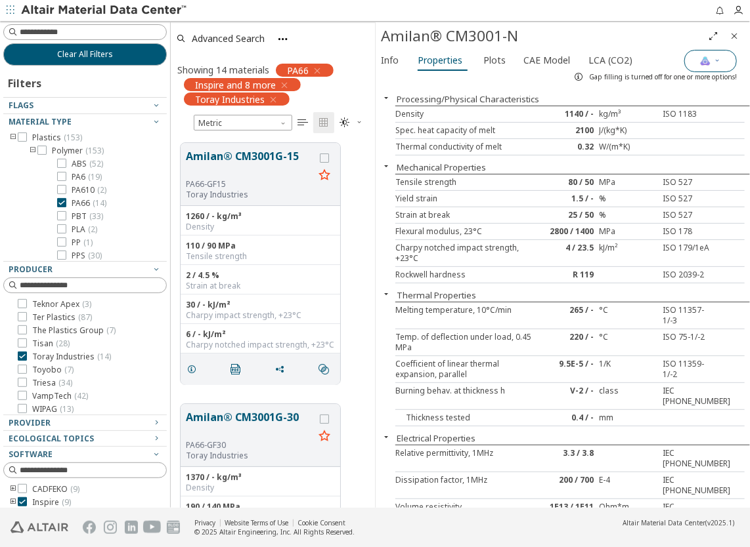
click at [704, 59] on img "button" at bounding box center [705, 61] width 11 height 11
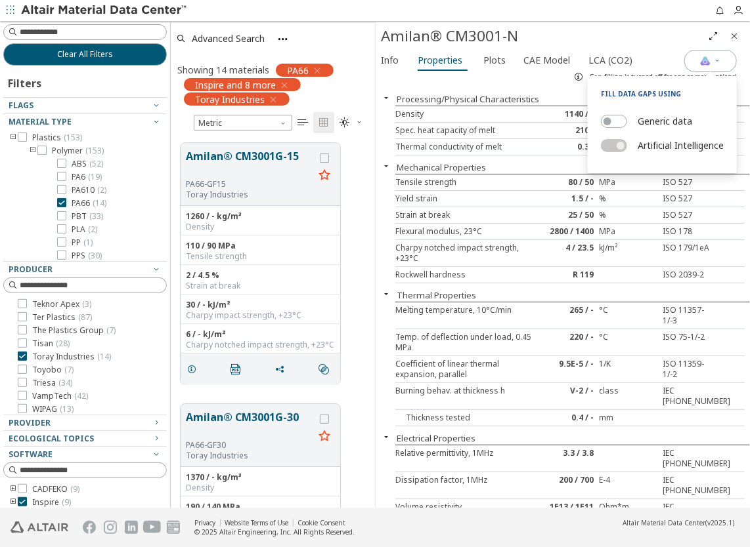
click at [664, 121] on label "Generic data" at bounding box center [664, 121] width 54 height 19
click at [627, 121] on button "Generic data" at bounding box center [614, 121] width 26 height 13
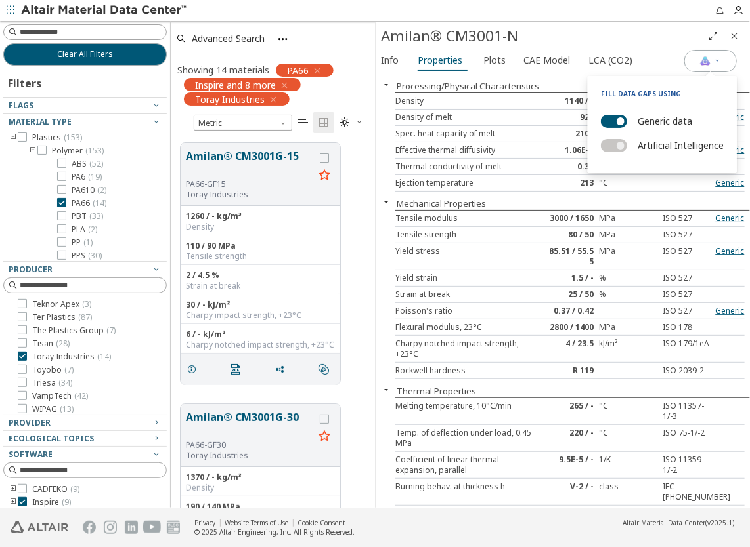
click at [664, 121] on label "Generic data" at bounding box center [664, 121] width 54 height 19
click at [627, 121] on button "Generic data" at bounding box center [614, 121] width 26 height 13
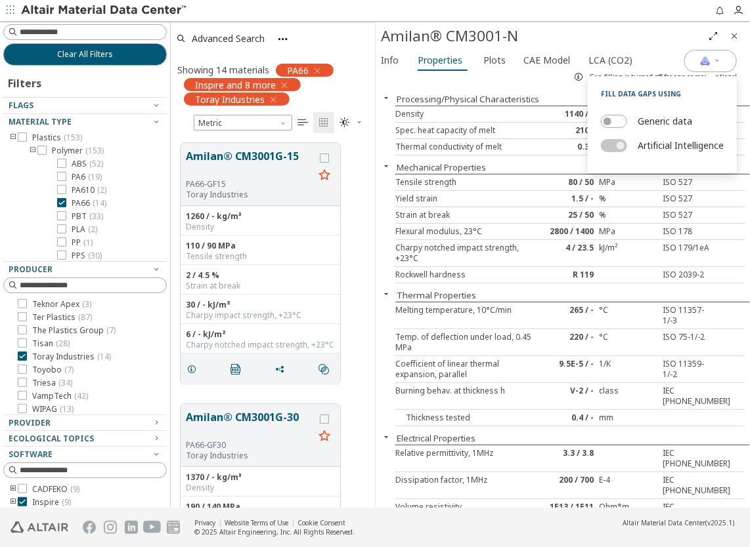
click at [664, 121] on label "Generic data" at bounding box center [664, 121] width 54 height 19
click at [627, 121] on button "Generic data" at bounding box center [614, 121] width 26 height 13
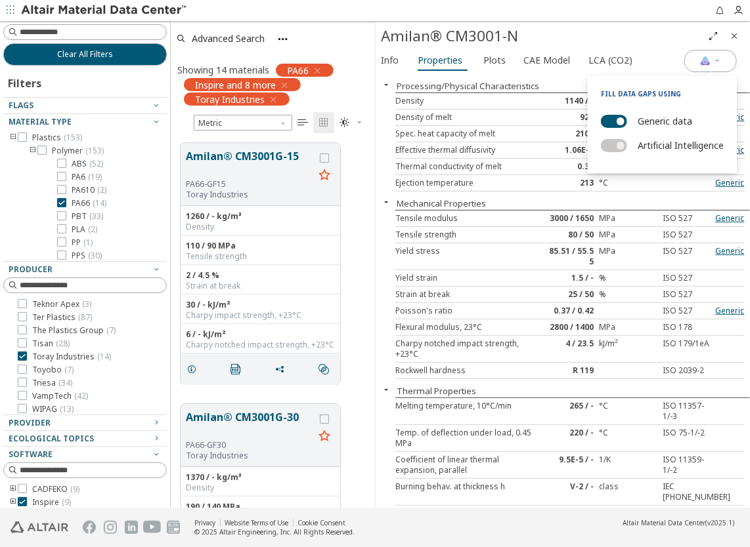
click at [664, 121] on label "Generic data" at bounding box center [664, 121] width 54 height 19
click at [627, 121] on button "Generic data" at bounding box center [614, 121] width 26 height 13
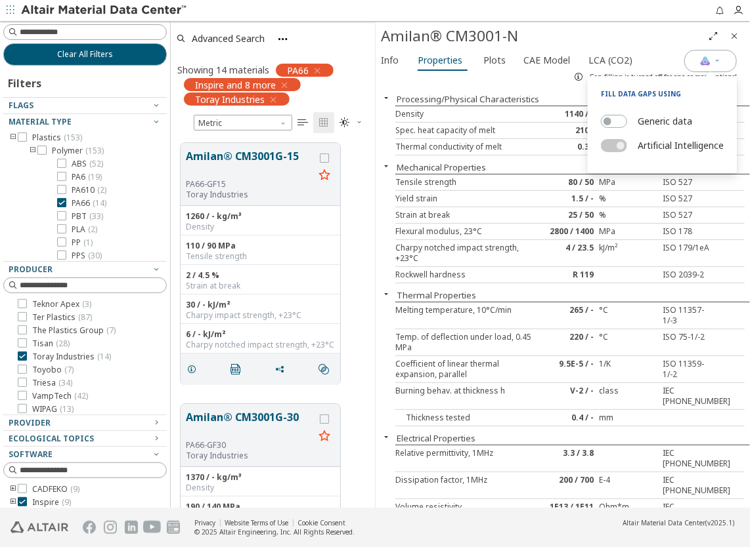
click at [541, 82] on div "Info Properties Plots CAE Model LCA (CO2) Processing/Physical Characteristics D…" at bounding box center [562, 279] width 374 height 458
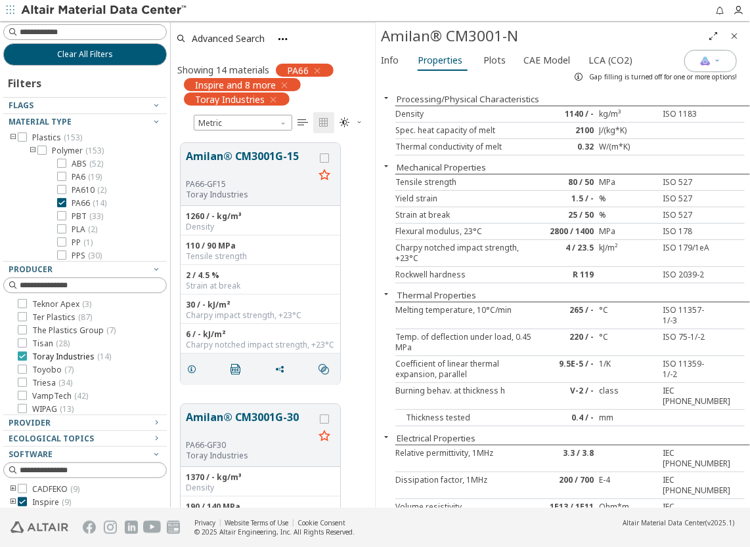
click at [21, 357] on icon at bounding box center [22, 356] width 9 height 9
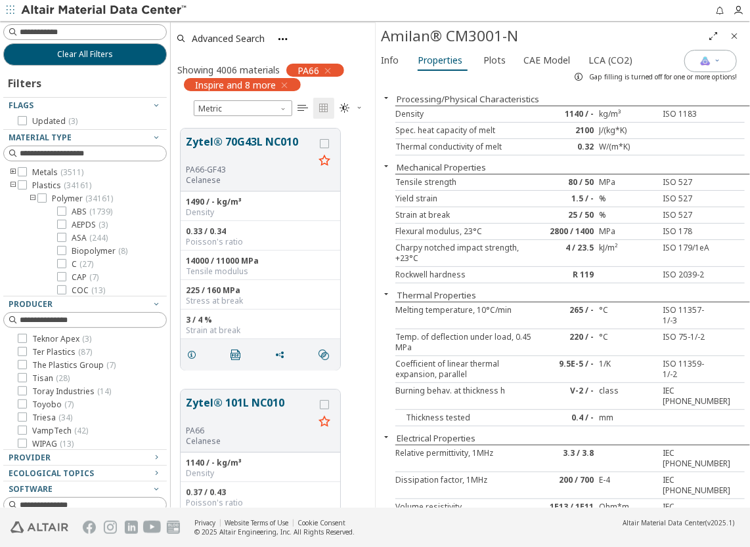
click at [24, 406] on icon at bounding box center [22, 404] width 9 height 9
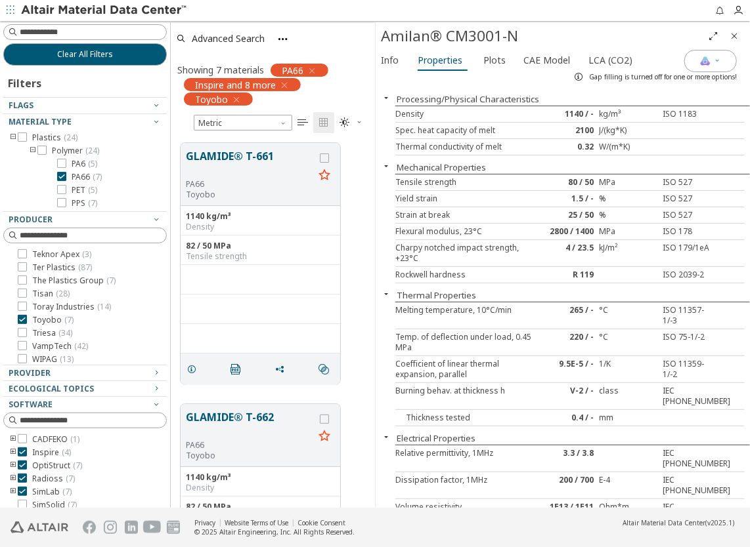
click at [738, 36] on icon "Close" at bounding box center [734, 36] width 11 height 11
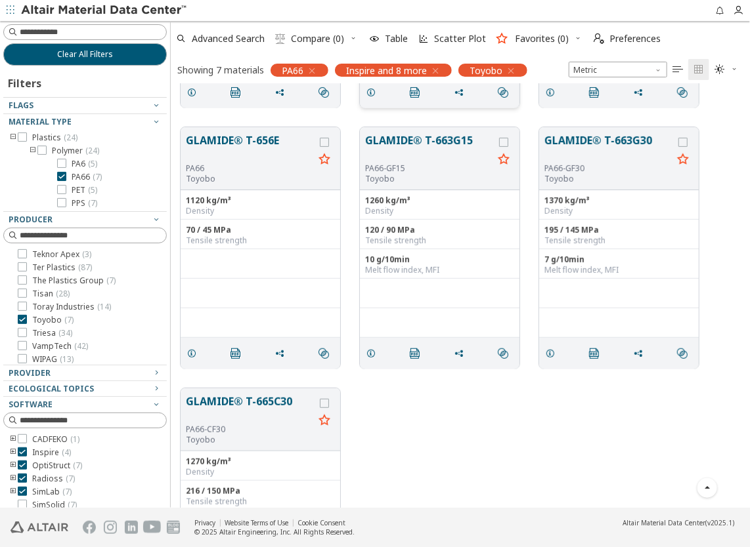
scroll to position [358, 0]
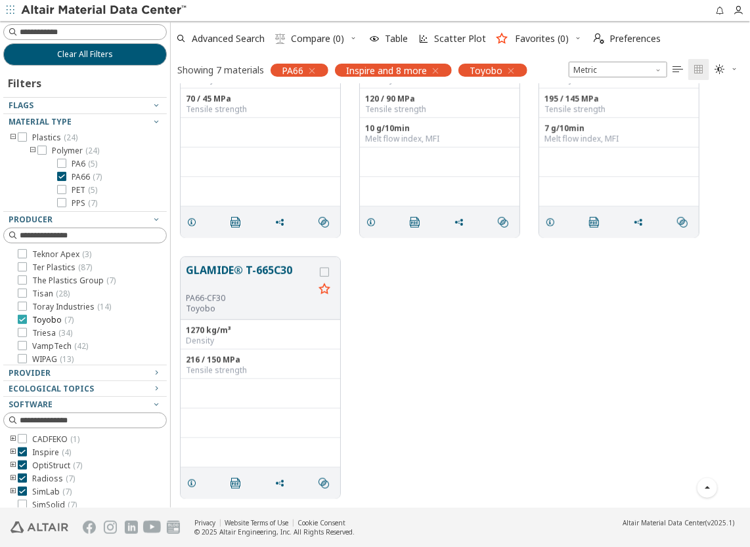
click at [24, 321] on icon at bounding box center [22, 319] width 9 height 9
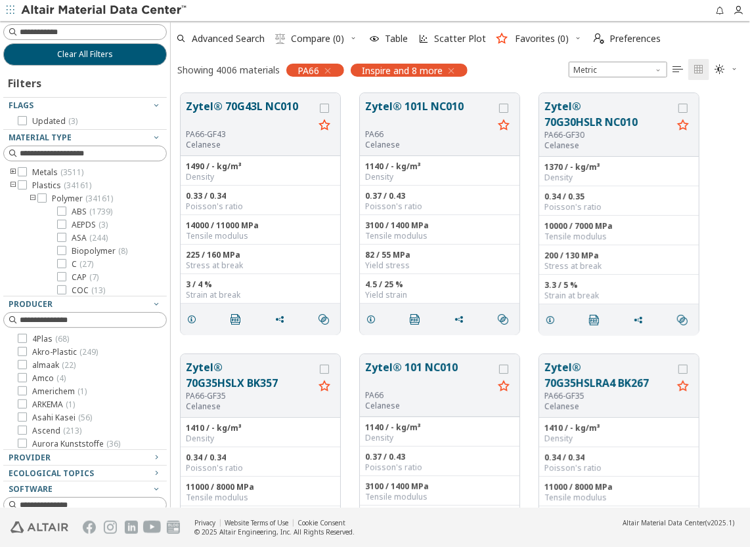
scroll to position [66, 0]
click at [24, 351] on icon at bounding box center [22, 351] width 9 height 9
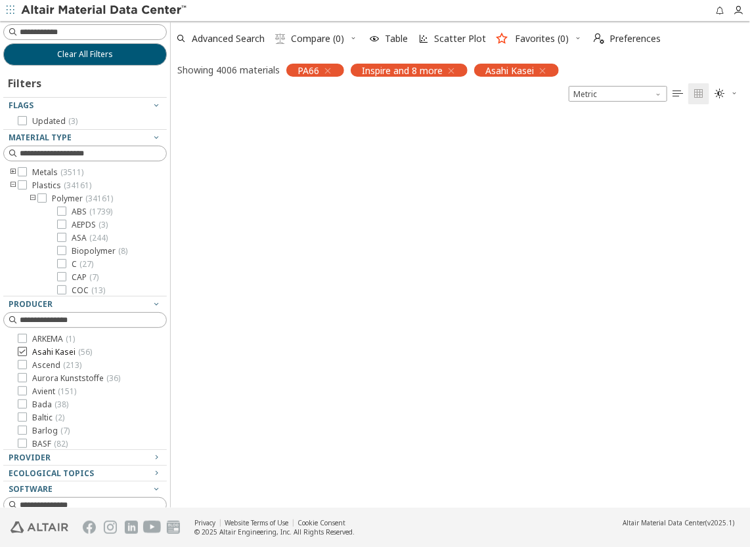
scroll to position [11, 11]
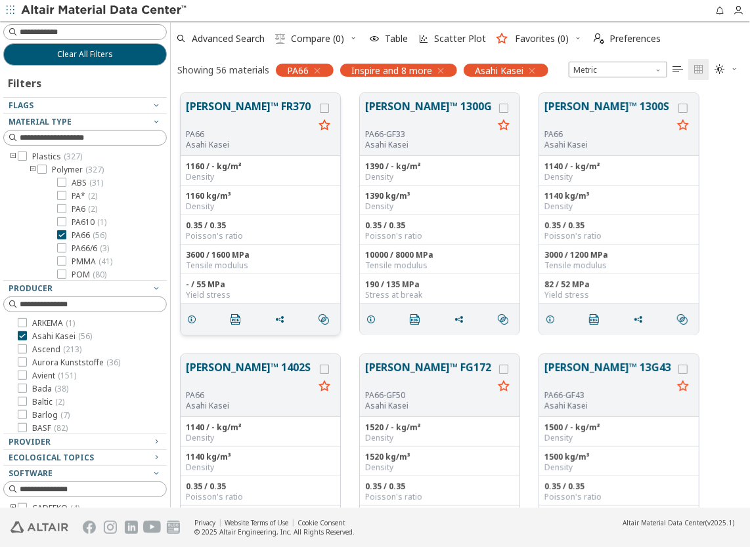
click at [244, 106] on button "[PERSON_NAME]™ FR370" at bounding box center [250, 113] width 128 height 31
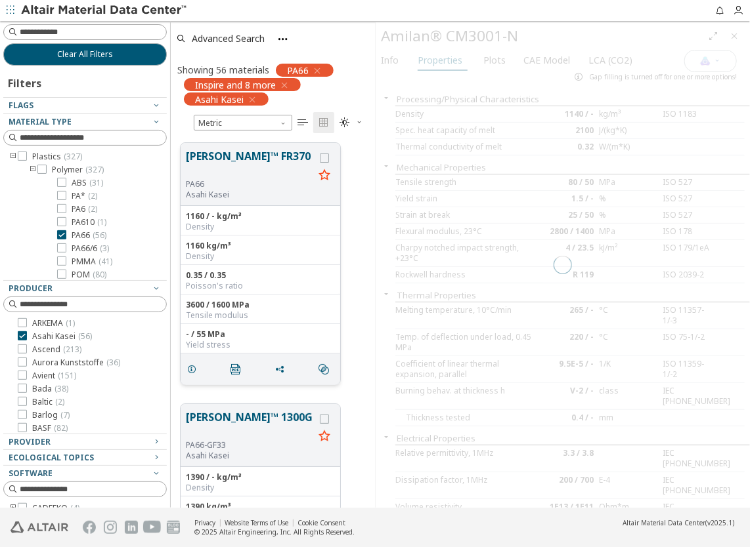
scroll to position [366, 194]
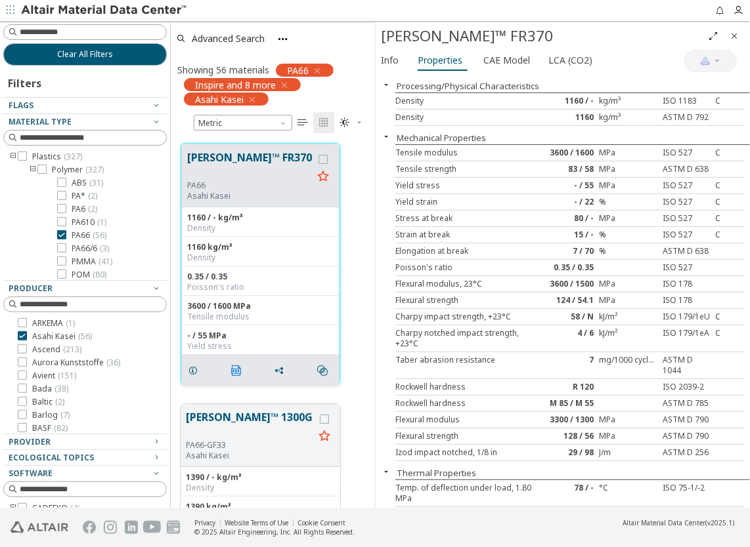
click at [239, 372] on icon "" at bounding box center [236, 371] width 11 height 11
click at [20, 336] on icon at bounding box center [22, 335] width 9 height 9
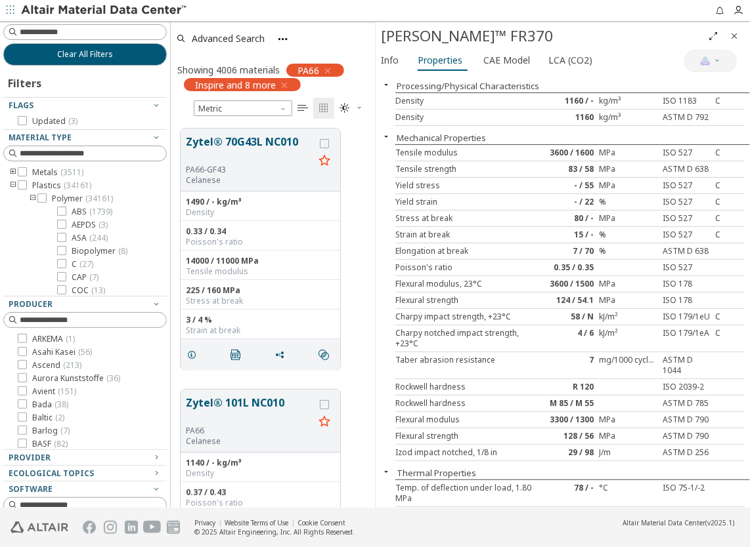
scroll to position [131, 0]
click at [22, 377] on icon at bounding box center [22, 377] width 9 height 9
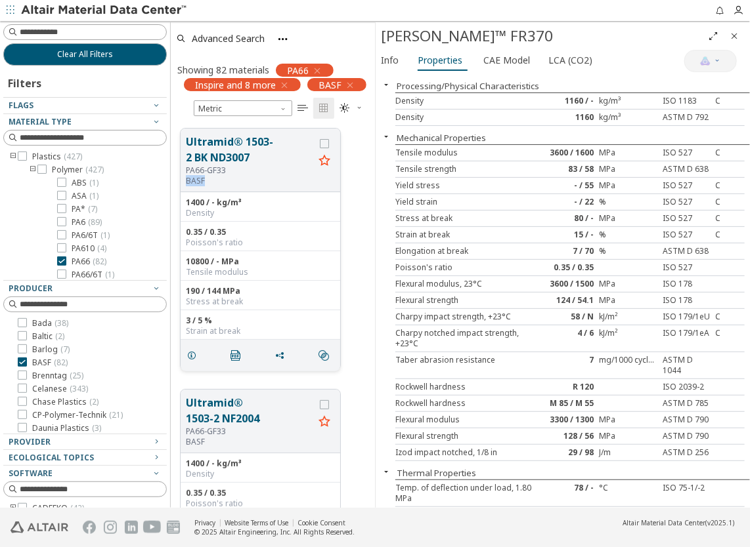
drag, startPoint x: 184, startPoint y: 180, endPoint x: 209, endPoint y: 182, distance: 25.0
click at [209, 182] on div "Ultramid® 1503-2 BK ND3007 PA66-GF33 BASF" at bounding box center [261, 161] width 160 height 64
copy p "BASF"
click at [734, 35] on icon "Close" at bounding box center [734, 36] width 11 height 11
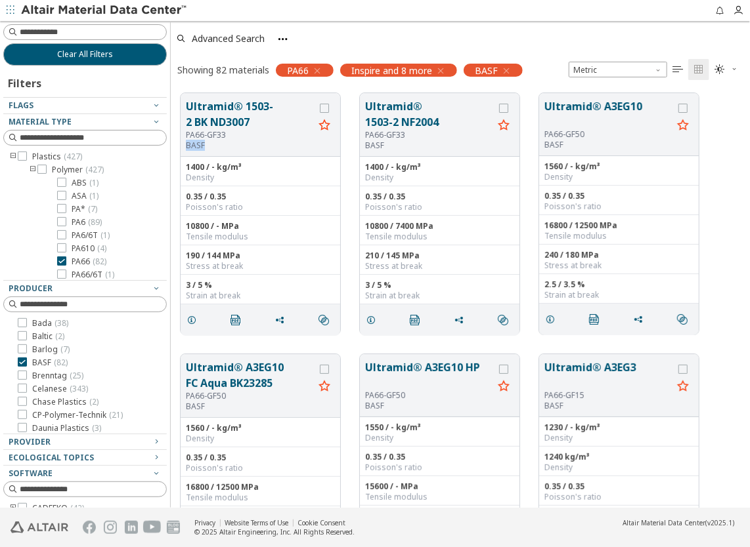
scroll to position [415, 569]
click at [714, 208] on div "Ultramid® 1503-2 BK ND3007 PA66-GF33 BASF 1400 / - kg/m³ Density 0.35 / 0.35 Po…" at bounding box center [460, 213] width 579 height 261
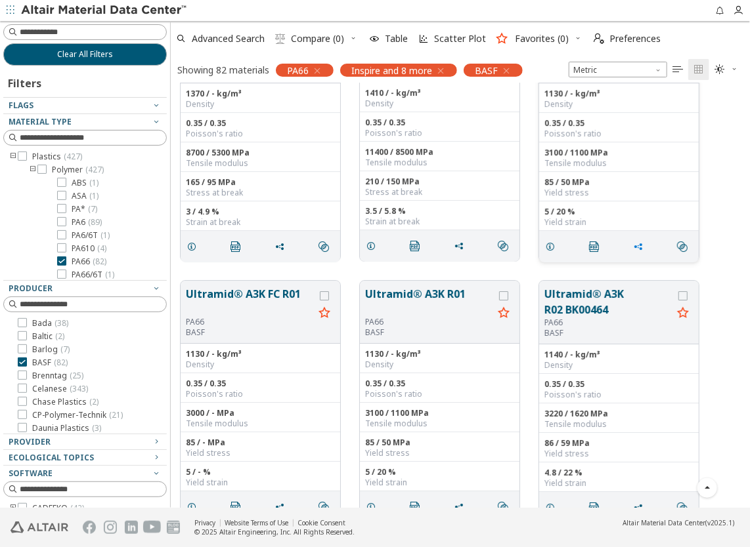
scroll to position [1575, 0]
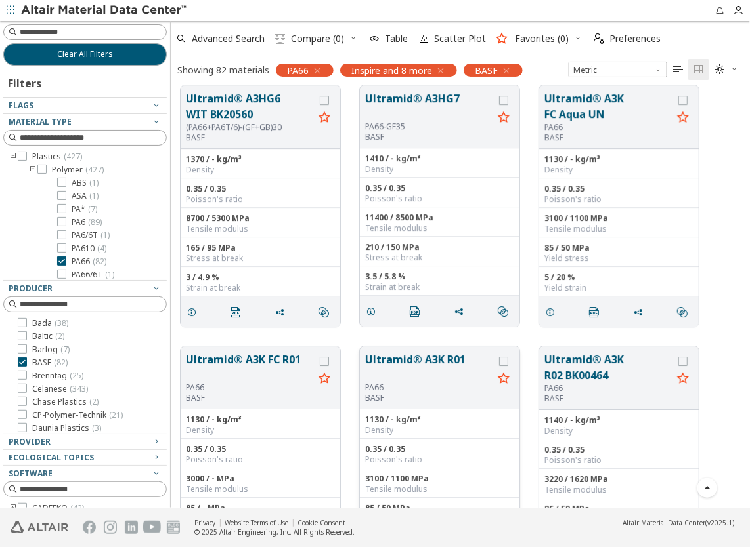
click at [432, 356] on button "Ultramid® A3K R01" at bounding box center [429, 367] width 128 height 31
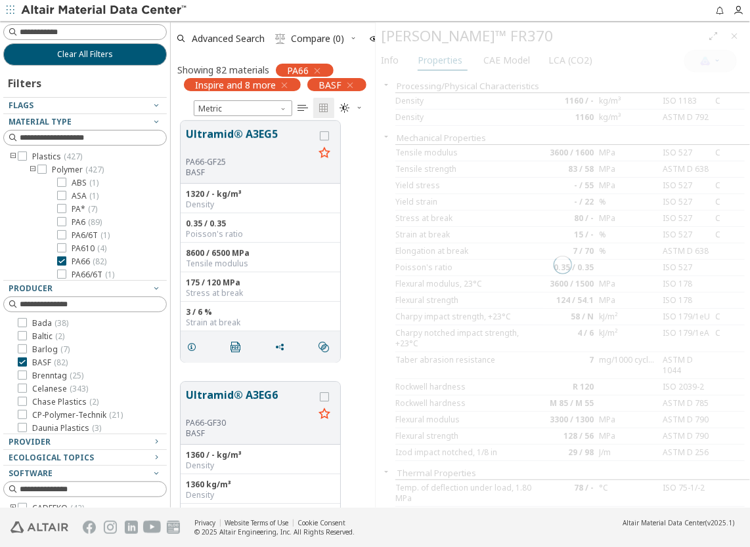
scroll to position [380, 194]
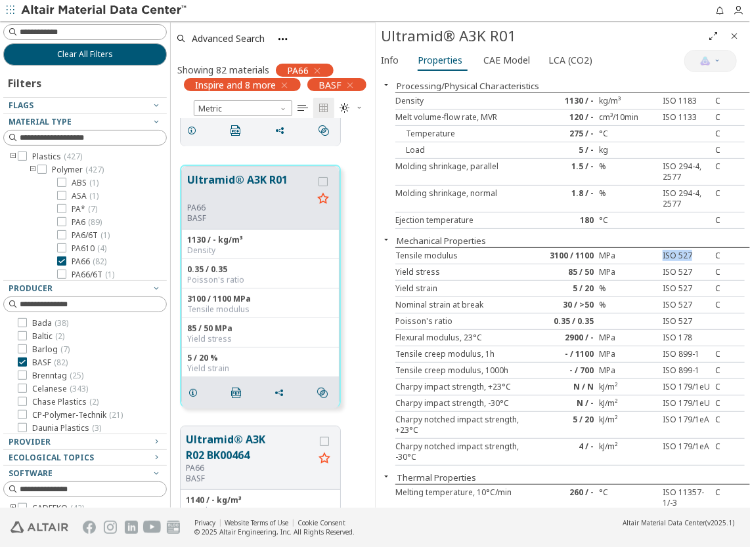
drag, startPoint x: 652, startPoint y: 255, endPoint x: 683, endPoint y: 259, distance: 31.8
click at [683, 259] on div "ISO 527" at bounding box center [686, 256] width 58 height 11
copy div "ISO 527"
click at [666, 259] on div "ISO 527" at bounding box center [686, 256] width 58 height 11
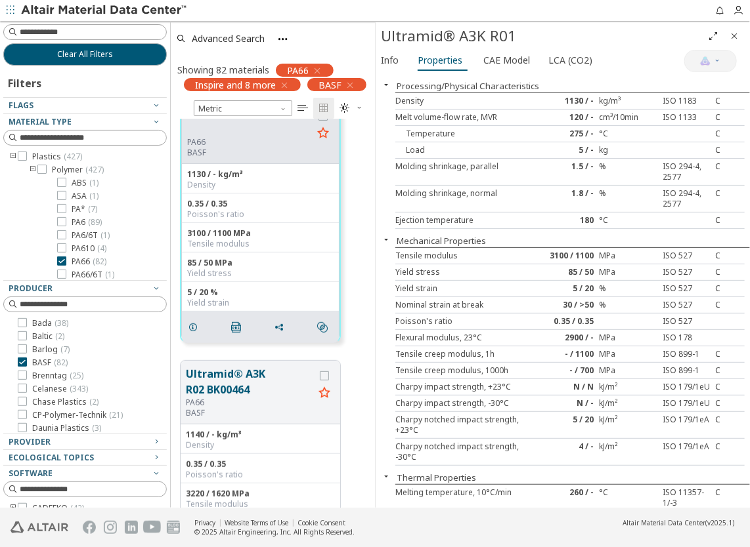
scroll to position [5711, 0]
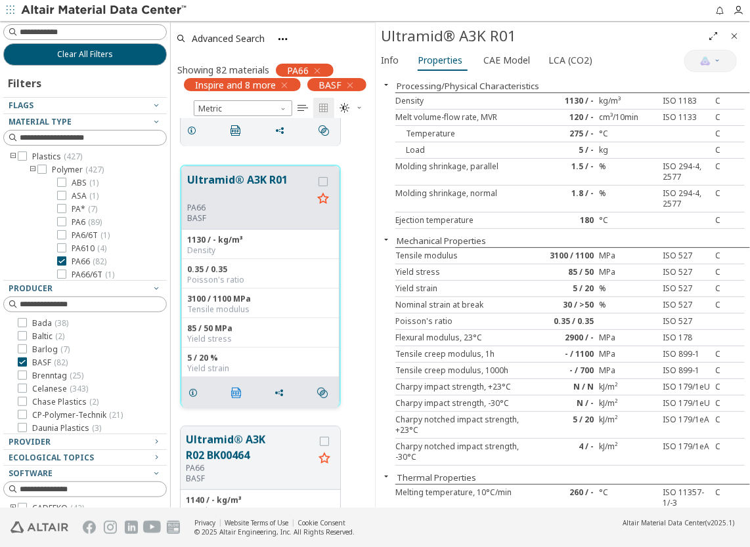
click at [232, 392] on icon "" at bounding box center [236, 393] width 11 height 11
click at [615, 65] on div "Info Properties CAE Model LCA (CO2)" at bounding box center [529, 62] width 309 height 24
click at [736, 35] on icon "Close" at bounding box center [734, 36] width 11 height 11
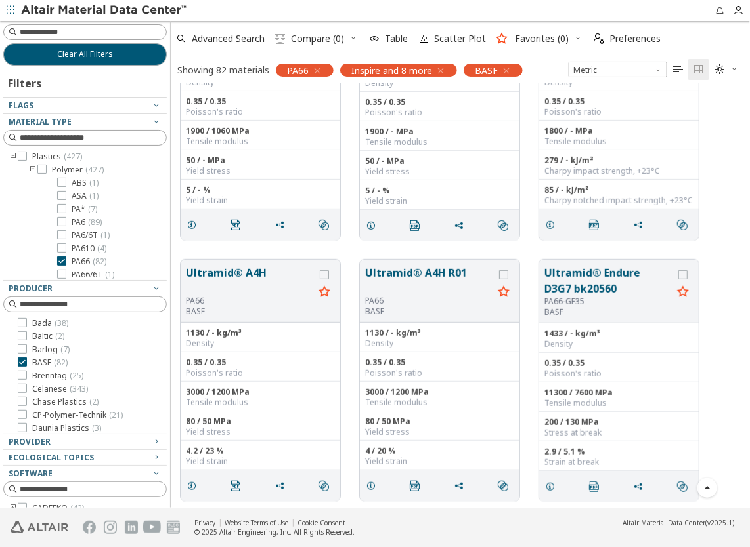
scroll to position [5907, 0]
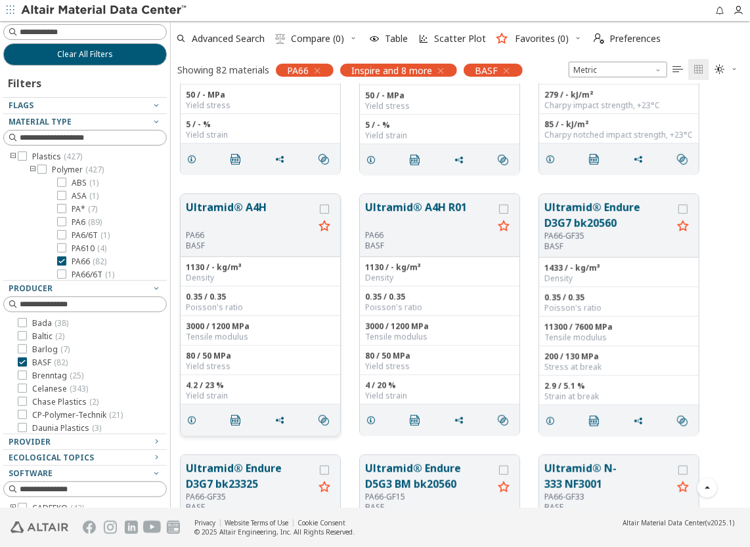
click at [235, 211] on button "Ultramid® A4H" at bounding box center [250, 215] width 128 height 31
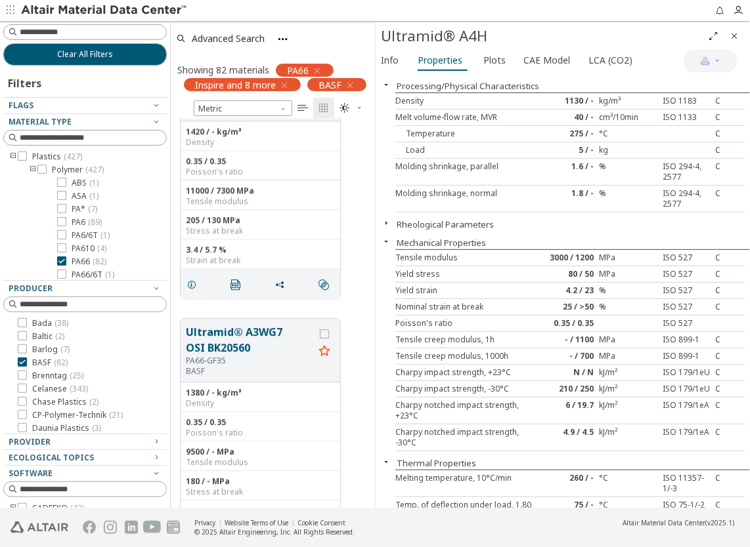
scroll to position [12676, 0]
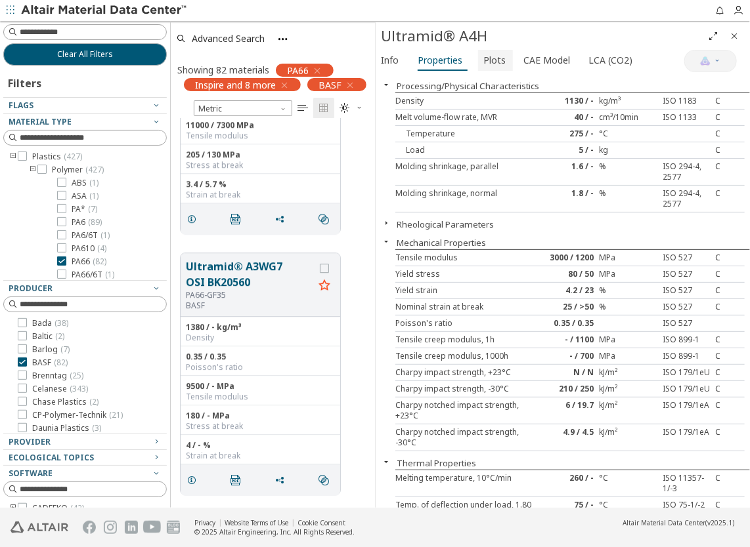
click at [490, 65] on span "Plots" at bounding box center [494, 60] width 22 height 21
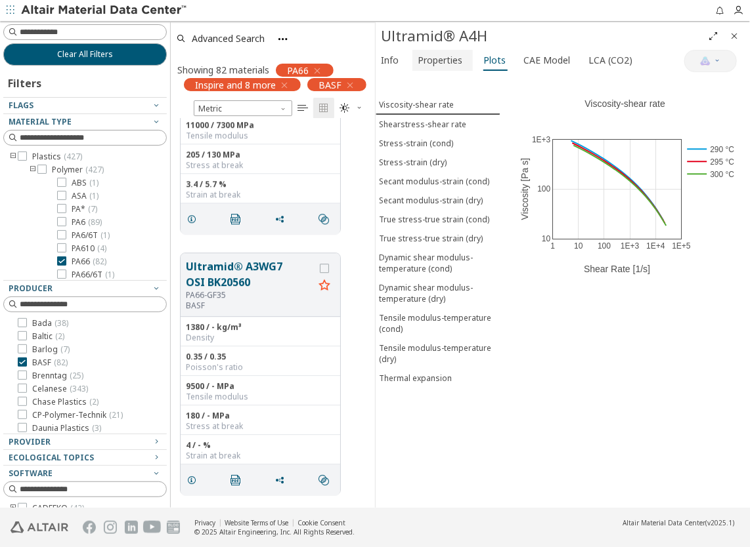
click at [444, 66] on span "Properties" at bounding box center [439, 60] width 45 height 21
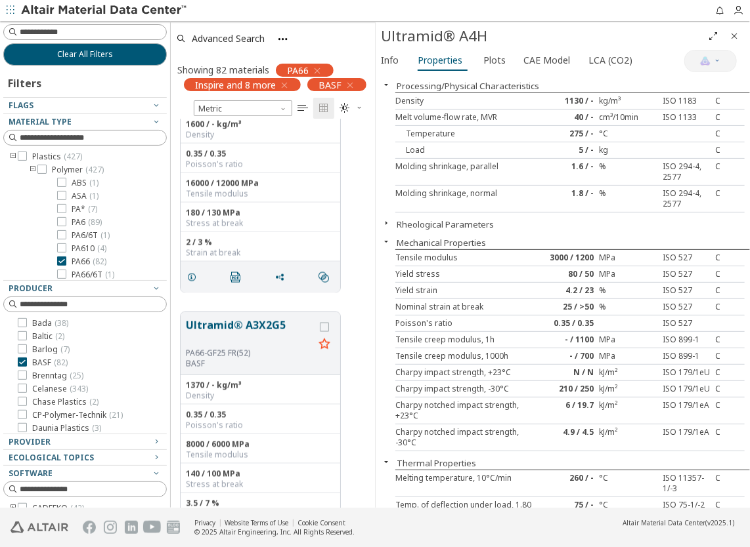
scroll to position [13989, 0]
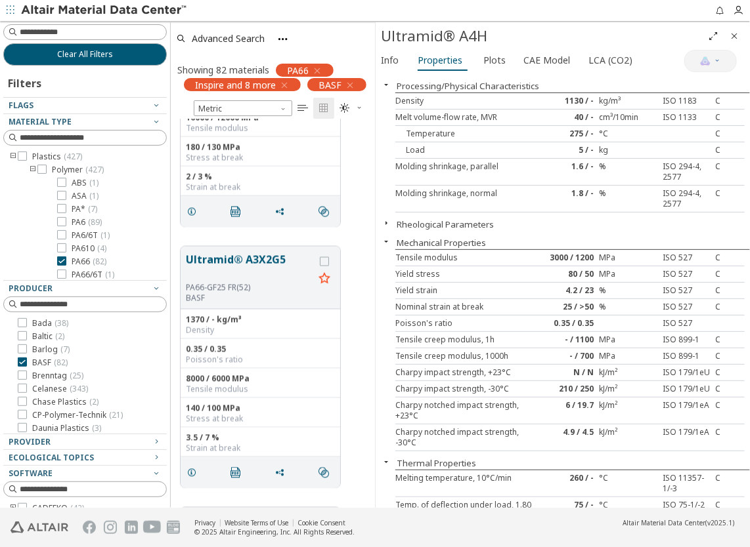
click at [733, 40] on icon "Close" at bounding box center [734, 36] width 11 height 11
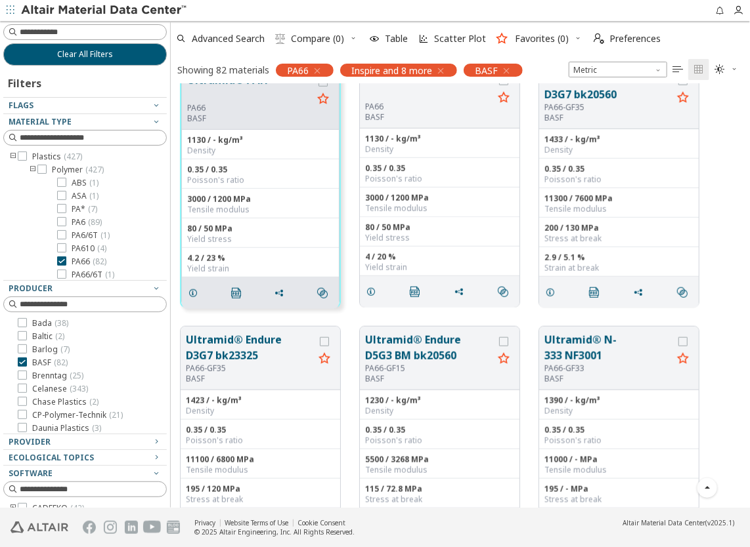
scroll to position [5971, 0]
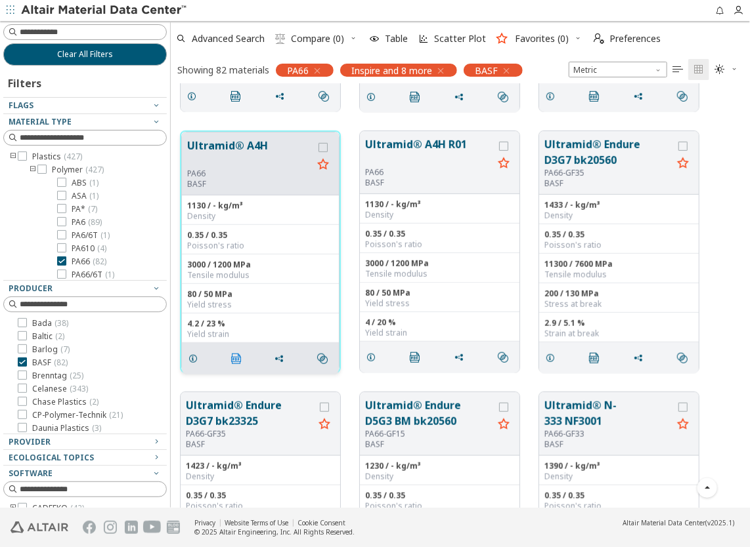
click at [231, 357] on icon "" at bounding box center [236, 359] width 11 height 11
click at [712, 302] on div "Ultramid® A4H PA66 BASF 1130 / - kg/m³ Density 0.35 / 0.35 Poisson's ratio 3000…" at bounding box center [460, 251] width 579 height 261
click at [19, 361] on icon at bounding box center [22, 362] width 9 height 9
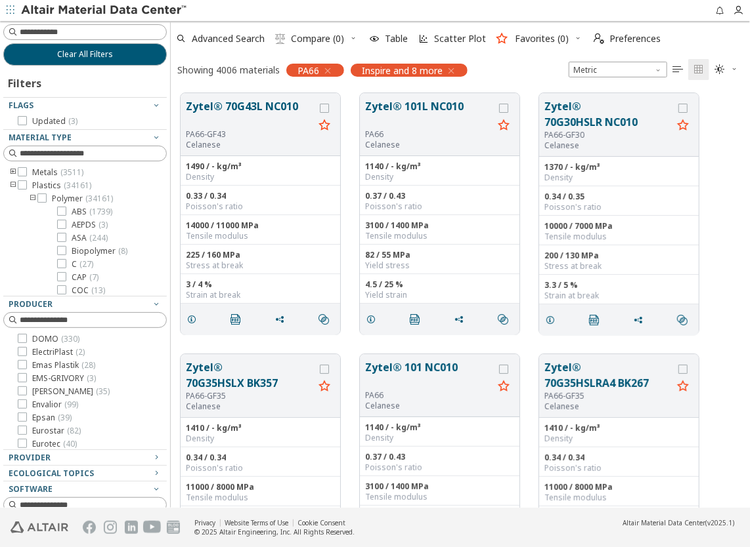
scroll to position [197, 0]
click at [20, 337] on icon at bounding box center [22, 338] width 9 height 9
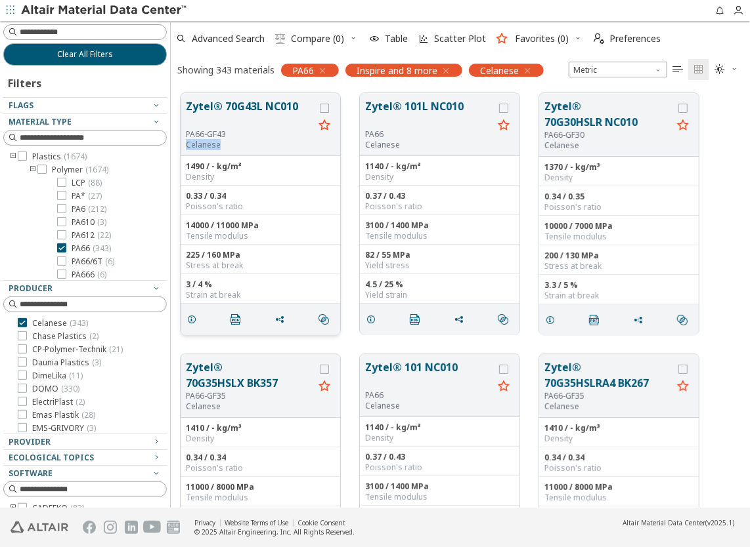
drag, startPoint x: 186, startPoint y: 148, endPoint x: 218, endPoint y: 150, distance: 31.6
click at [218, 150] on div "Zytel® 70G43L NC010 PA66-GF43 Celanese" at bounding box center [261, 124] width 160 height 63
copy p "Celanese"
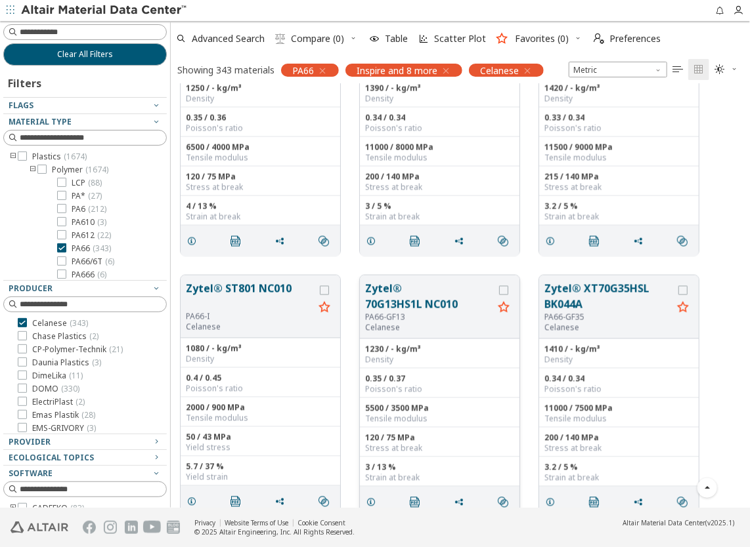
scroll to position [2757, 0]
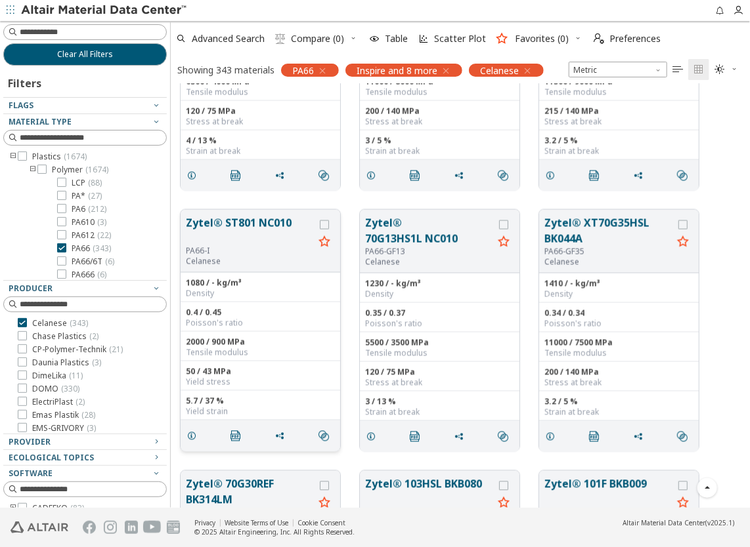
click at [266, 228] on button "Zytel® ST801 NC010" at bounding box center [250, 230] width 128 height 31
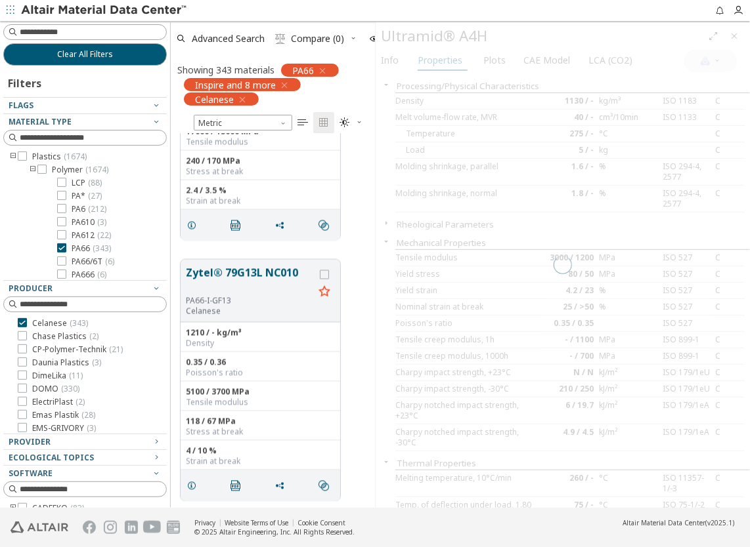
scroll to position [366, 194]
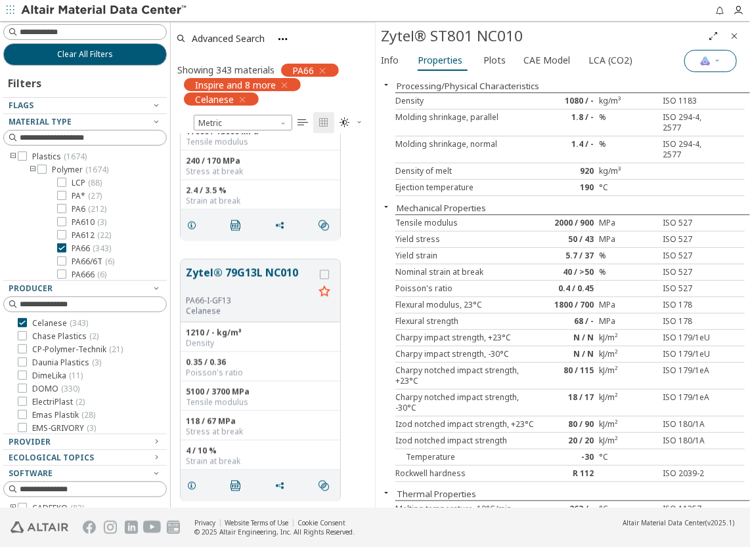
click at [708, 62] on img "button" at bounding box center [705, 61] width 11 height 11
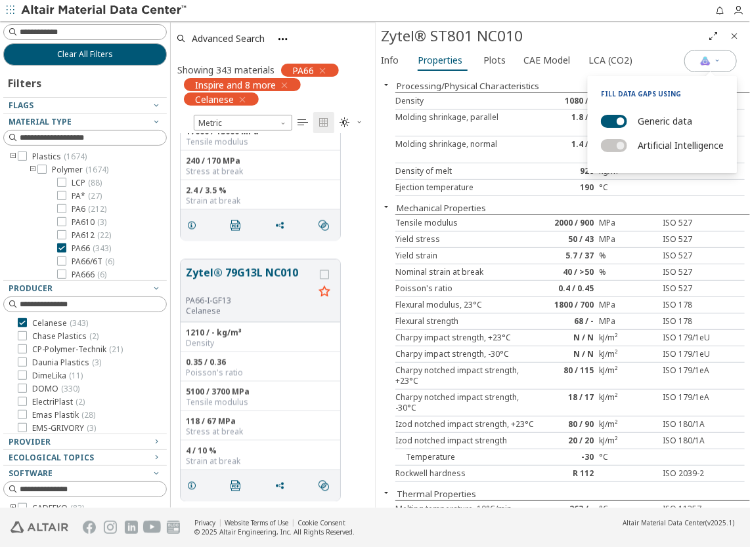
click at [662, 123] on label "Generic data" at bounding box center [664, 121] width 54 height 19
click at [627, 123] on button "Generic data" at bounding box center [614, 121] width 26 height 13
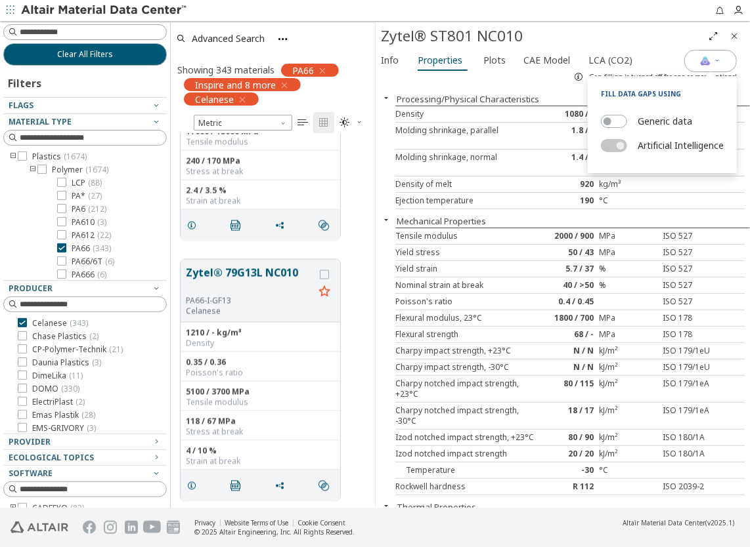
click at [488, 173] on div "Molding shrinkage, normal 1.4 / - % ISO 294-4, 2577" at bounding box center [569, 163] width 349 height 27
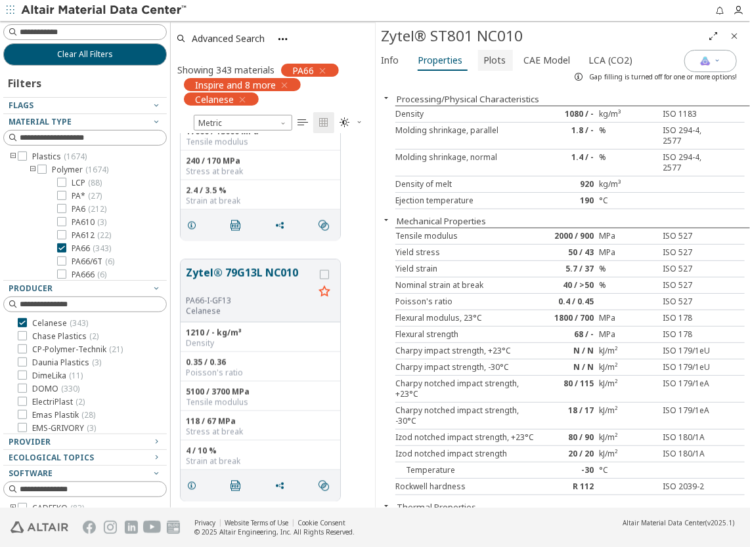
click at [495, 62] on span "Plots" at bounding box center [494, 60] width 22 height 21
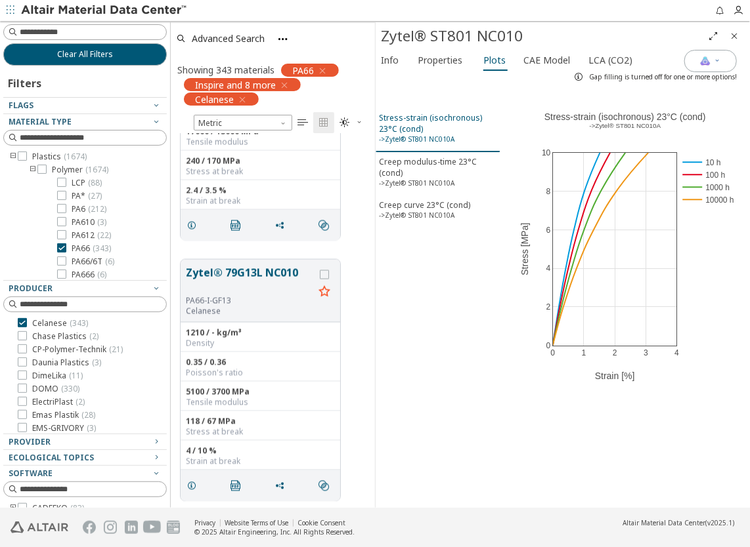
click at [428, 135] on sup "->Zytel® ST801 NC010A" at bounding box center [416, 139] width 75 height 9
click at [431, 65] on span "Properties" at bounding box center [439, 60] width 45 height 21
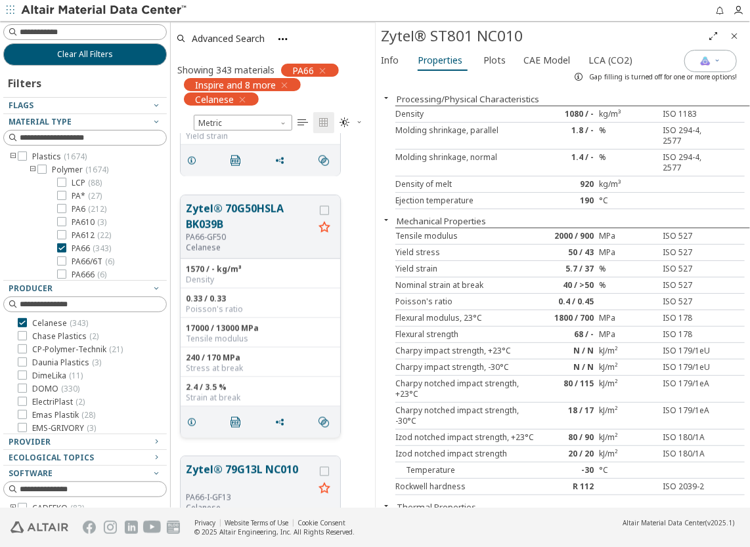
scroll to position [2494, 0]
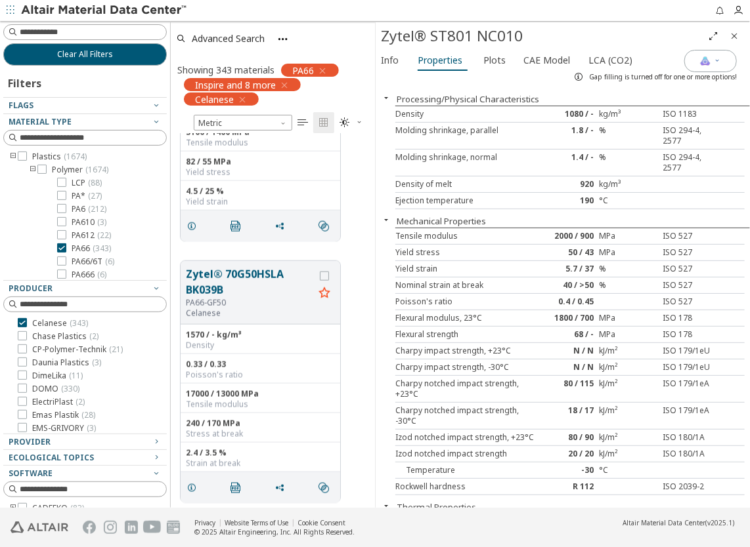
click at [738, 40] on icon "Close" at bounding box center [734, 36] width 11 height 11
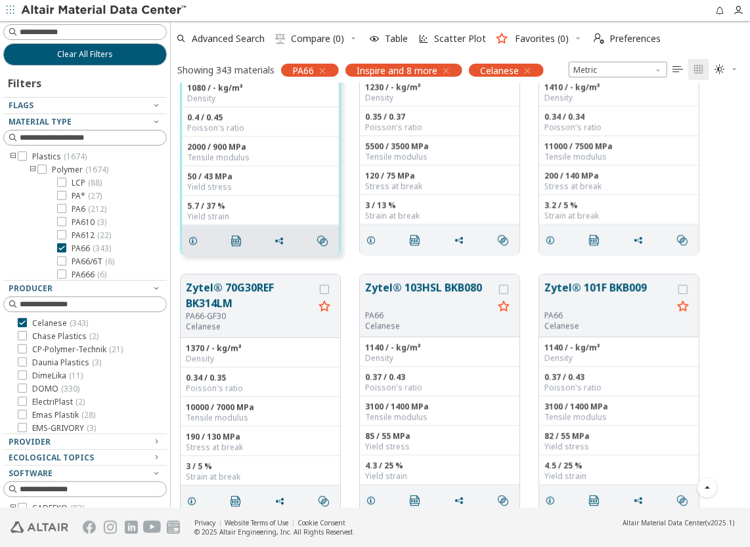
scroll to position [2822, 0]
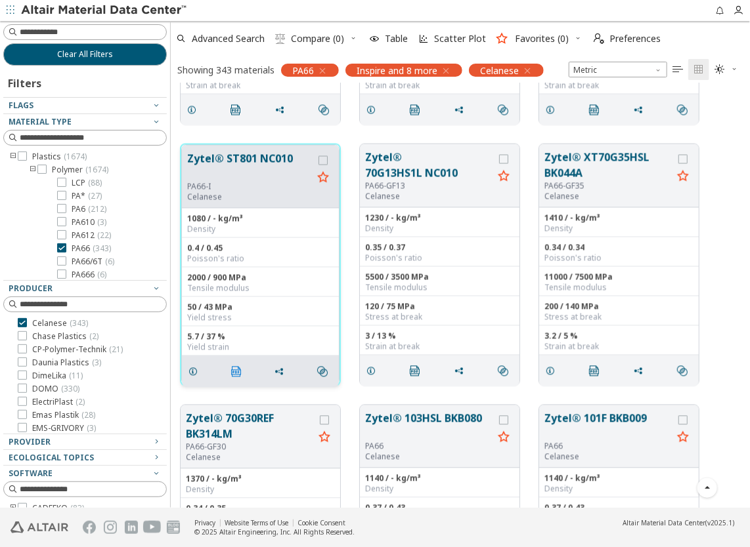
click at [239, 372] on icon "" at bounding box center [236, 372] width 11 height 11
click at [710, 253] on div "Zytel® ST801 NC010 PA66-I Celanese 1080 / - kg/m³ Density 0.4 / 0.45 Poisson's …" at bounding box center [460, 265] width 579 height 261
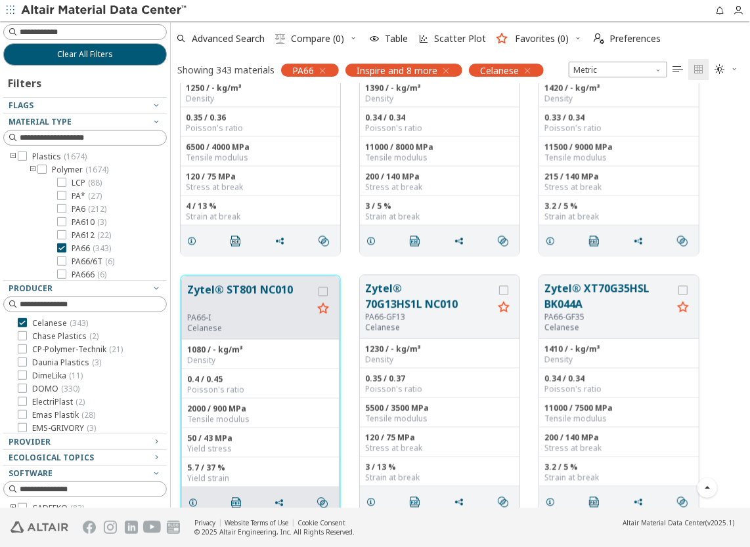
scroll to position [2757, 0]
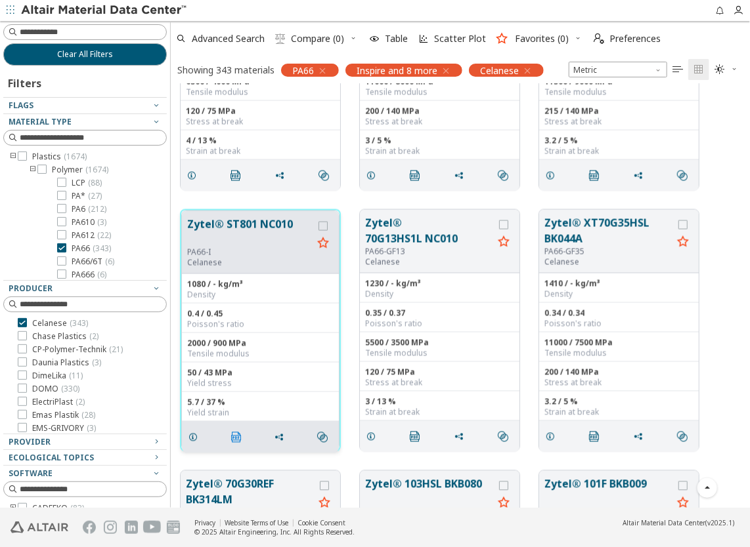
click at [236, 436] on icon "" at bounding box center [236, 438] width 11 height 11
click at [230, 227] on button "Zytel® ST801 NC010" at bounding box center [249, 232] width 125 height 31
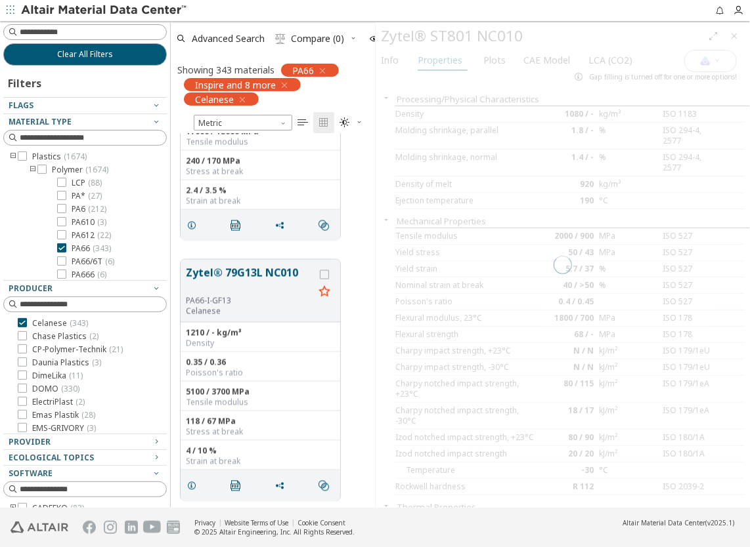
scroll to position [366, 194]
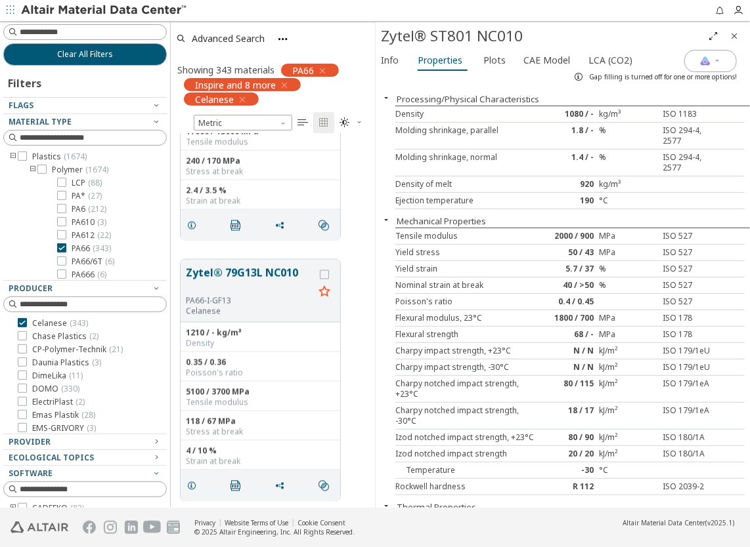
click at [710, 66] on div "Gap filling is turned off for one or more options!" at bounding box center [652, 76] width 169 height 21
click at [714, 64] on icon "button" at bounding box center [717, 60] width 8 height 8
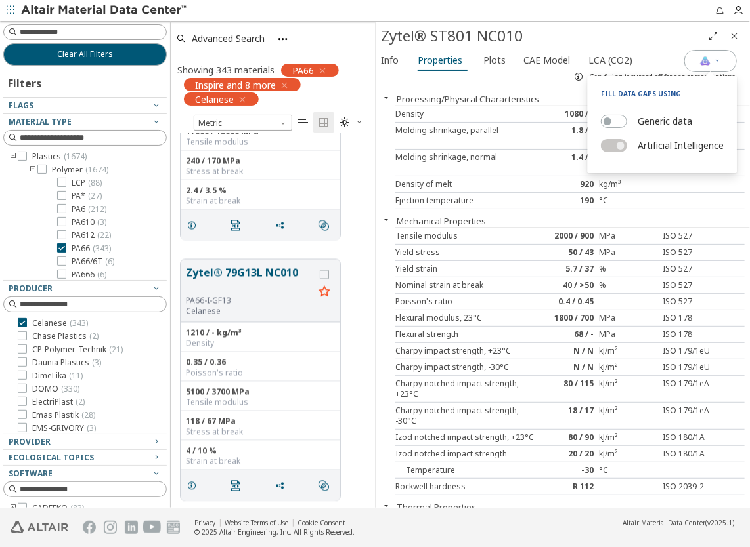
click at [653, 58] on div "Info Properties Plots CAE Model LCA (CO2)" at bounding box center [529, 62] width 309 height 24
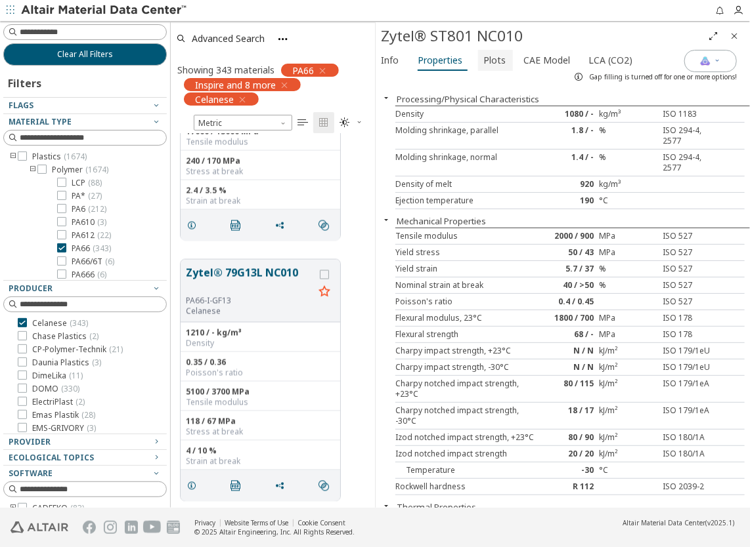
click at [494, 62] on span "Plots" at bounding box center [494, 60] width 22 height 21
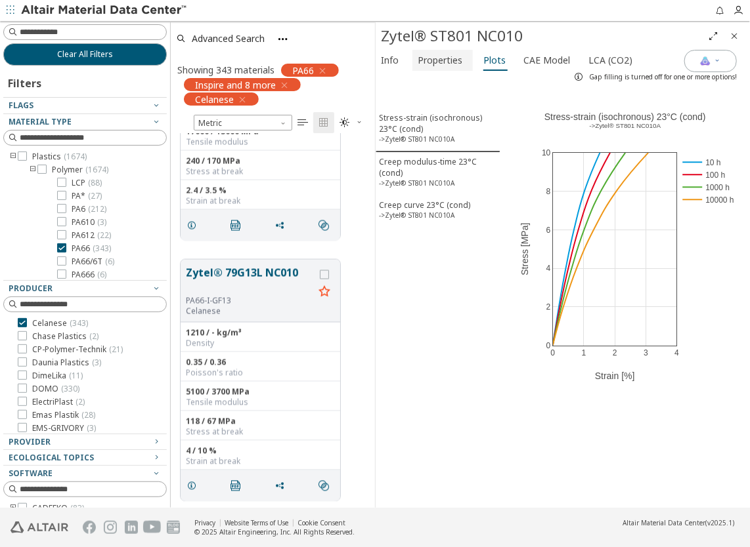
click at [459, 60] on span "Properties" at bounding box center [439, 60] width 45 height 21
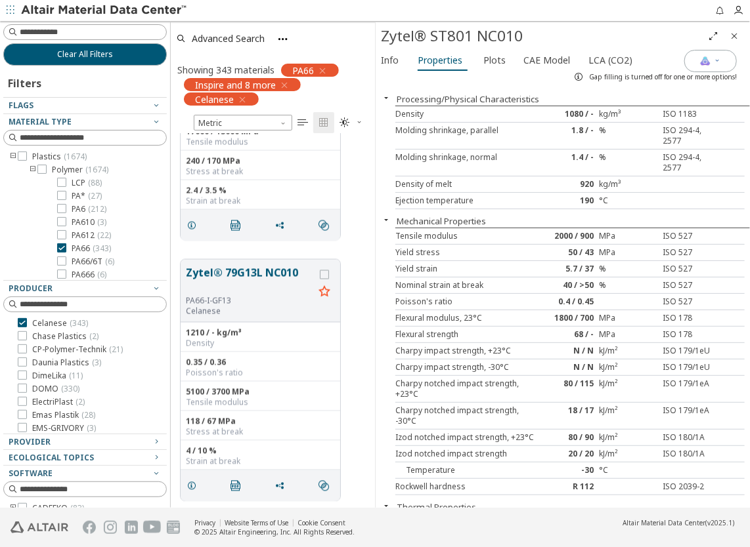
click at [735, 39] on icon "Close" at bounding box center [734, 36] width 11 height 11
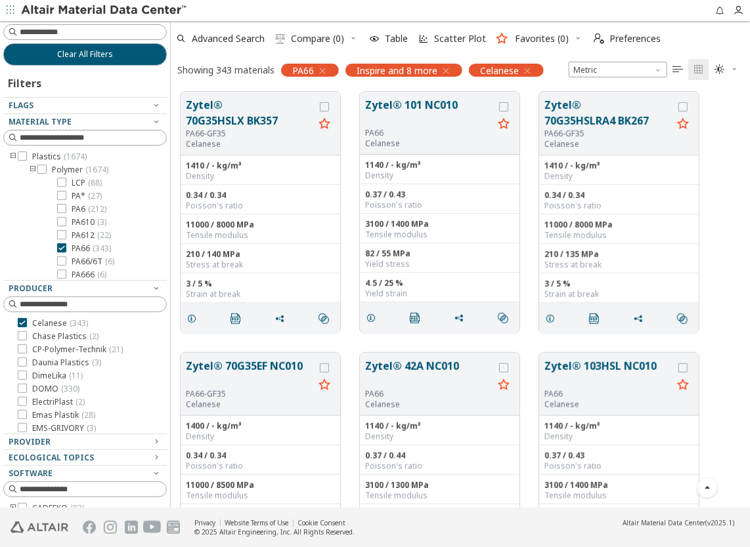
scroll to position [328, 0]
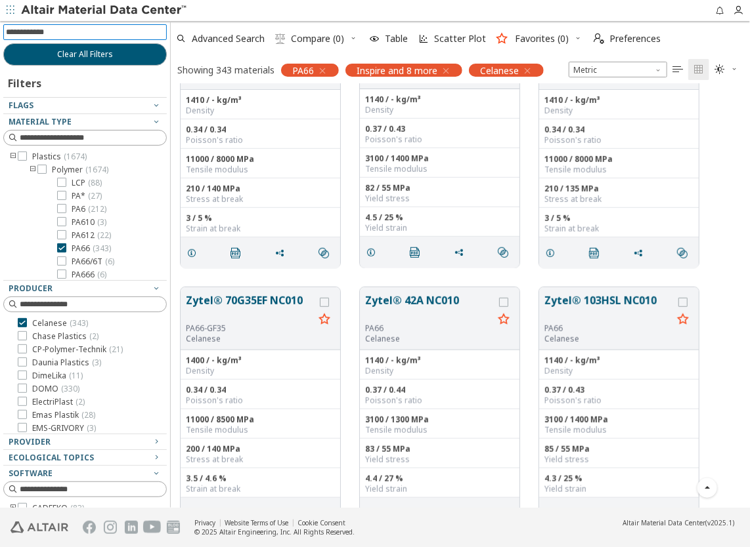
click at [96, 35] on input at bounding box center [86, 32] width 161 height 14
type input "**"
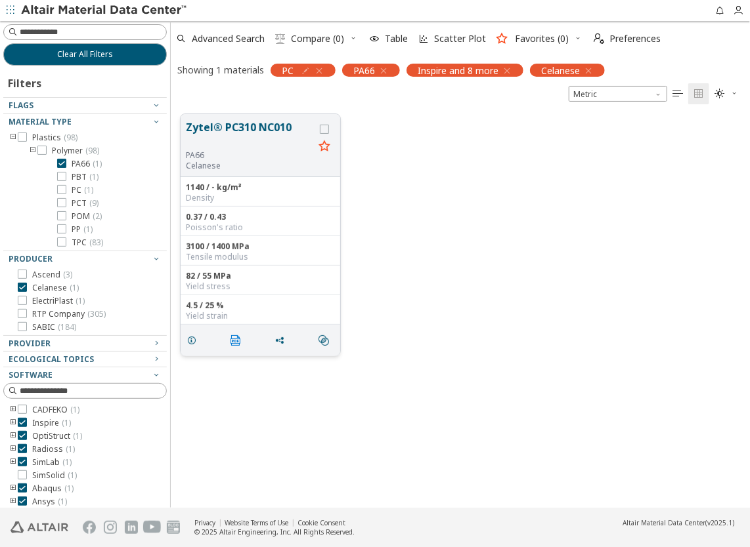
click at [235, 340] on icon "" at bounding box center [235, 340] width 11 height 11
click at [267, 133] on button "Zytel® PC310 NC010" at bounding box center [250, 134] width 128 height 31
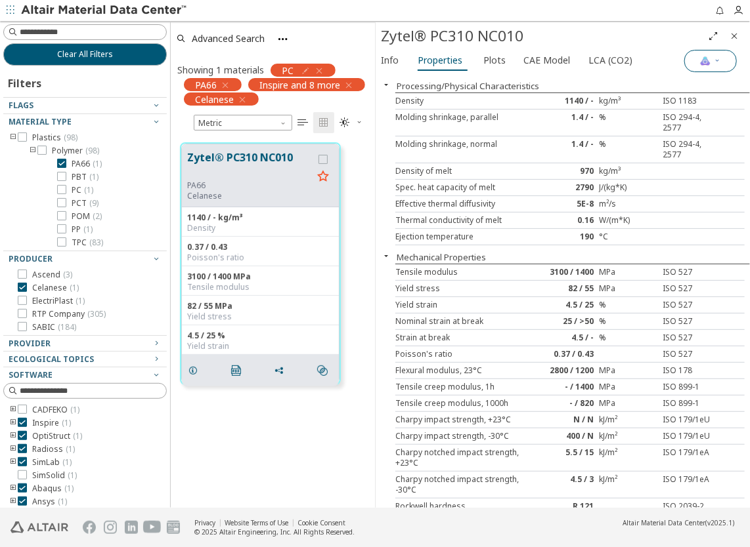
click at [719, 65] on icon "button" at bounding box center [717, 61] width 8 height 11
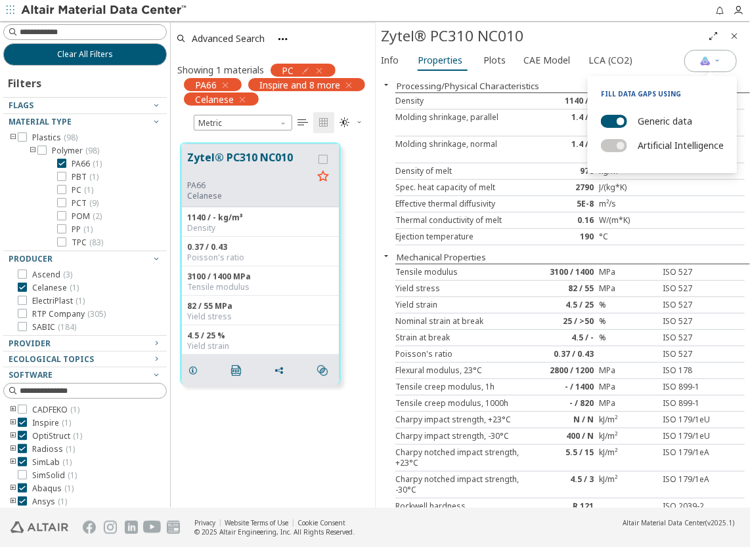
click at [661, 122] on label "Generic data" at bounding box center [664, 121] width 54 height 19
click at [627, 122] on button "Generic data" at bounding box center [614, 121] width 26 height 13
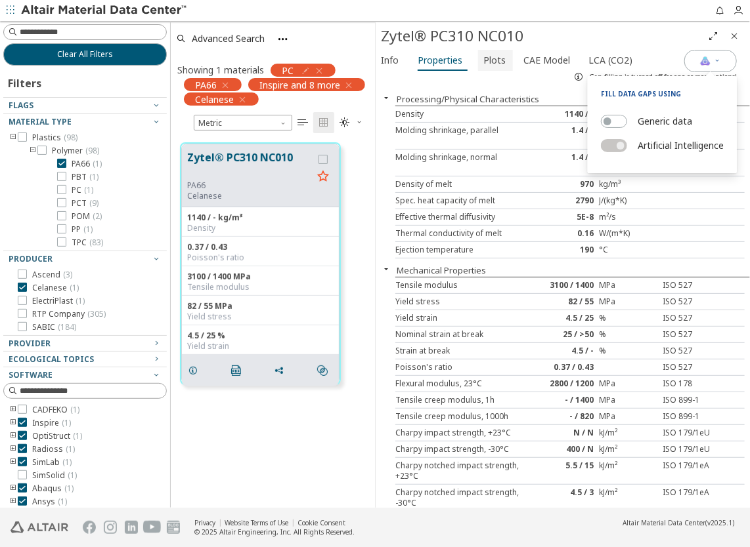
click at [497, 66] on span "Plots" at bounding box center [494, 60] width 22 height 21
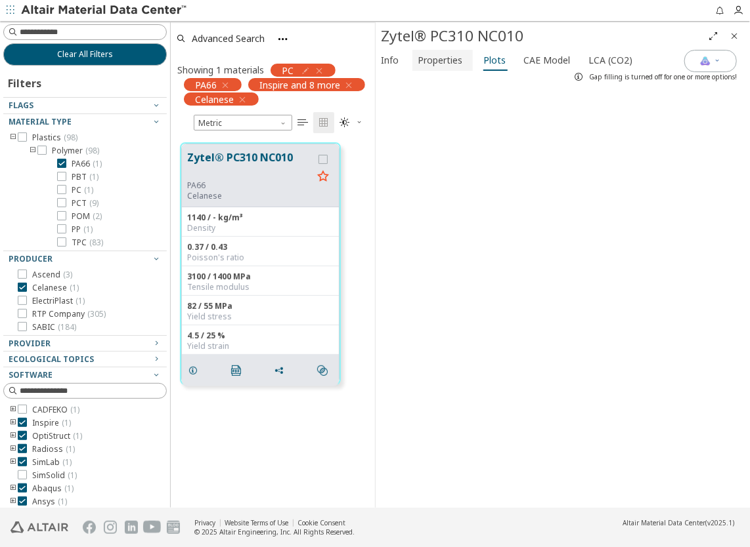
click at [441, 65] on span "Properties" at bounding box center [439, 60] width 45 height 21
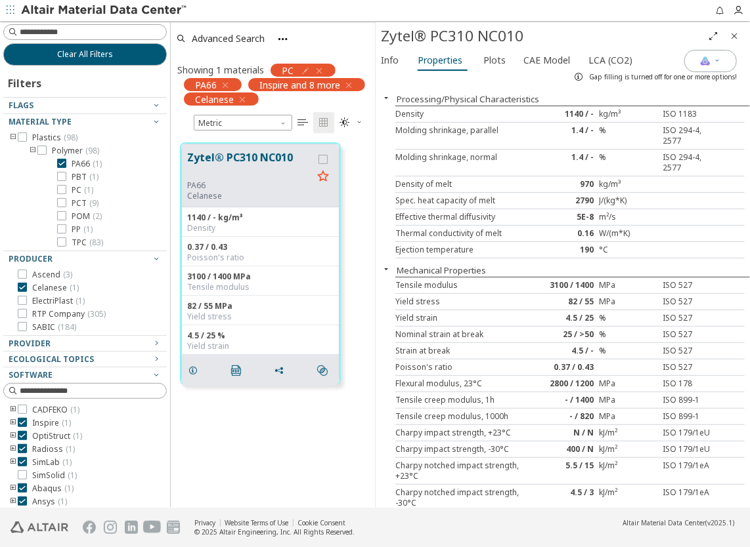
click at [704, 67] on div "Gap filling is turned off for one or more options!" at bounding box center [652, 76] width 169 height 21
click at [708, 64] on img "button" at bounding box center [705, 61] width 11 height 11
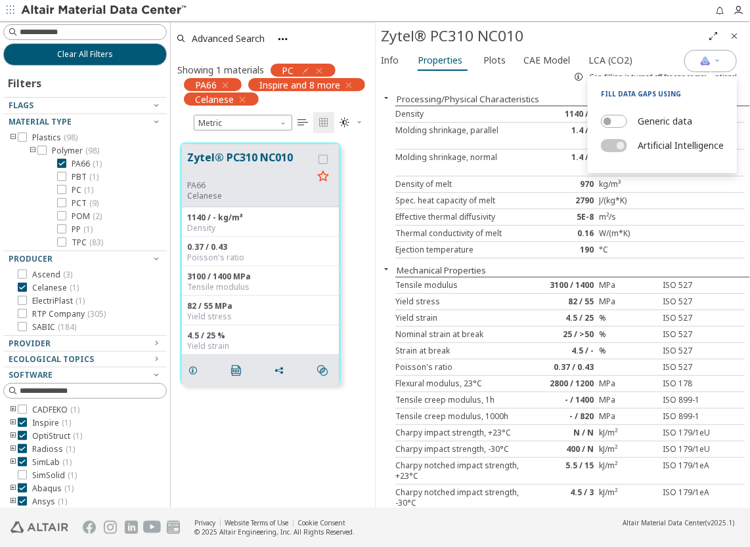
click at [673, 121] on label "Generic data" at bounding box center [664, 121] width 54 height 19
click at [627, 121] on button "Generic data" at bounding box center [614, 121] width 26 height 13
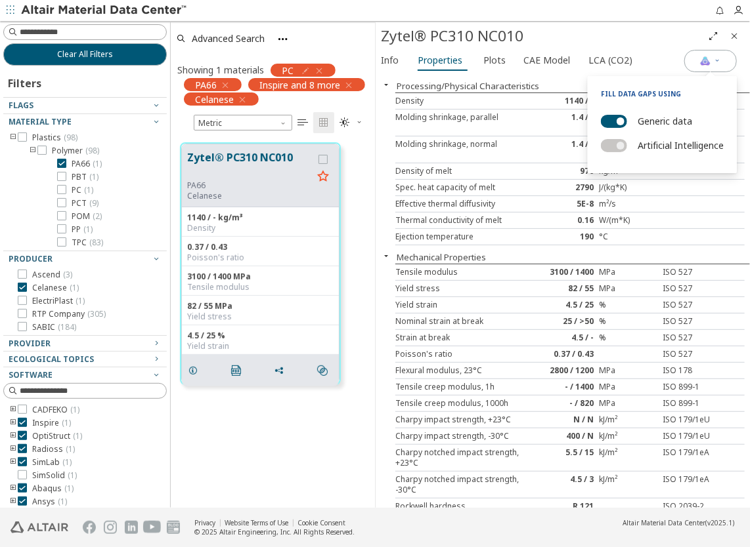
click at [510, 104] on div "Density" at bounding box center [468, 101] width 146 height 11
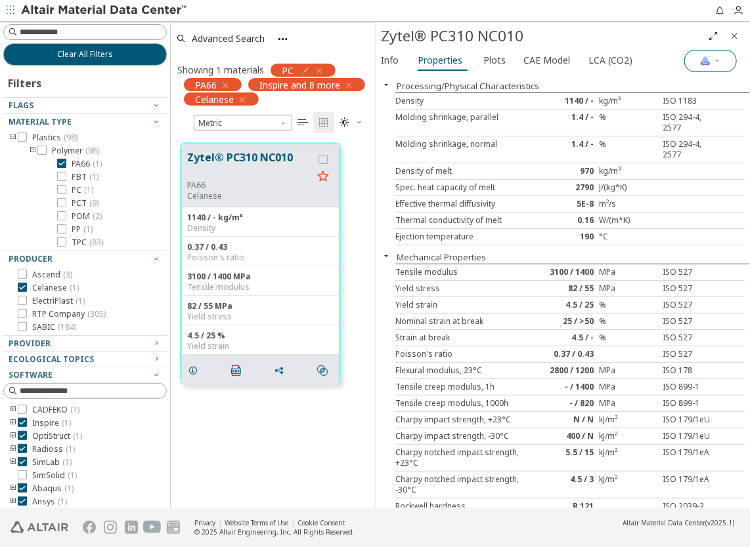
click at [698, 64] on button "Materials Intelligence" at bounding box center [710, 61] width 53 height 22
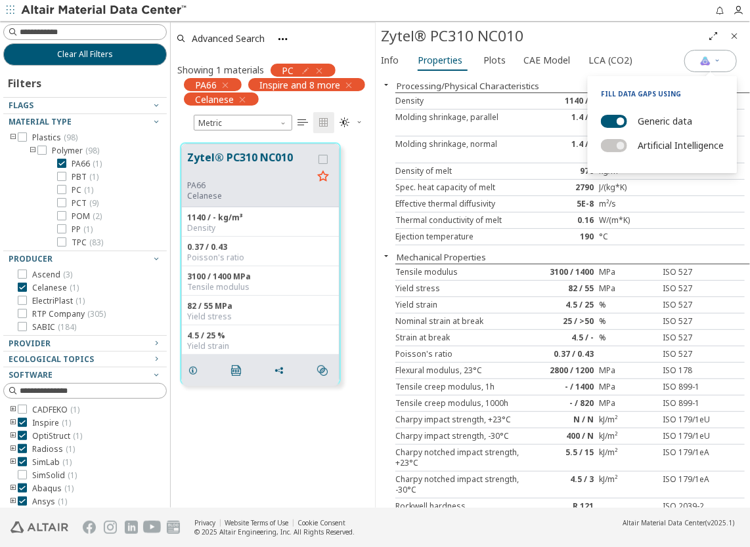
click at [649, 117] on label "Generic data" at bounding box center [664, 121] width 54 height 19
click at [627, 117] on button "Generic data" at bounding box center [614, 121] width 26 height 13
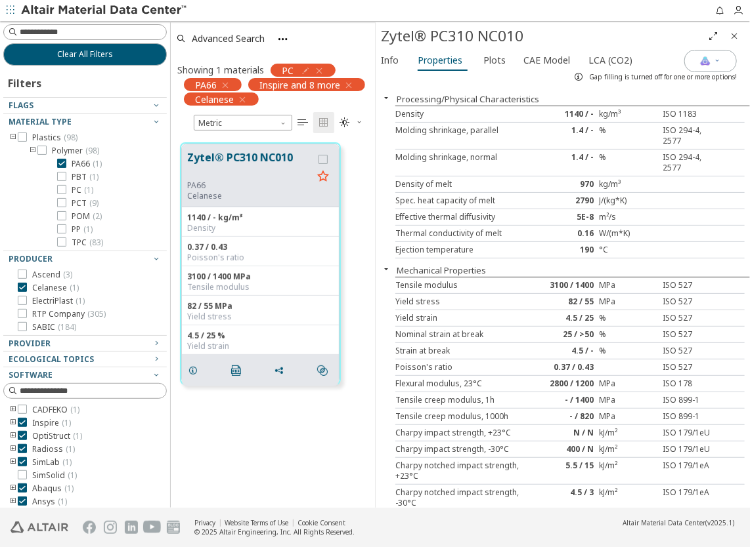
click at [320, 72] on icon "button" at bounding box center [319, 71] width 11 height 11
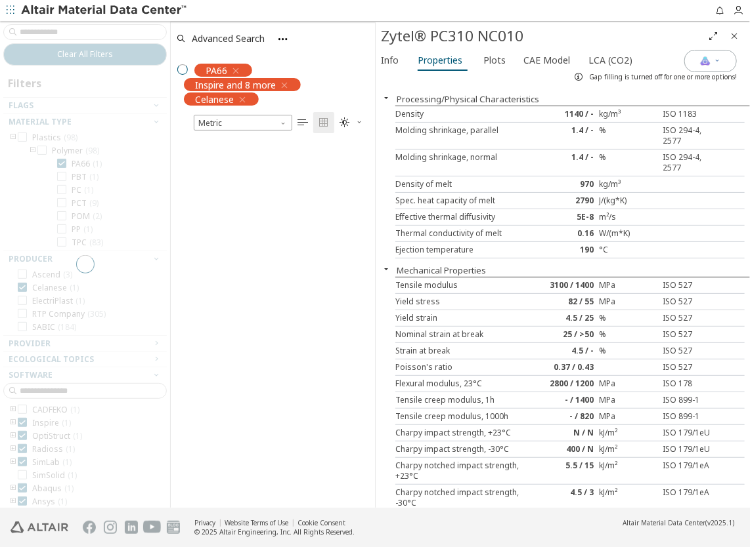
click at [310, 190] on div "grid" at bounding box center [273, 320] width 204 height 375
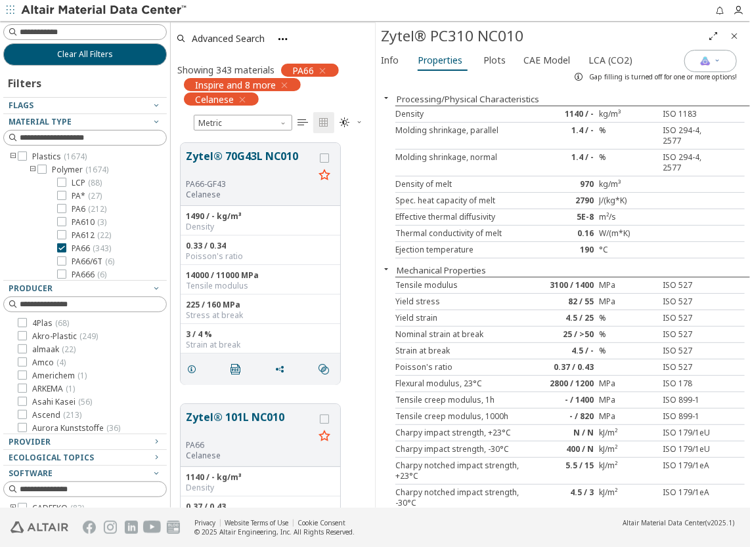
click at [10, 337] on div at bounding box center [13, 336] width 9 height 11
click at [22, 324] on icon at bounding box center [22, 322] width 9 height 9
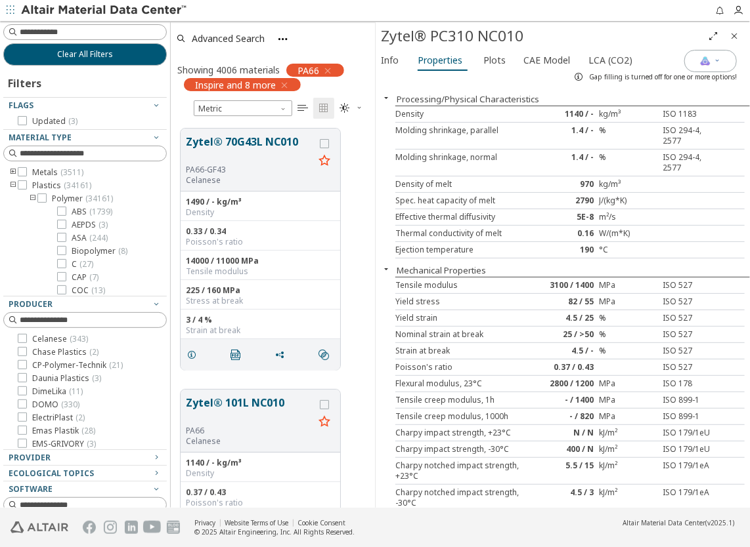
scroll to position [263, 0]
click at [24, 406] on icon at bounding box center [22, 404] width 9 height 9
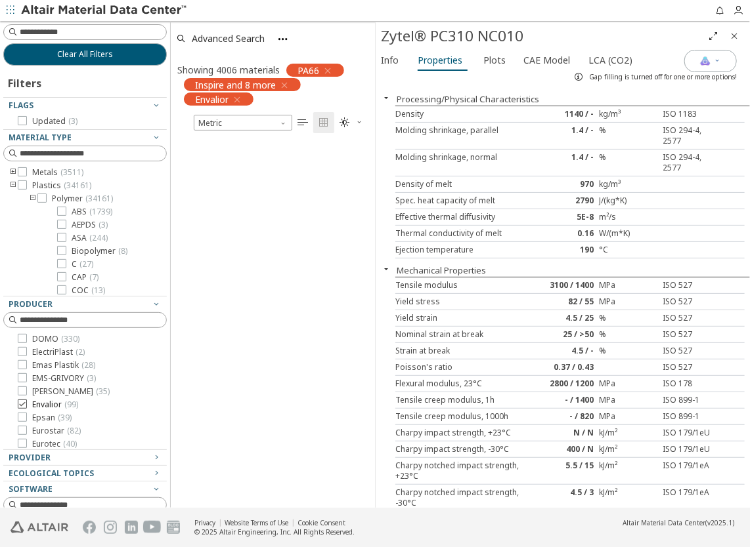
scroll to position [366, 194]
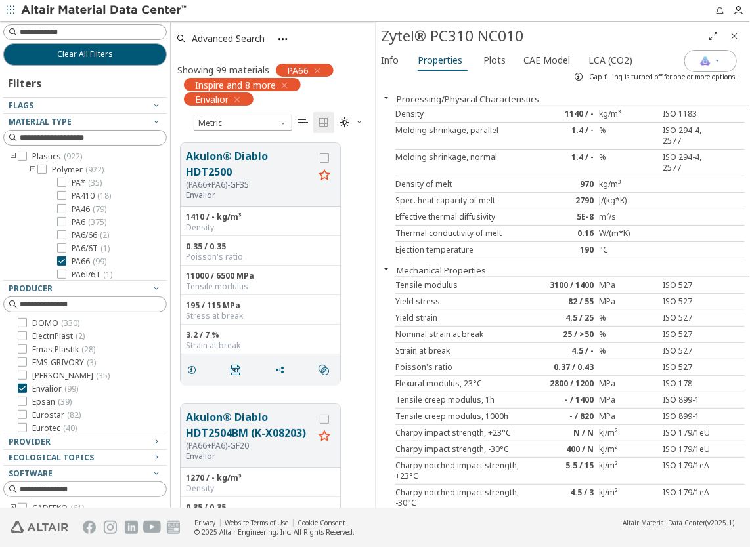
click at [733, 39] on icon "Close" at bounding box center [734, 36] width 11 height 11
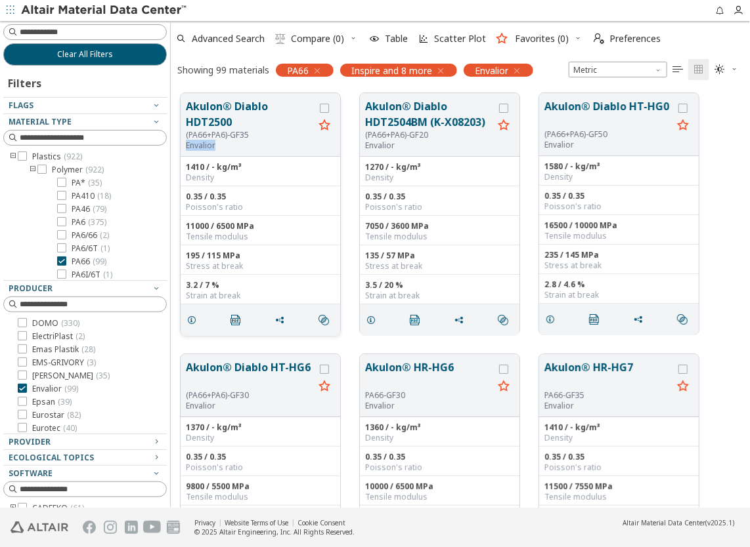
drag, startPoint x: 185, startPoint y: 146, endPoint x: 217, endPoint y: 152, distance: 32.7
click at [217, 152] on div "Akulon® Diablo HDT2500 (PA66+PA6)-GF35 Envalior" at bounding box center [261, 125] width 160 height 64
copy p "Envalior"
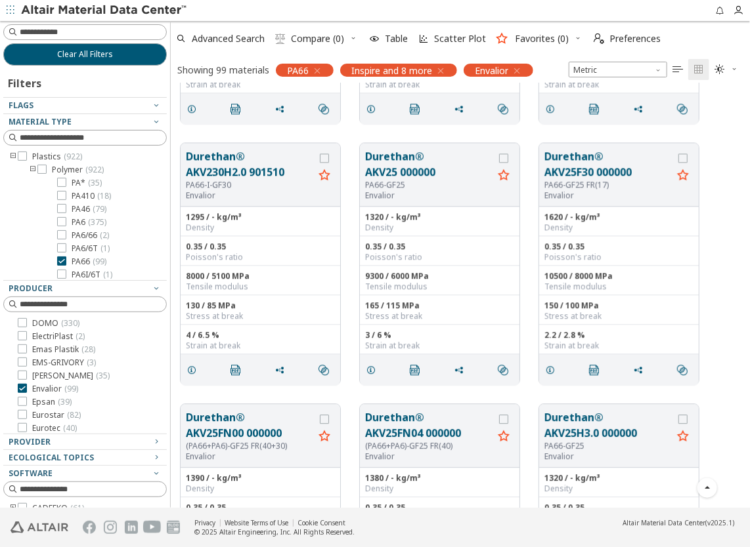
scroll to position [3151, 0]
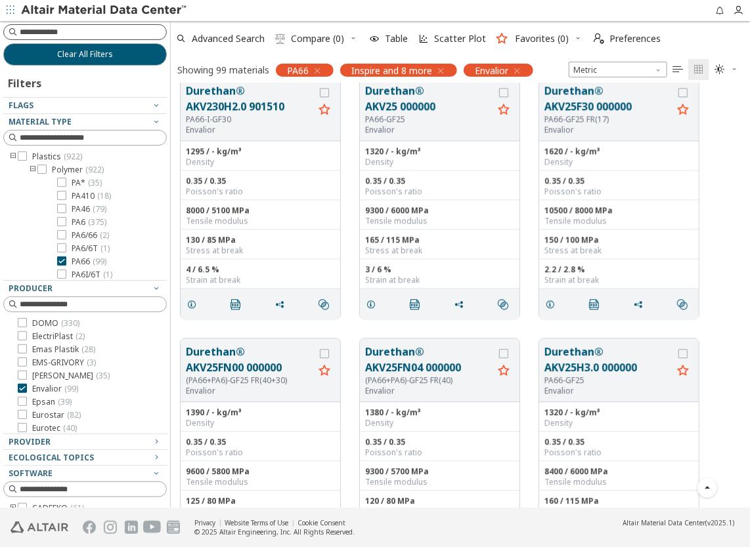
click at [75, 35] on input at bounding box center [93, 32] width 146 height 13
type input "***"
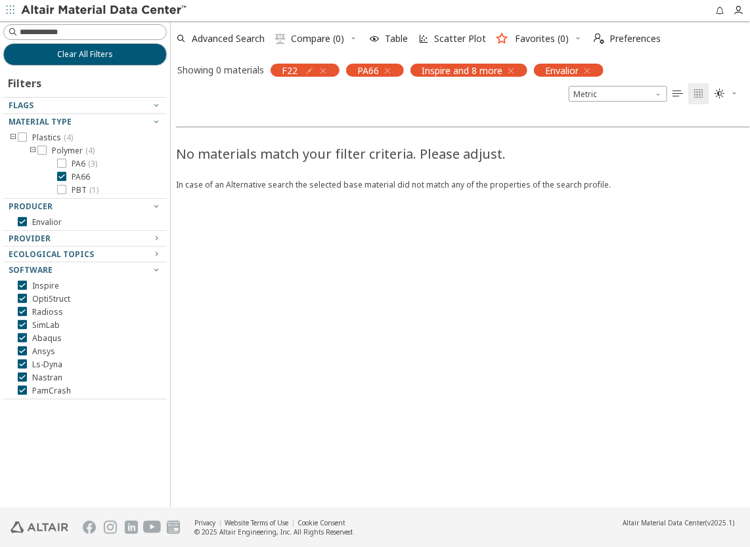
click at [324, 68] on icon "button" at bounding box center [323, 71] width 11 height 11
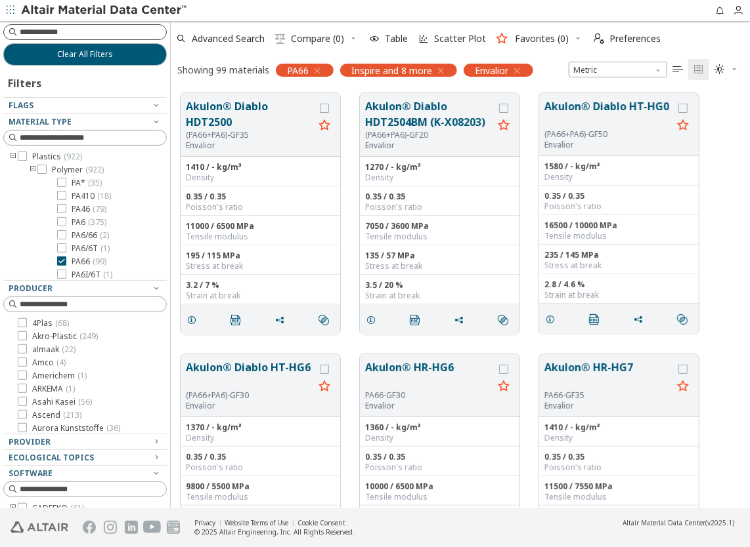
click at [121, 30] on input at bounding box center [93, 32] width 146 height 13
type input "*"
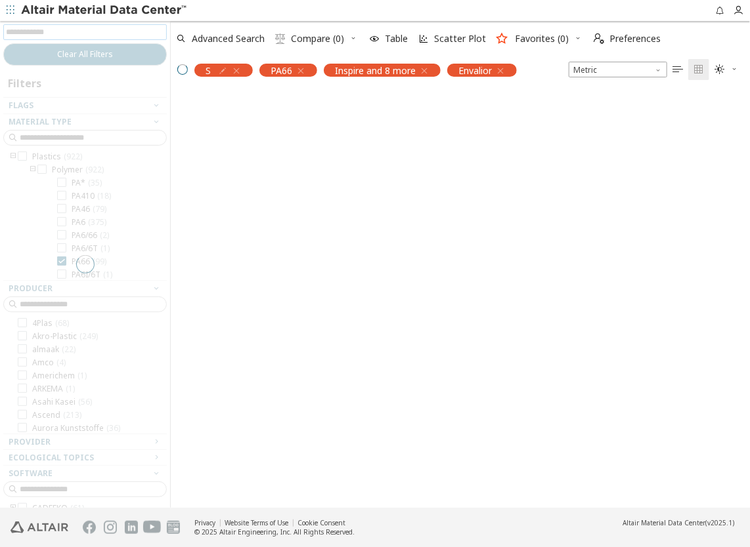
scroll to position [394, 569]
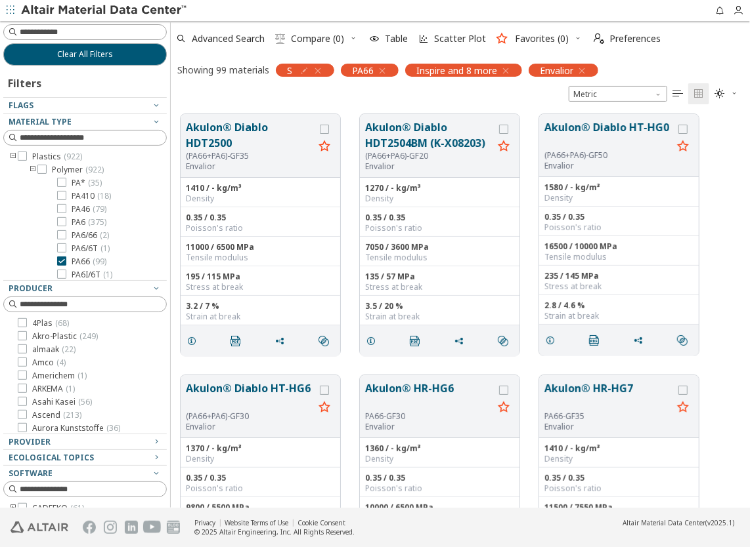
click at [320, 71] on icon "button" at bounding box center [317, 71] width 11 height 11
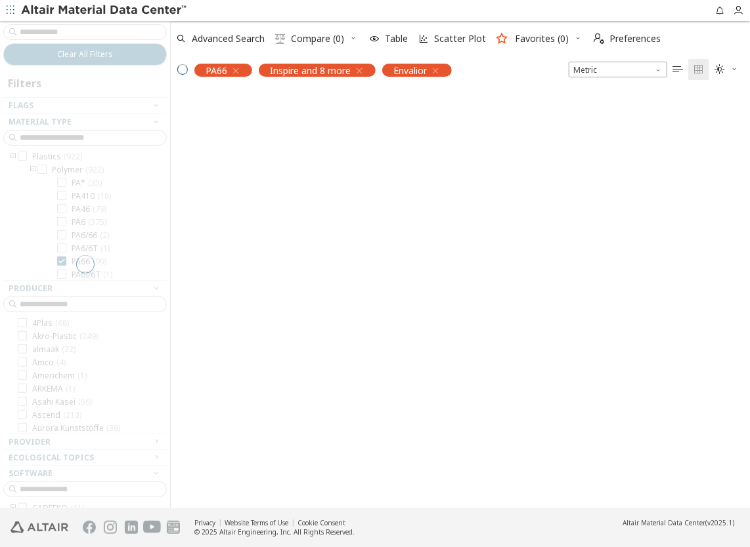
click at [106, 32] on div at bounding box center [85, 264] width 170 height 487
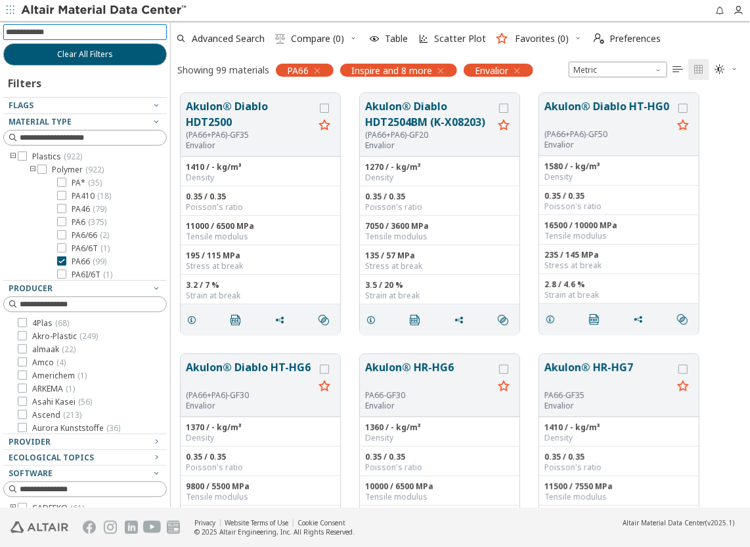
click at [106, 32] on input at bounding box center [86, 32] width 161 height 14
type input "**"
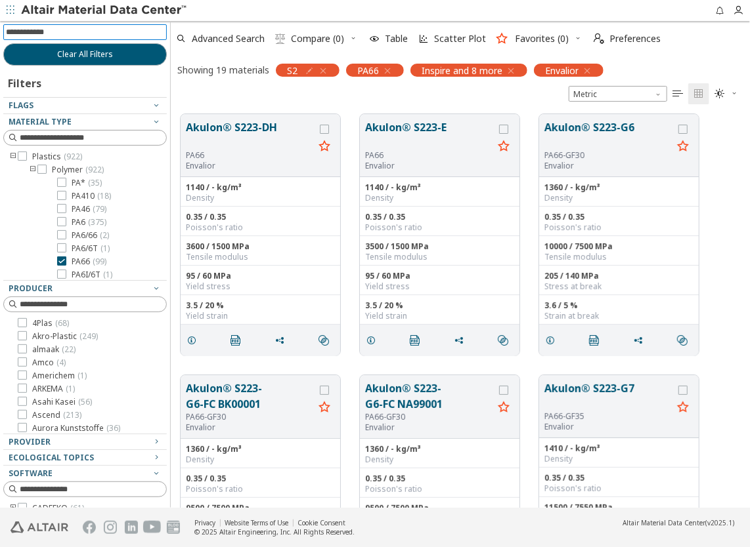
scroll to position [394, 569]
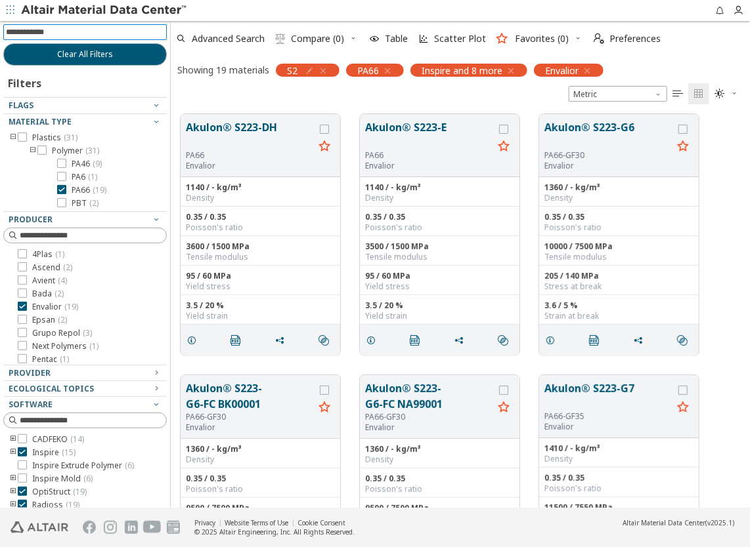
click at [53, 33] on input at bounding box center [86, 32] width 161 height 14
click at [326, 71] on icon "button" at bounding box center [323, 71] width 11 height 11
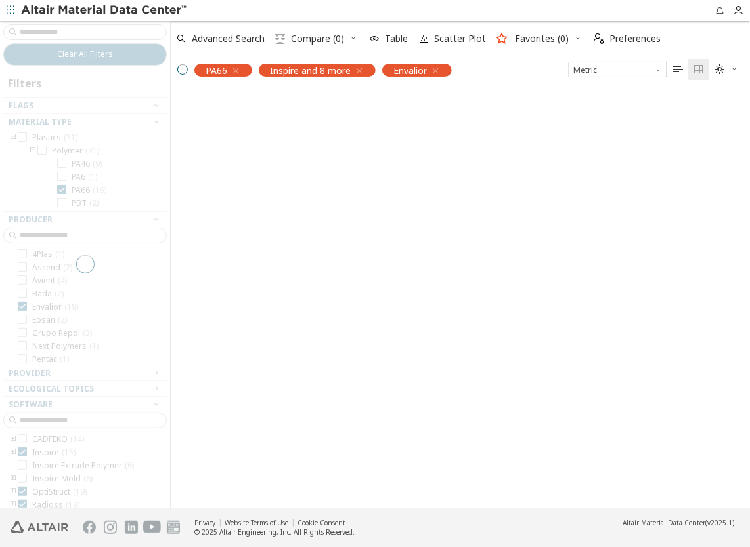
scroll to position [415, 569]
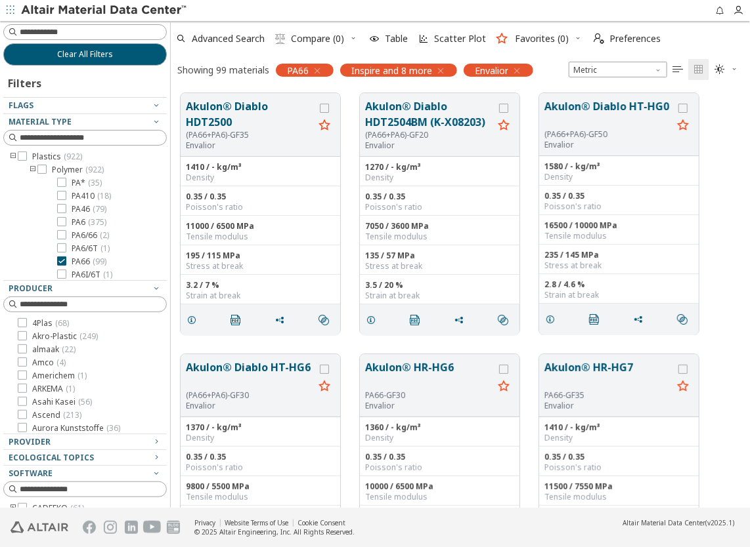
click at [92, 32] on input at bounding box center [93, 32] width 146 height 13
type input "**"
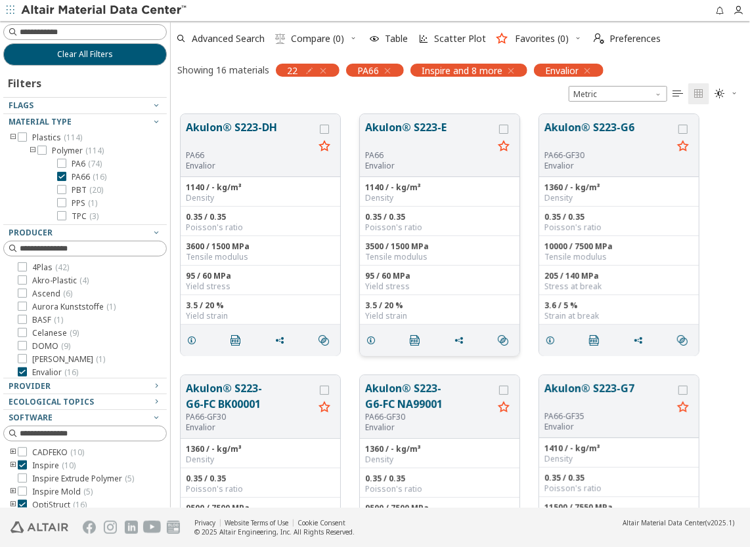
click at [414, 129] on button "Akulon® S223-E" at bounding box center [429, 134] width 128 height 31
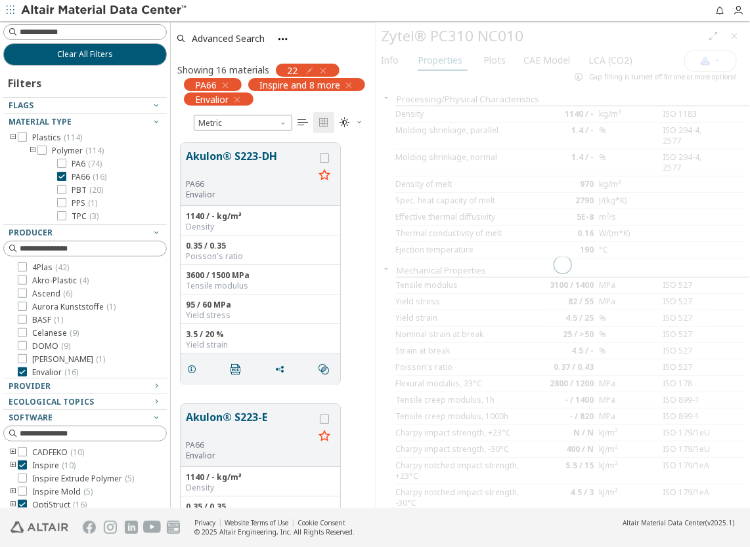
scroll to position [366, 194]
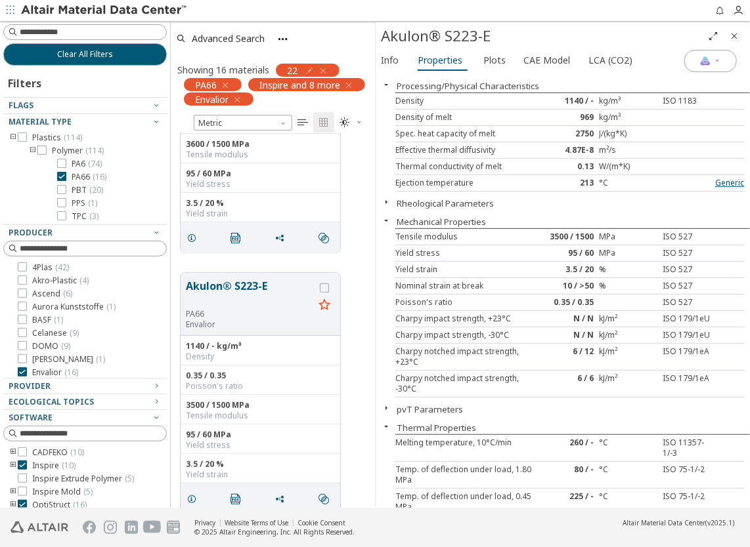
scroll to position [197, 0]
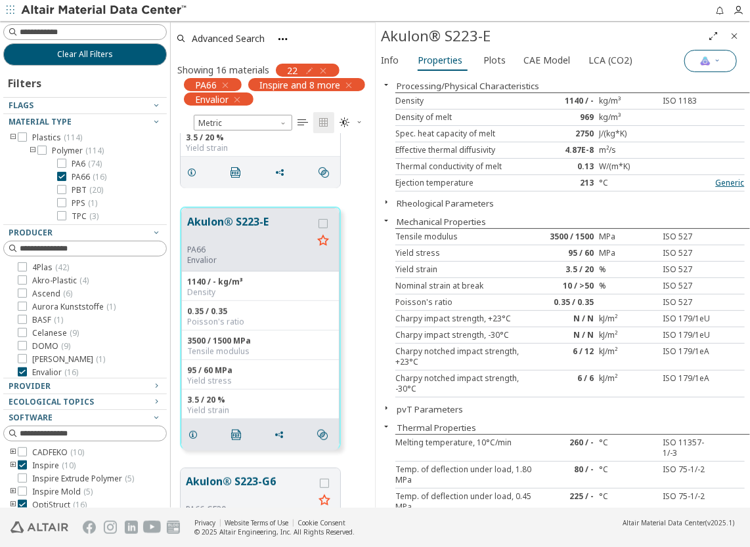
click at [703, 62] on img "button" at bounding box center [705, 61] width 11 height 11
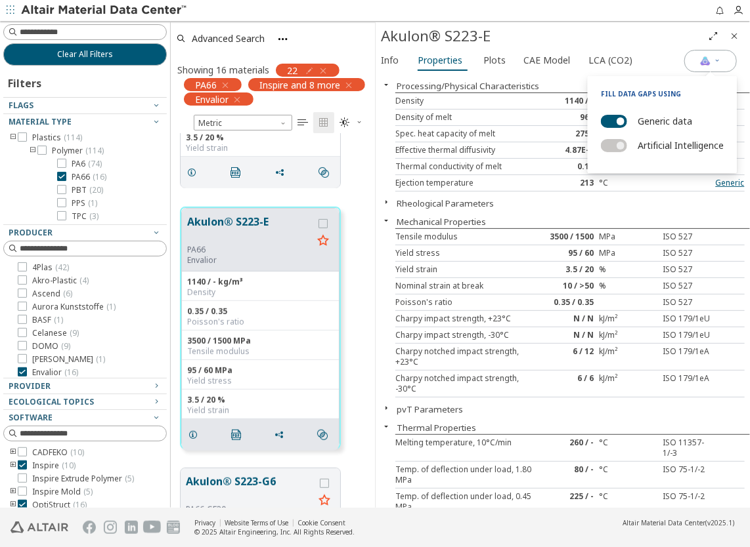
click at [657, 121] on label "Generic data" at bounding box center [664, 121] width 54 height 19
click at [627, 121] on button "Generic data" at bounding box center [614, 121] width 26 height 13
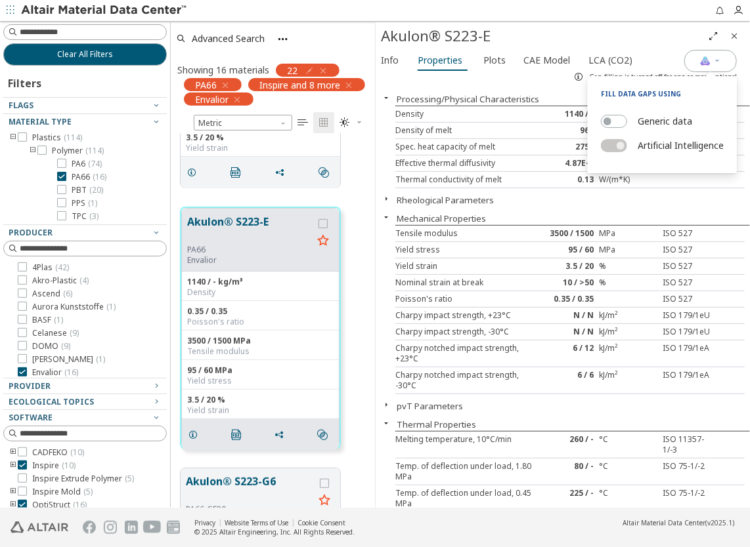
click at [575, 209] on div "Processing/Physical Characteristics Density 1140 / - kg/m³ ISO 1183 Density of …" at bounding box center [562, 297] width 374 height 421
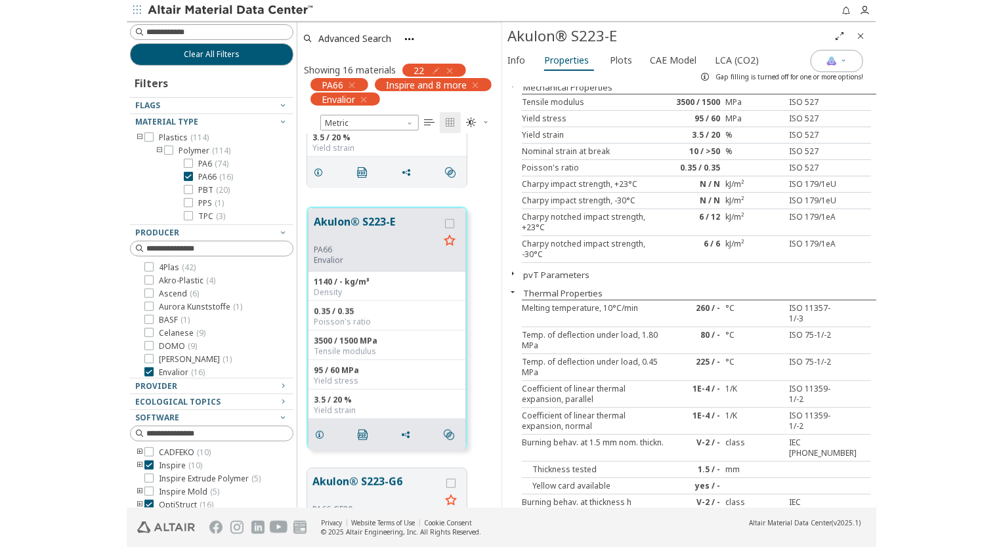
scroll to position [0, 0]
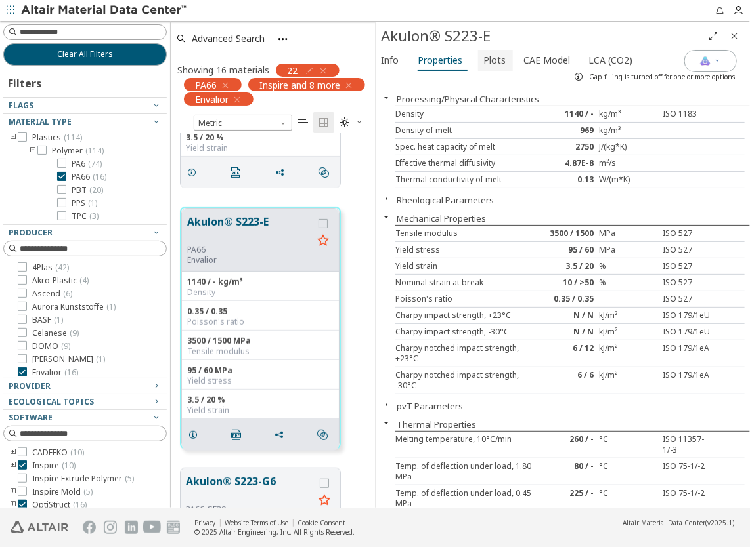
click at [492, 65] on span "Plots" at bounding box center [494, 60] width 22 height 21
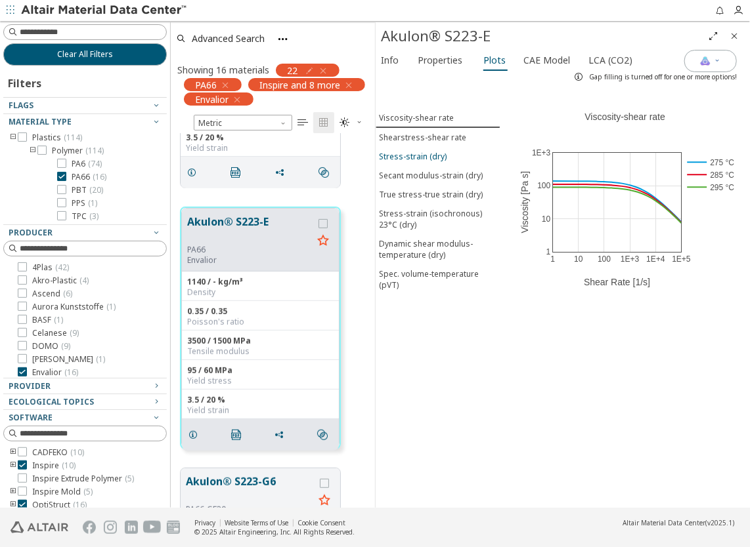
click at [417, 153] on div "Stress-strain (dry)" at bounding box center [413, 156] width 68 height 11
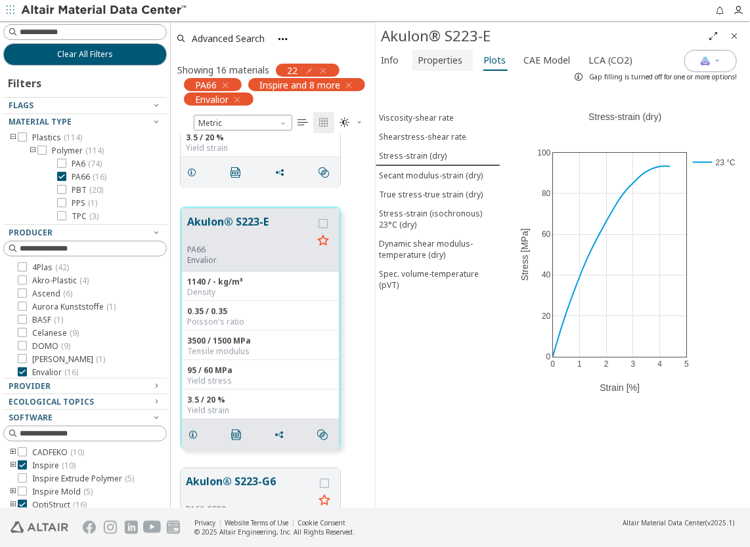
click at [446, 61] on span "Properties" at bounding box center [439, 60] width 45 height 21
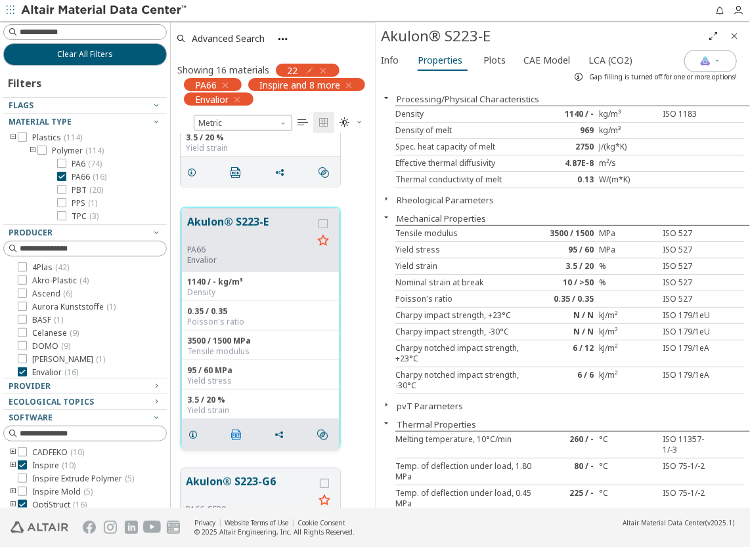
click at [236, 433] on icon "" at bounding box center [236, 435] width 11 height 11
click at [668, 207] on div "Processing/Physical Characteristics Density 1140 / - kg/m³ ISO 1183 Density of …" at bounding box center [562, 297] width 374 height 421
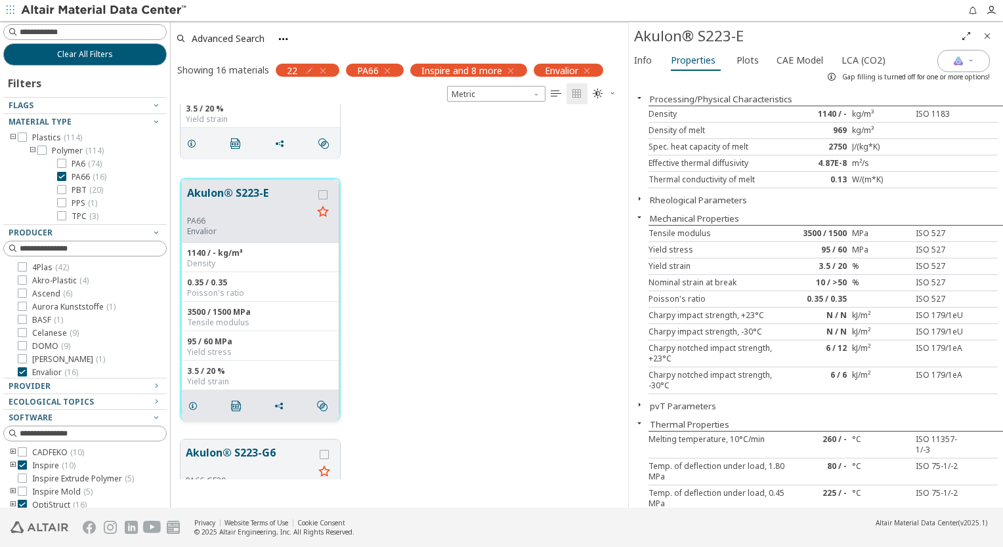
scroll to position [394, 448]
